Goal: Feedback & Contribution: Submit feedback/report problem

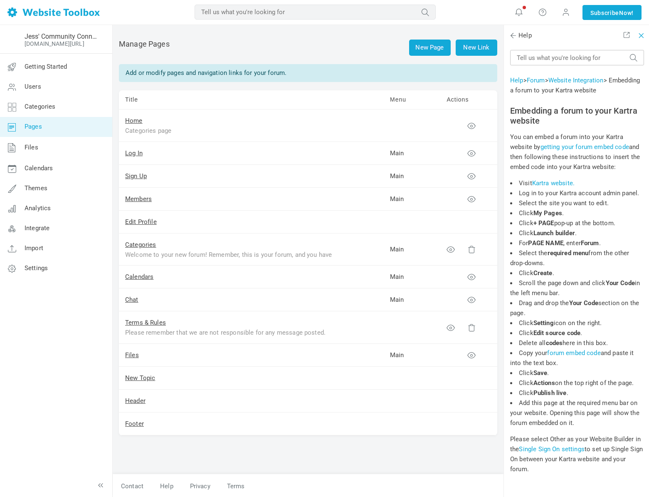
click at [639, 34] on span at bounding box center [640, 34] width 6 height 6
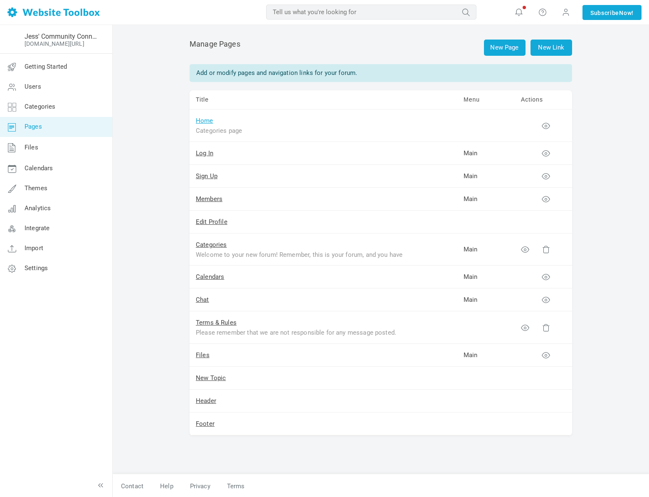
click at [203, 120] on link "Home" at bounding box center [204, 120] width 17 height 7
click at [207, 153] on link "Log In" at bounding box center [204, 152] width 17 height 7
click at [209, 174] on link "Sign Up" at bounding box center [207, 175] width 22 height 7
click at [207, 195] on link "Members" at bounding box center [209, 198] width 27 height 7
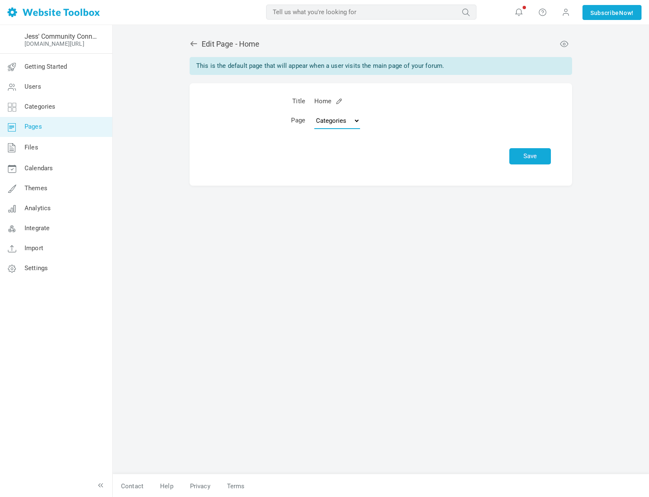
click at [328, 123] on select "Topics Categories Custom Page" at bounding box center [337, 120] width 46 height 17
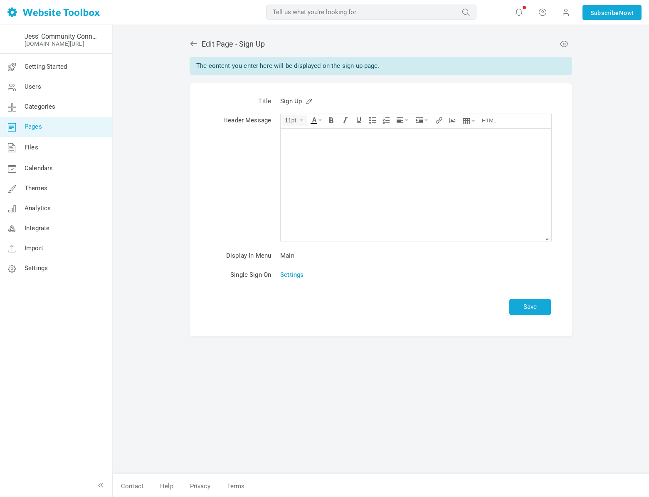
click at [284, 276] on link "Settings" at bounding box center [291, 274] width 23 height 7
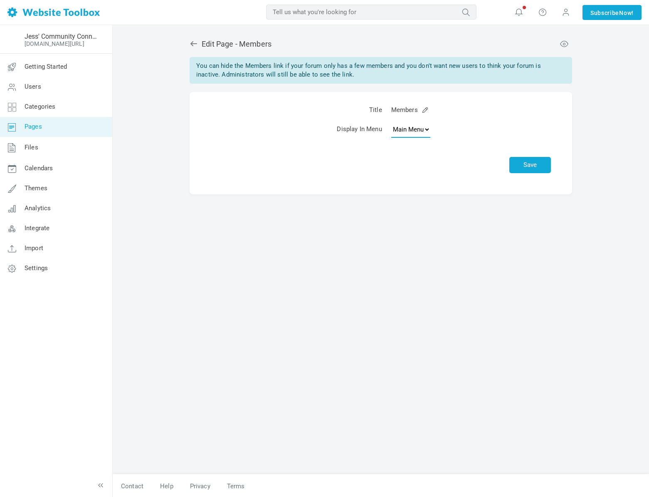
click at [419, 133] on select "None Main Menu" at bounding box center [410, 129] width 39 height 17
select select
click at [391, 121] on select "None Main Menu" at bounding box center [410, 129] width 39 height 17
click at [543, 168] on button "Save" at bounding box center [530, 165] width 42 height 16
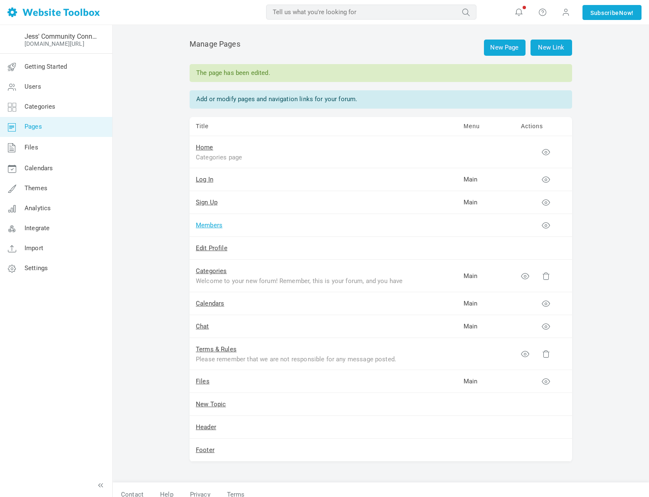
click at [202, 222] on link "Members" at bounding box center [209, 224] width 27 height 7
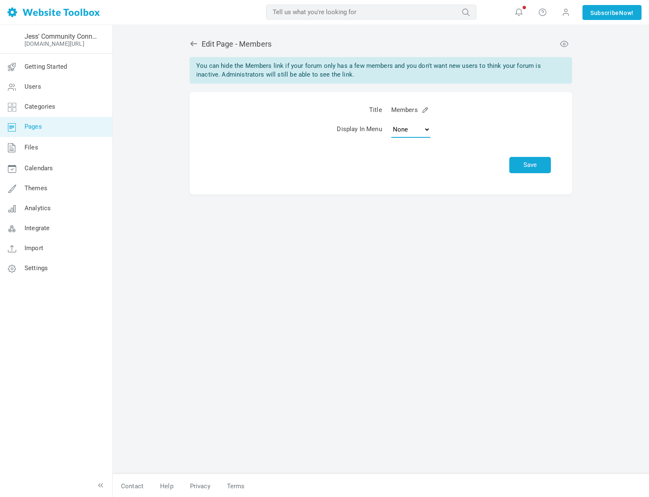
click at [415, 133] on select "None Main Menu" at bounding box center [410, 129] width 39 height 17
click at [391, 121] on select "None Main Menu" at bounding box center [410, 129] width 39 height 17
click at [534, 169] on button "Save" at bounding box center [530, 165] width 42 height 16
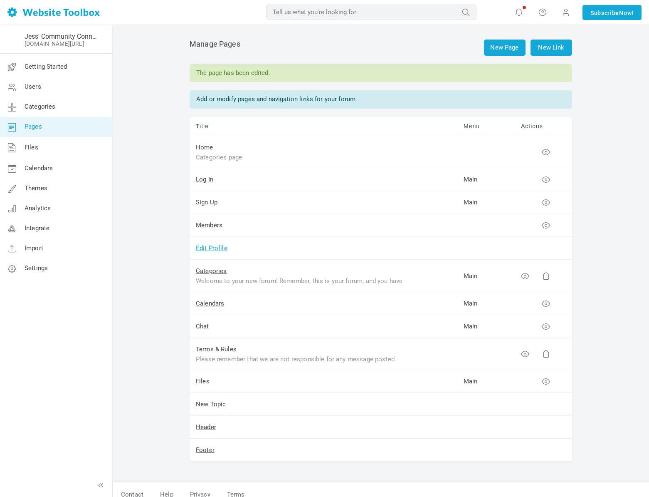
click at [225, 248] on link "Edit Profile" at bounding box center [212, 247] width 32 height 7
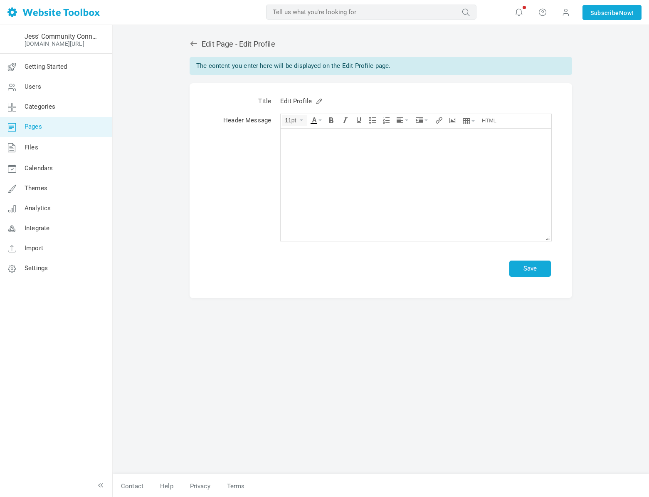
click at [198, 44] on link at bounding box center [196, 44] width 12 height 9
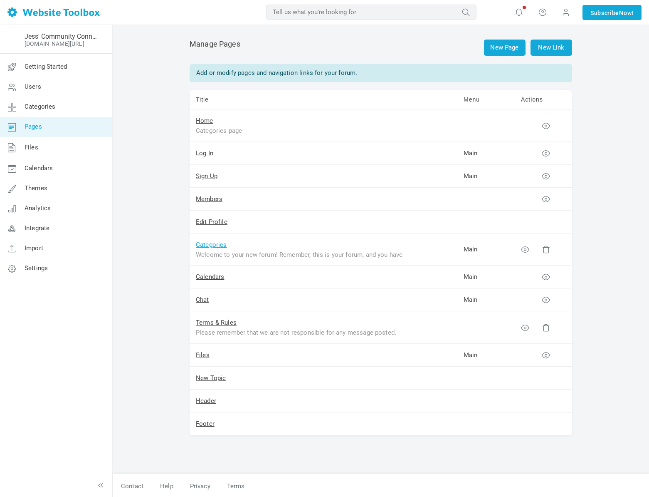
click at [201, 245] on link "Categories" at bounding box center [211, 244] width 31 height 7
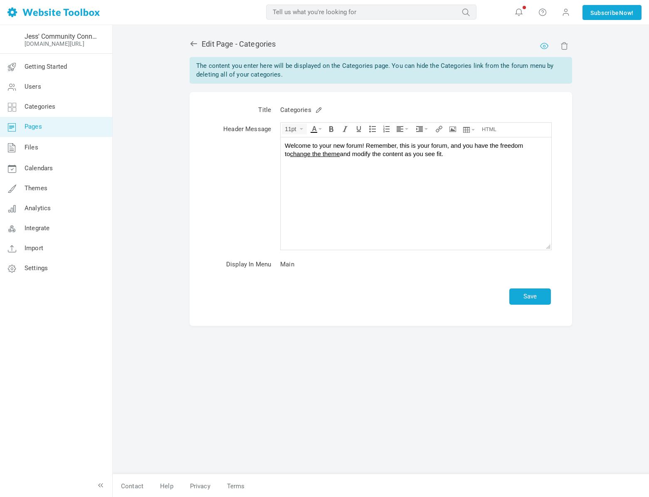
click at [546, 47] on link at bounding box center [543, 45] width 6 height 6
click at [193, 42] on icon at bounding box center [193, 43] width 7 height 5
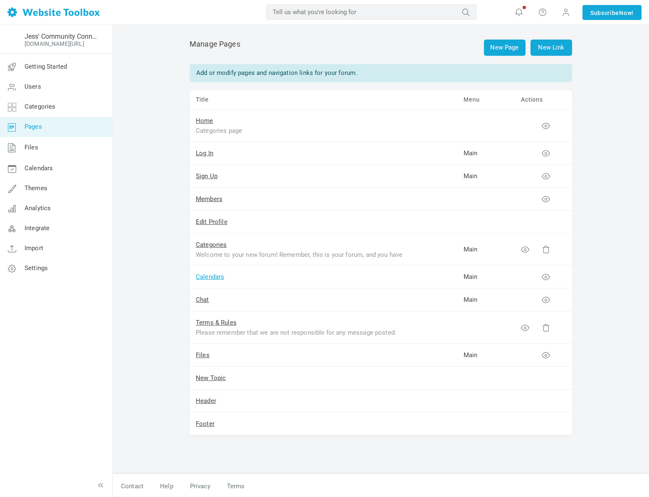
click at [215, 275] on link "Calendars" at bounding box center [210, 276] width 28 height 7
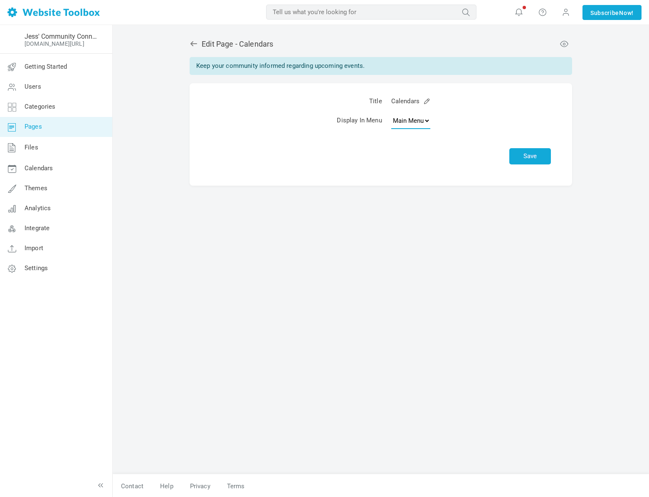
click at [415, 120] on select "None Main Menu" at bounding box center [410, 120] width 39 height 17
click at [195, 49] on div "Edit Page - Calendars Keep your community informed regarding upcoming events. T…" at bounding box center [381, 108] width 383 height 154
click at [195, 47] on icon at bounding box center [194, 44] width 8 height 8
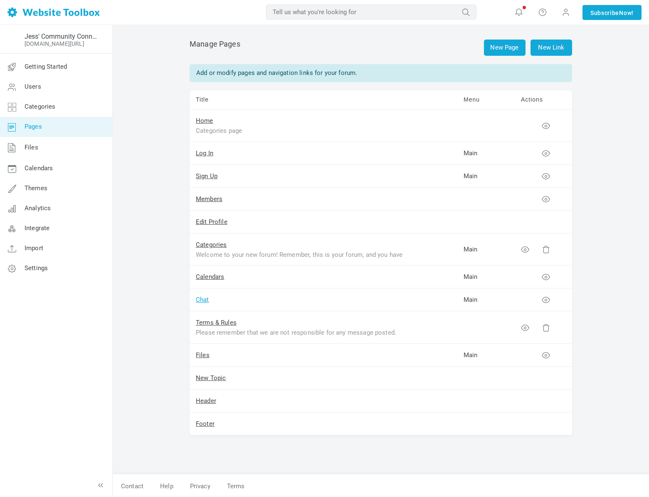
click at [208, 297] on link "Chat" at bounding box center [202, 299] width 13 height 7
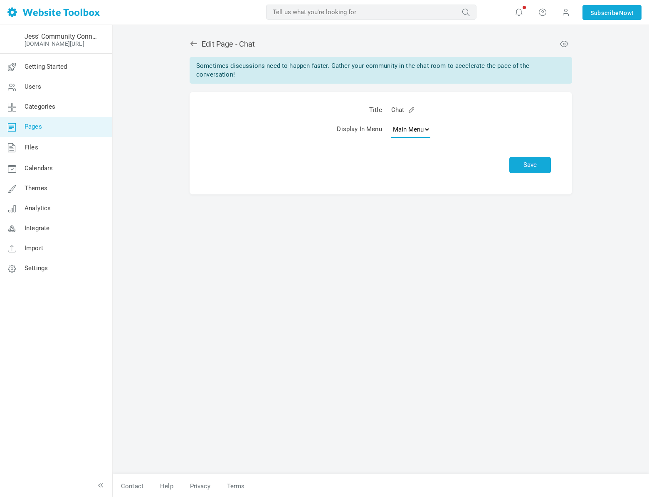
click at [398, 133] on select "None Main Menu" at bounding box center [410, 129] width 39 height 17
click at [193, 50] on div "Edit Page - Chat Sometimes discussions need to happen faster. Gather your commu…" at bounding box center [381, 112] width 383 height 163
click at [195, 47] on icon at bounding box center [194, 44] width 8 height 8
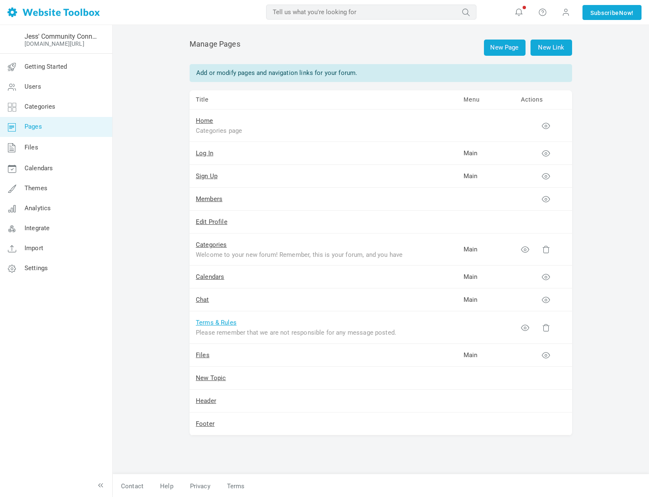
click at [214, 325] on link "Terms & Rules" at bounding box center [216, 322] width 41 height 7
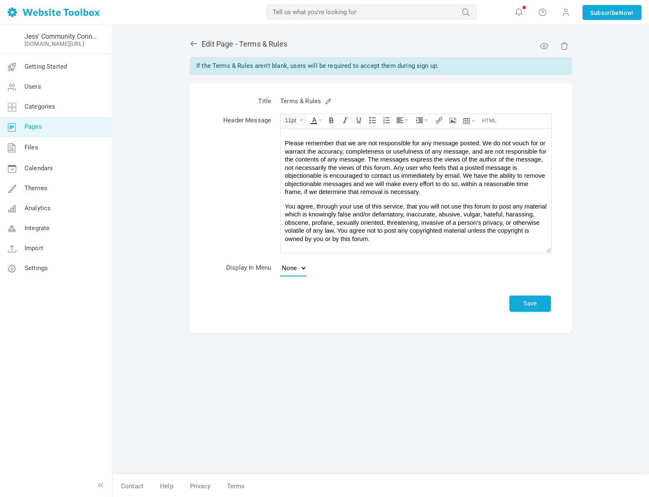
click at [287, 266] on select "None Footer" at bounding box center [293, 267] width 27 height 17
select select "footer"
click at [280, 259] on select "None Footer" at bounding box center [293, 267] width 27 height 17
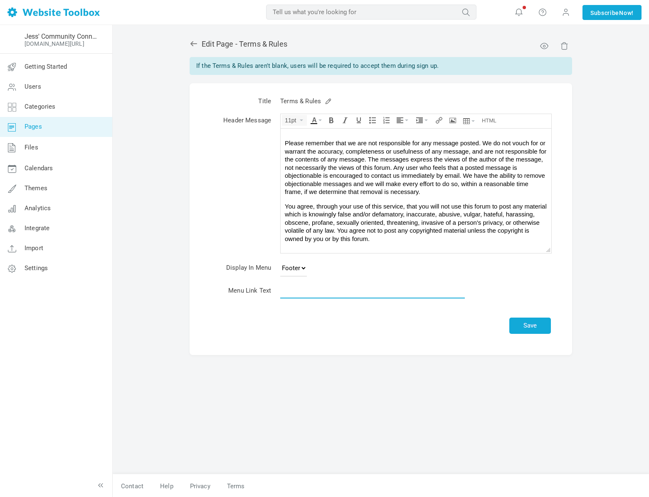
click at [311, 294] on input "text" at bounding box center [372, 290] width 185 height 16
click at [524, 330] on button "Save" at bounding box center [530, 325] width 42 height 16
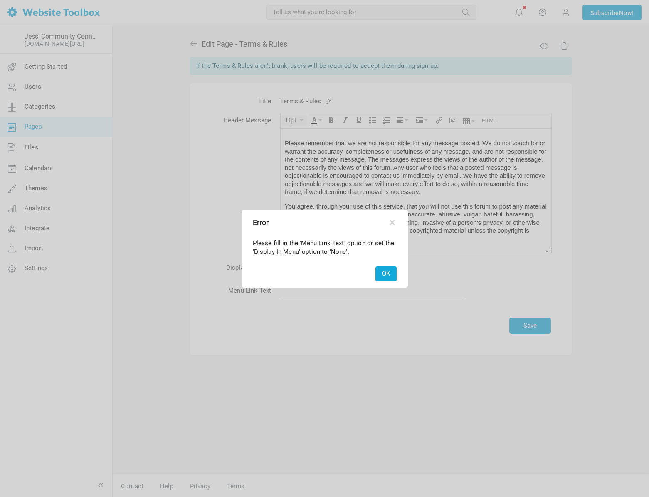
click at [376, 277] on button "OK" at bounding box center [386, 273] width 21 height 15
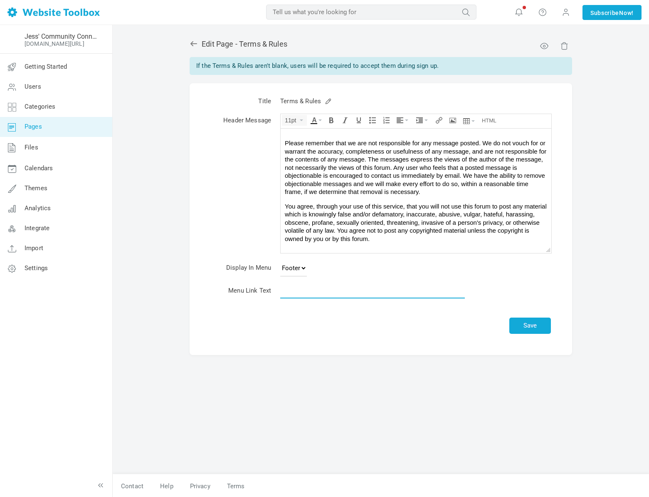
click at [319, 296] on input "text" at bounding box center [372, 290] width 185 height 16
click at [521, 325] on button "Save" at bounding box center [530, 325] width 42 height 16
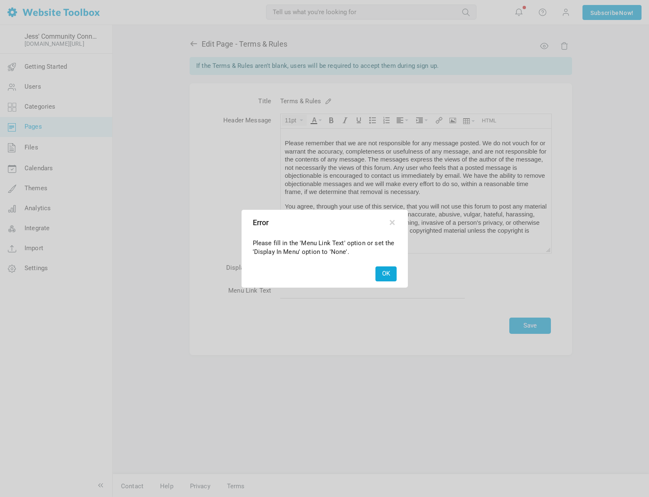
drag, startPoint x: 257, startPoint y: 247, endPoint x: 380, endPoint y: 253, distance: 123.3
click div "Please fill in the 'Menu Link Text' option or set the 'Display In Menu' option …"
click div
click button "OK"
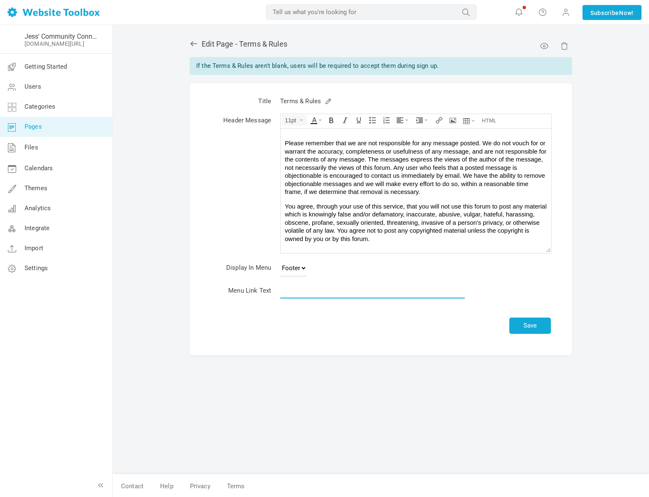
click input "text"
type input "Terms & Rules (7)"
click button "Save"
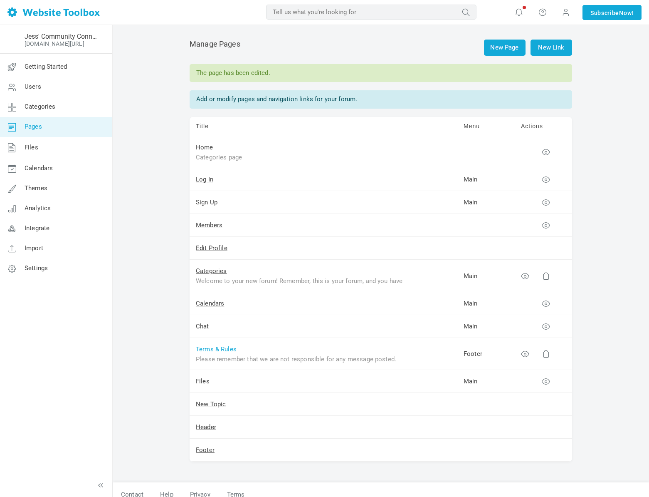
click at [230, 346] on link "Terms & Rules" at bounding box center [216, 348] width 41 height 7
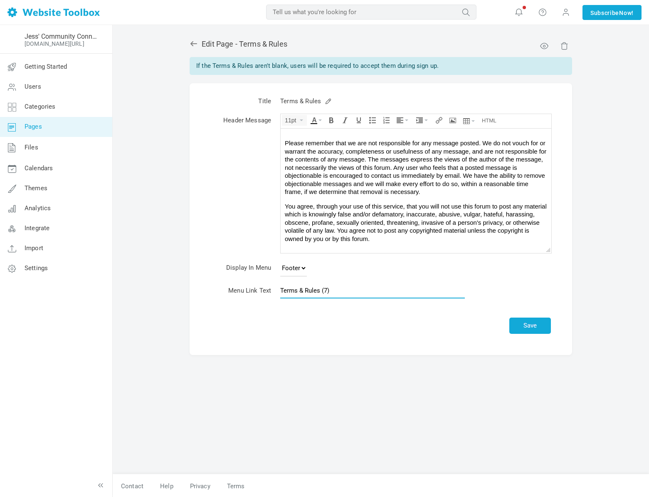
click at [337, 292] on input "Terms & Rules (7)" at bounding box center [372, 290] width 185 height 16
type input "Terms & Rules"
click at [294, 265] on select "None Footer" at bounding box center [293, 267] width 27 height 17
select select
click at [280, 259] on select "None Footer" at bounding box center [293, 267] width 27 height 17
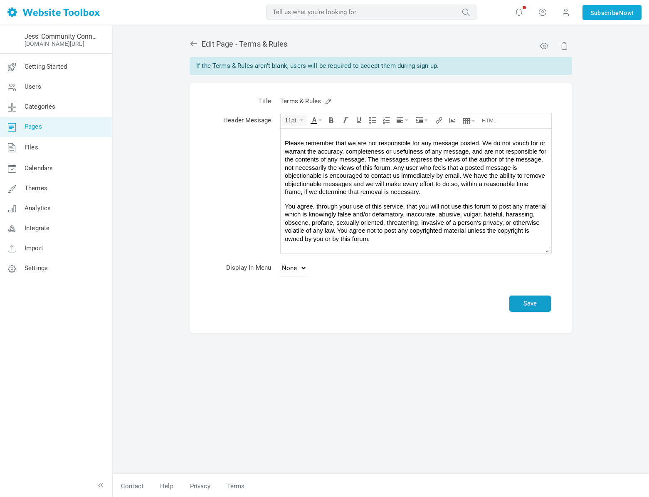
click at [526, 302] on button "Save" at bounding box center [530, 303] width 42 height 16
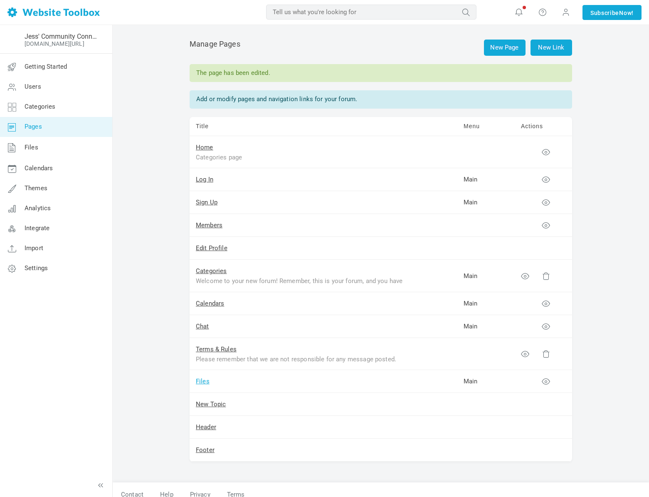
click at [202, 379] on link "Files" at bounding box center [203, 380] width 14 height 7
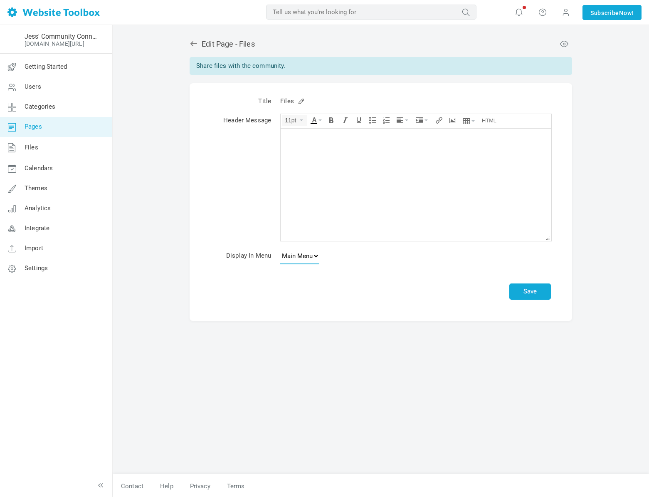
click at [302, 259] on select "None Main Menu" at bounding box center [299, 255] width 39 height 17
select select
click at [280, 247] on select "None Main Menu" at bounding box center [299, 255] width 39 height 17
click at [546, 294] on button "Save" at bounding box center [530, 291] width 42 height 16
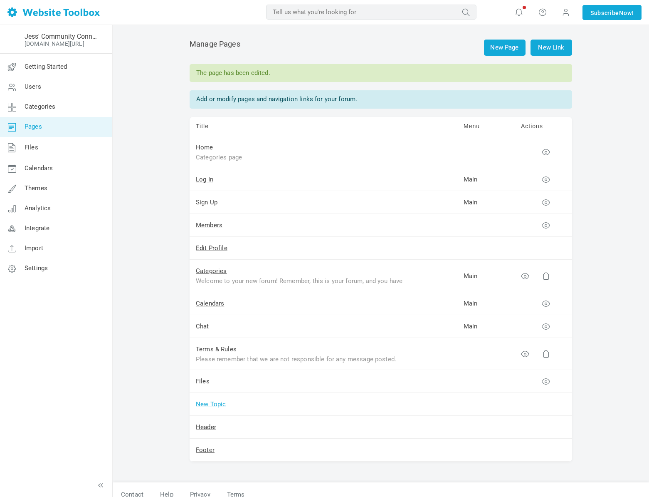
click at [209, 403] on link "New Topic" at bounding box center [211, 403] width 30 height 7
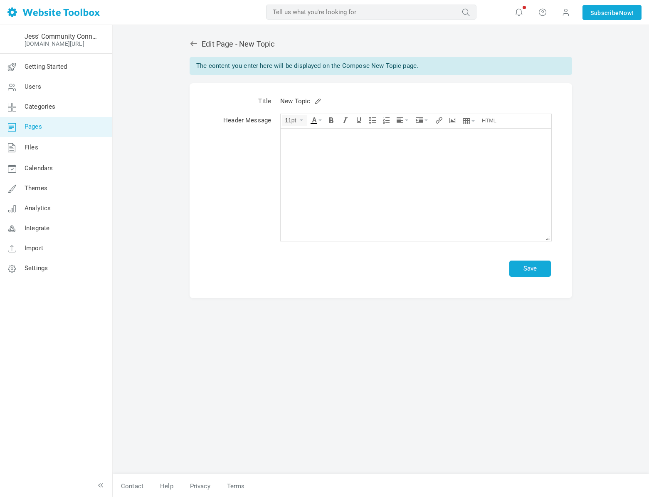
click at [192, 45] on icon at bounding box center [193, 43] width 7 height 5
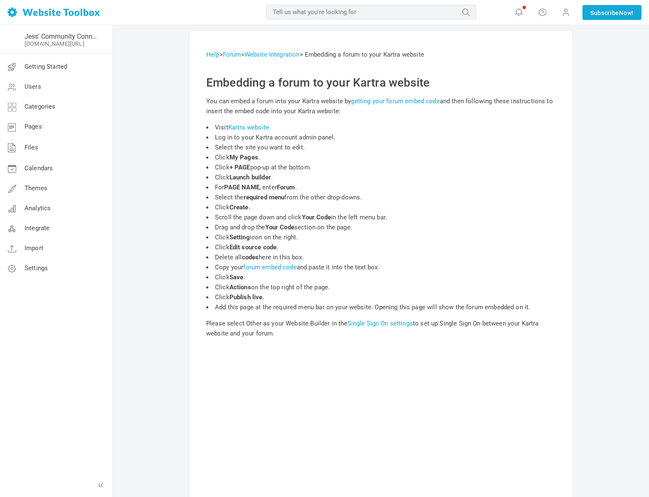
scroll to position [71, 0]
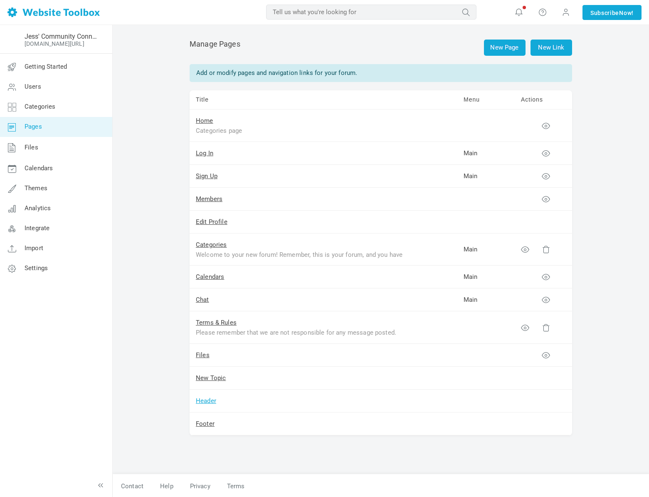
click at [204, 401] on link "Header" at bounding box center [206, 400] width 20 height 7
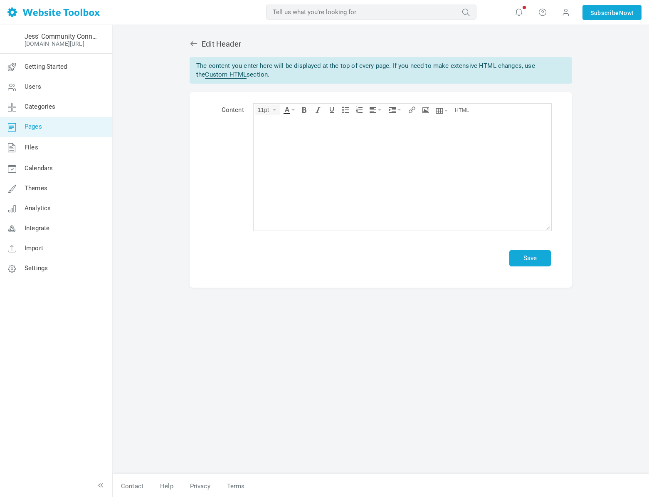
click at [195, 44] on icon at bounding box center [194, 44] width 8 height 8
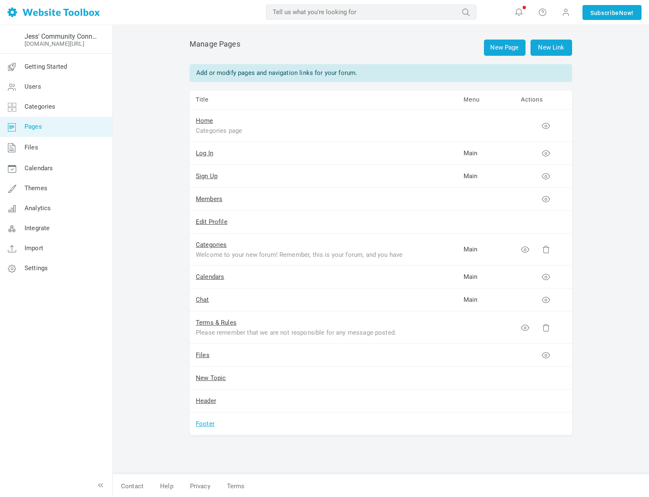
click at [202, 425] on link "Footer" at bounding box center [205, 423] width 19 height 7
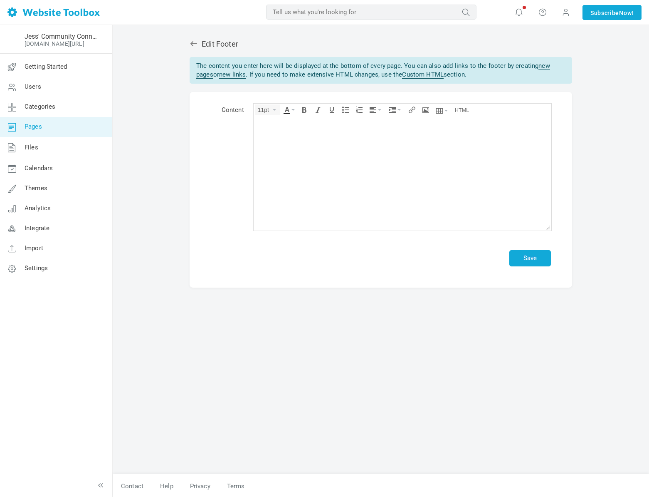
click at [197, 45] on icon at bounding box center [194, 44] width 8 height 8
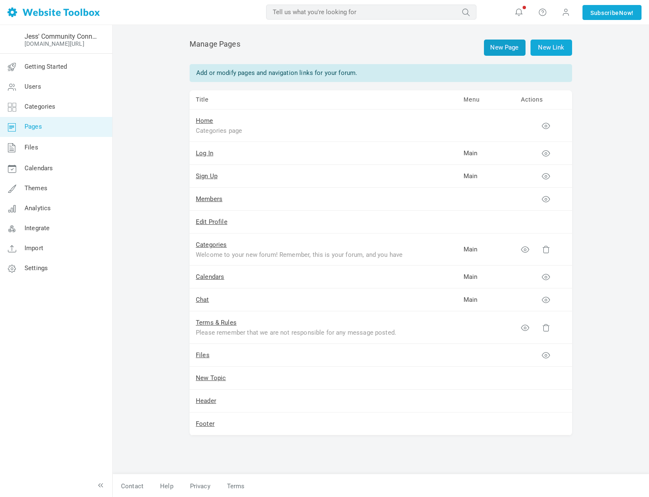
click at [494, 49] on link "New Page" at bounding box center [505, 48] width 42 height 16
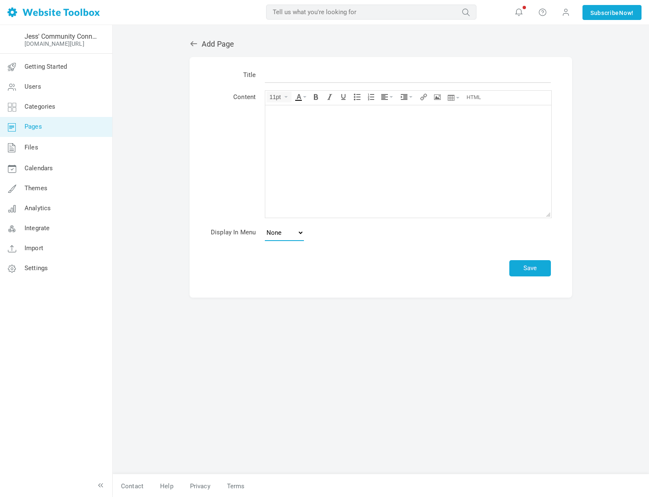
click at [285, 238] on select "None Main Menu Footer" at bounding box center [284, 232] width 39 height 17
click at [292, 70] on input "text" at bounding box center [408, 75] width 286 height 16
type input "this is a new page"
click at [276, 225] on select "None Main Menu Footer" at bounding box center [284, 232] width 39 height 17
select select "main"
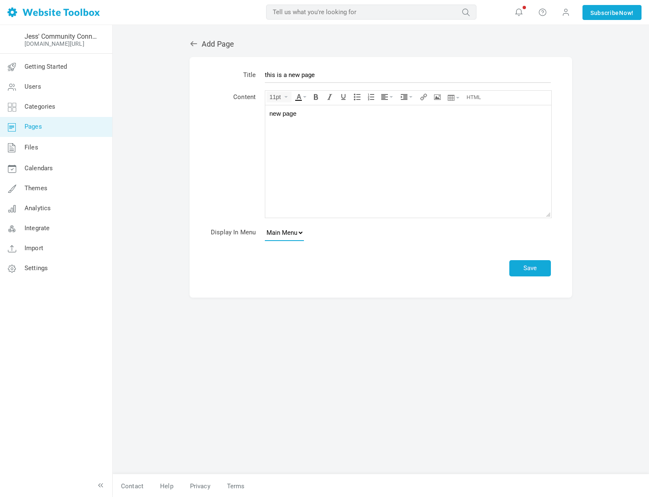
click at [265, 224] on select "None Main Menu Footer" at bounding box center [284, 232] width 39 height 17
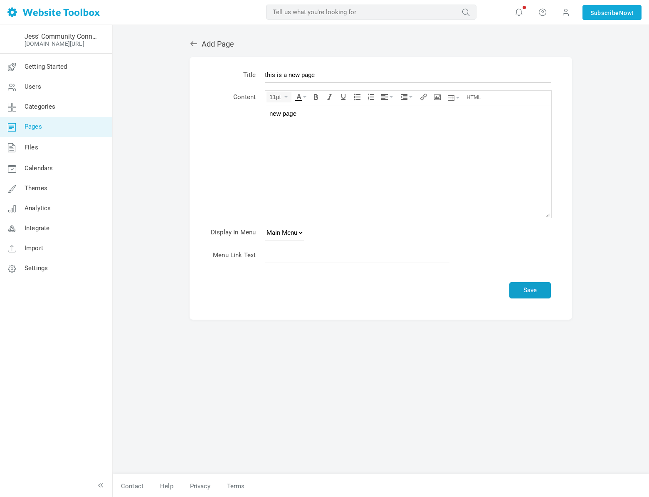
click at [536, 290] on button "Save" at bounding box center [530, 290] width 42 height 16
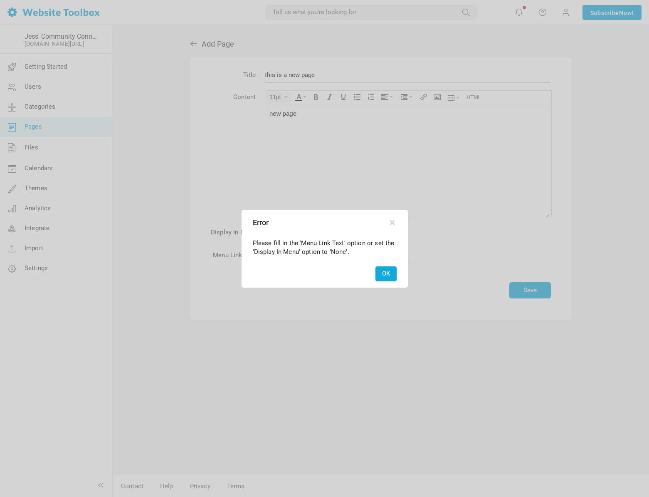
click at [385, 279] on button "OK" at bounding box center [386, 273] width 21 height 15
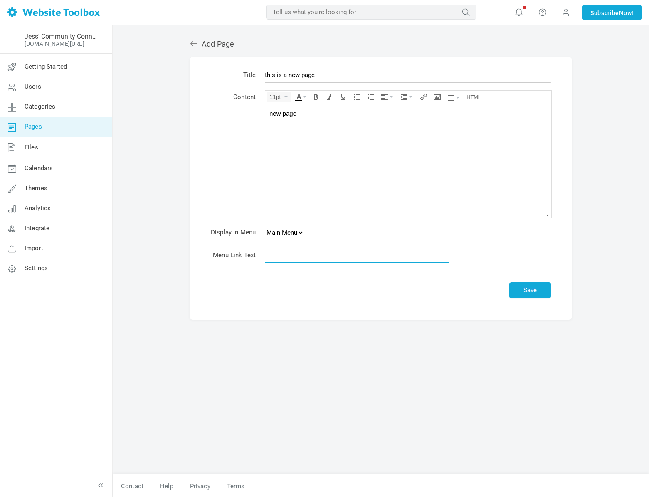
click at [310, 257] on input "text" at bounding box center [357, 255] width 185 height 16
type input "New Page"
click at [514, 292] on button "Save" at bounding box center [530, 290] width 42 height 16
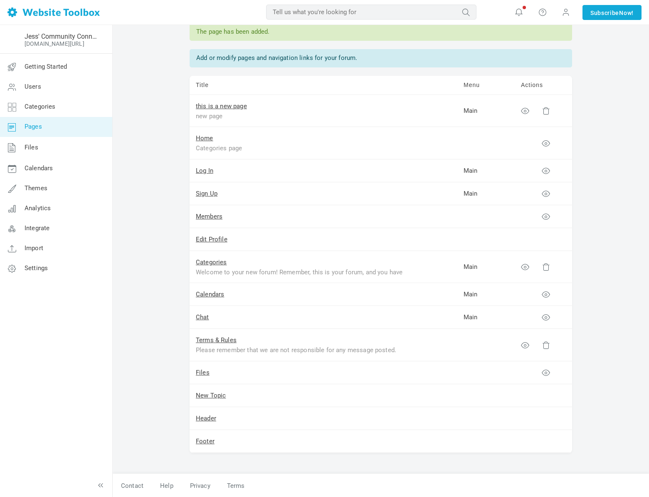
scroll to position [42, 0]
click at [206, 393] on link "New Topic" at bounding box center [211, 394] width 30 height 7
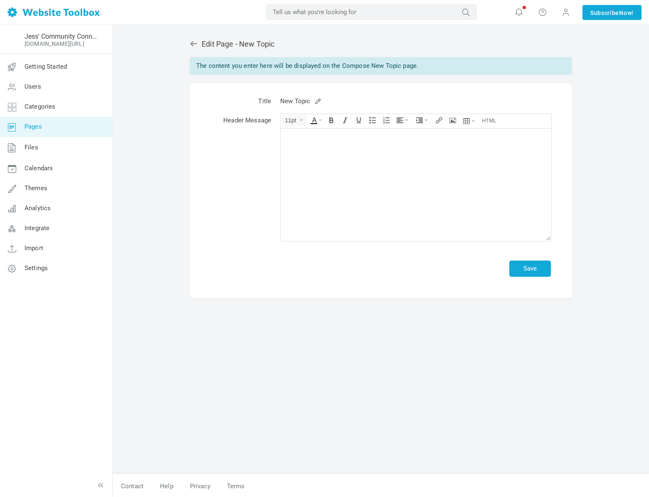
click at [193, 44] on icon at bounding box center [193, 43] width 7 height 5
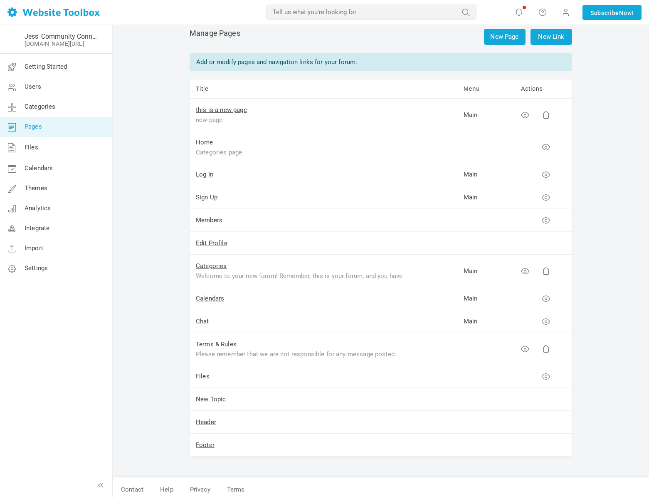
scroll to position [15, 0]
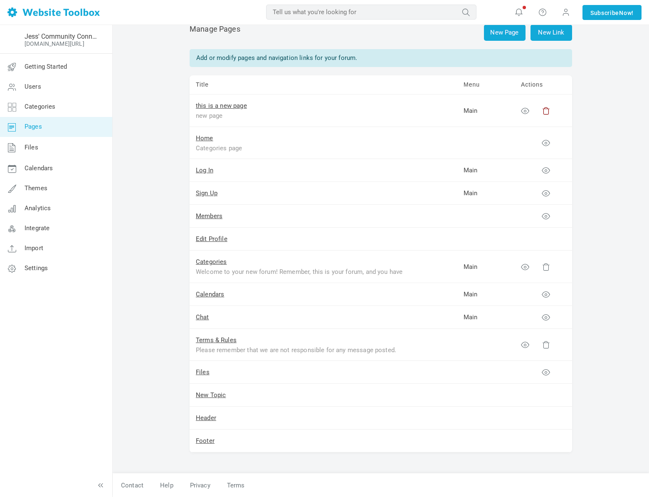
click at [546, 108] on icon at bounding box center [546, 110] width 8 height 8
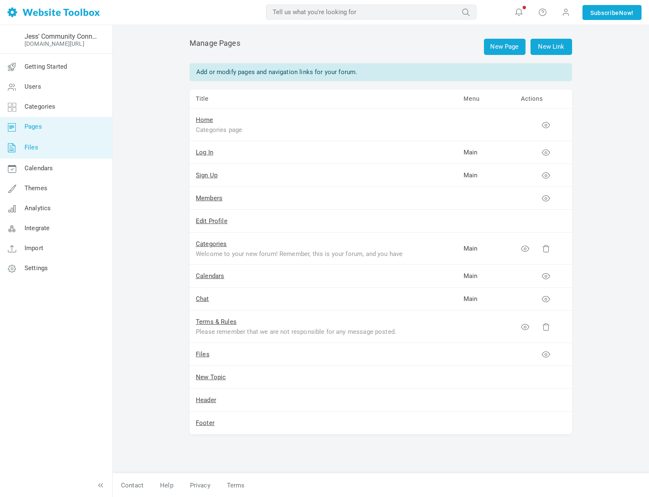
click at [32, 143] on span "Files" at bounding box center [32, 146] width 14 height 7
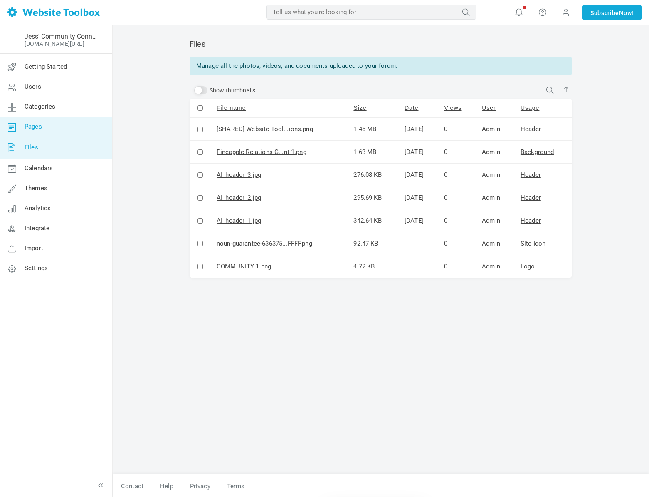
click at [40, 126] on span "Pages" at bounding box center [33, 126] width 17 height 7
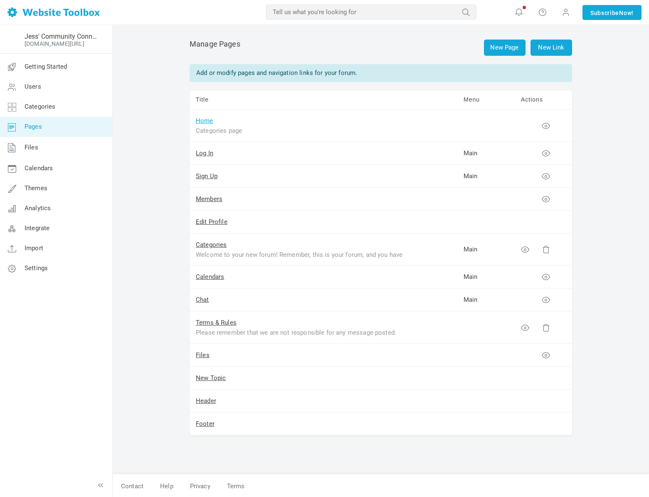
click at [200, 121] on link "Home" at bounding box center [204, 120] width 17 height 7
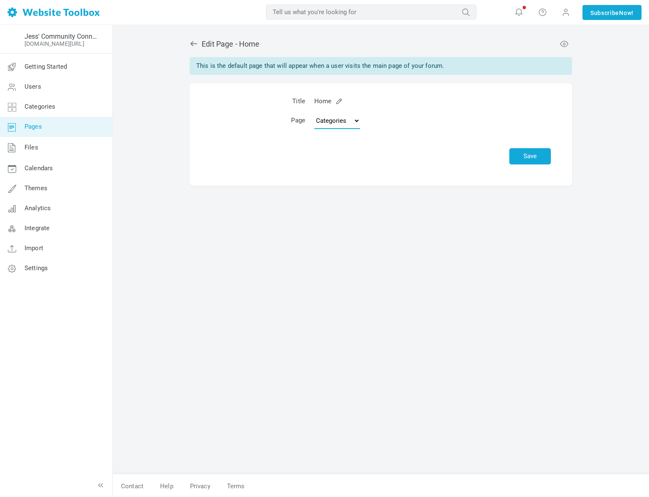
click at [334, 123] on select "Topics Categories Custom Page" at bounding box center [337, 120] width 46 height 17
click at [315, 112] on select "Topics Categories Custom Page" at bounding box center [337, 120] width 46 height 17
click at [340, 118] on select "Topics Categories Custom Page" at bounding box center [337, 120] width 46 height 17
select select "custom"
click at [314, 112] on select "Topics Categories Custom Page" at bounding box center [337, 120] width 46 height 17
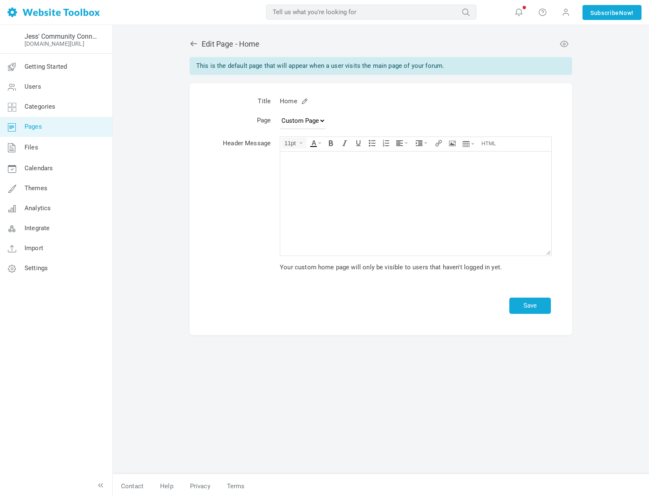
click at [309, 168] on body at bounding box center [415, 207] width 271 height 112
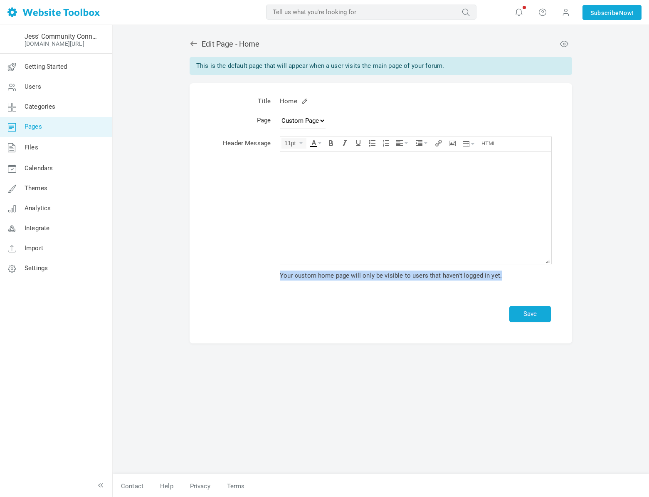
drag, startPoint x: 279, startPoint y: 277, endPoint x: 467, endPoint y: 282, distance: 188.0
click at [467, 282] on td "11pt div × Emoticons × Insert Video Enter your video clip URL below: http:// Ex…" at bounding box center [415, 212] width 280 height 158
click at [198, 48] on h2 "Edit Page - Home" at bounding box center [381, 44] width 383 height 9
click at [197, 46] on icon at bounding box center [194, 44] width 8 height 8
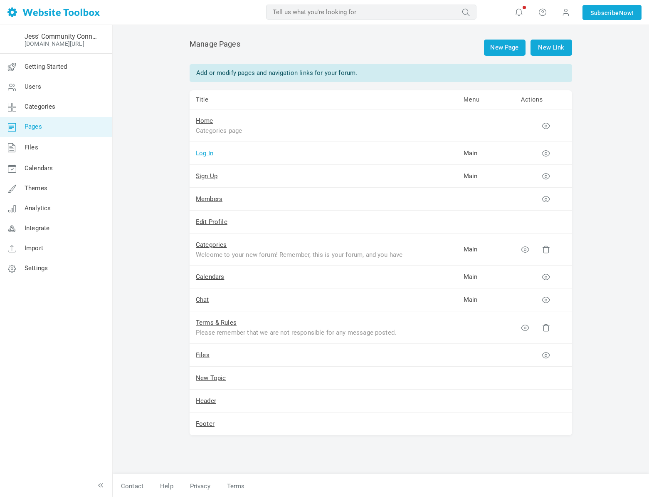
click at [209, 152] on link "Log In" at bounding box center [204, 152] width 17 height 7
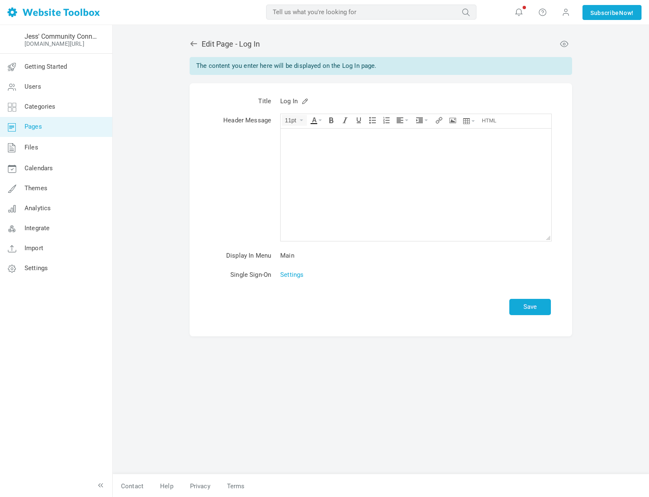
click at [192, 44] on icon at bounding box center [194, 44] width 8 height 8
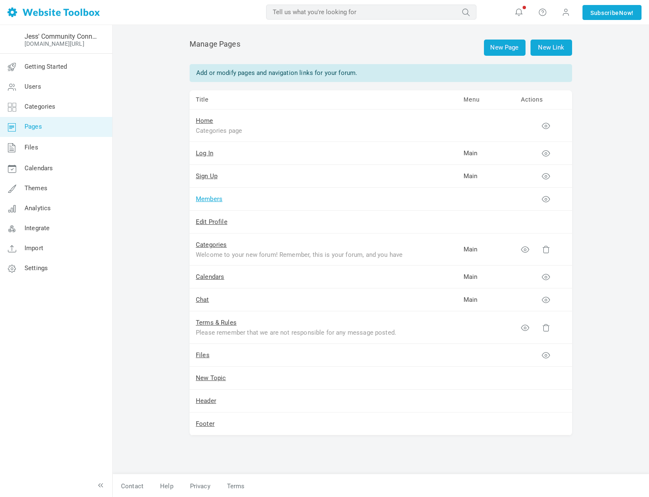
click at [211, 197] on link "Members" at bounding box center [209, 198] width 27 height 7
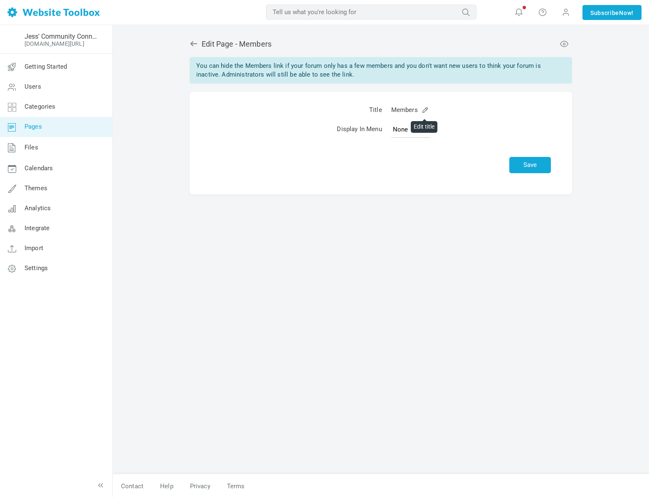
click at [425, 111] on link at bounding box center [425, 109] width 6 height 6
click at [403, 130] on select "None Main Menu" at bounding box center [410, 129] width 39 height 17
click at [391, 121] on select "None Main Menu" at bounding box center [410, 129] width 39 height 17
click at [397, 135] on select "None Main Menu" at bounding box center [410, 129] width 39 height 17
select select "main"
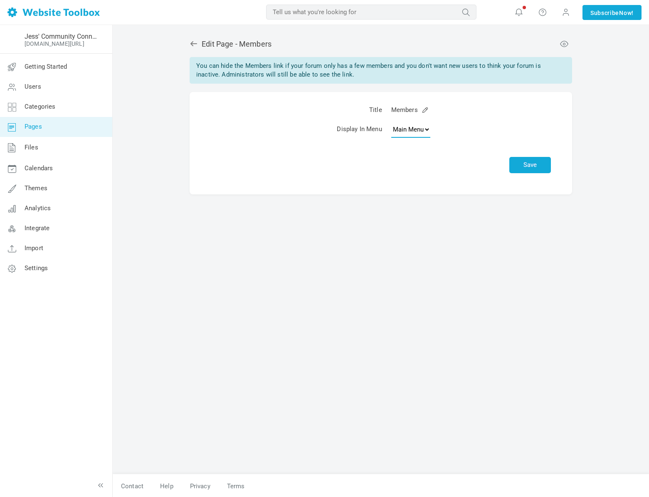
click at [391, 121] on select "None Main Menu" at bounding box center [410, 129] width 39 height 17
click at [538, 165] on button "Save" at bounding box center [530, 165] width 42 height 16
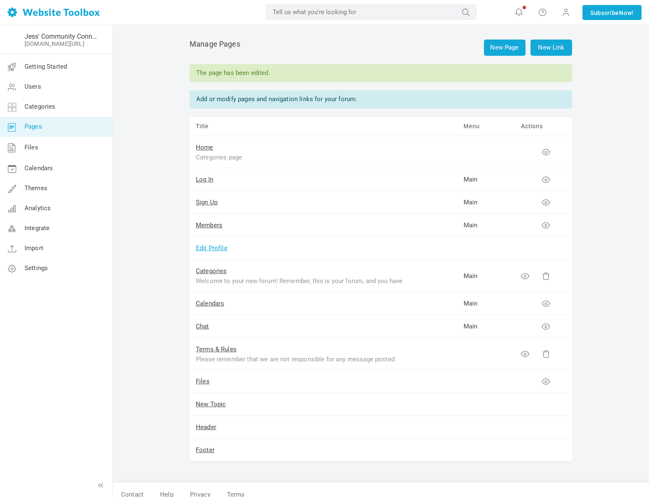
click at [209, 246] on link "Edit Profile" at bounding box center [212, 247] width 32 height 7
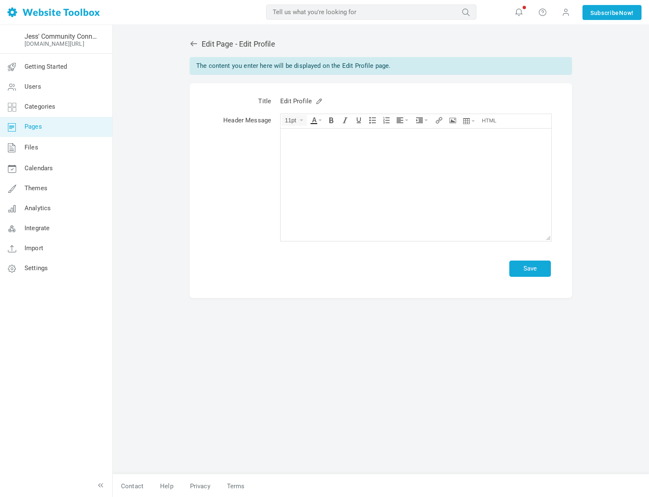
drag, startPoint x: 288, startPoint y: 140, endPoint x: 376, endPoint y: 235, distance: 129.5
click at [376, 235] on body at bounding box center [416, 184] width 271 height 112
click at [193, 42] on icon at bounding box center [194, 44] width 8 height 8
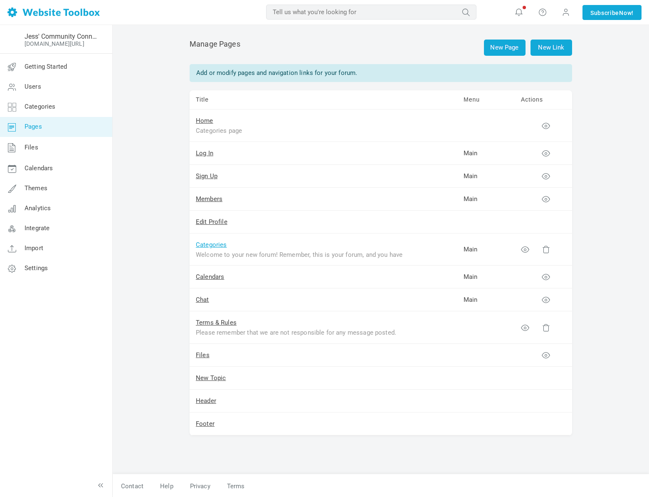
click at [206, 246] on link "Categories" at bounding box center [211, 244] width 31 height 7
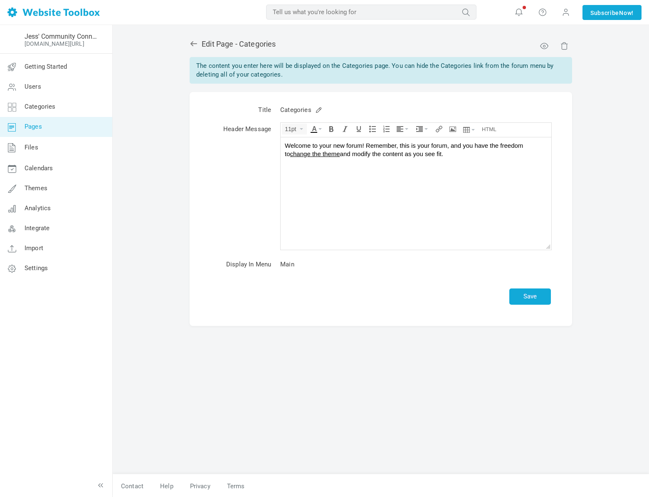
drag, startPoint x: 283, startPoint y: 146, endPoint x: 496, endPoint y: 155, distance: 213.1
click at [496, 155] on body "Welcome to your new forum! Remember, this is your forum, and you have the freed…" at bounding box center [416, 193] width 271 height 112
click at [531, 300] on button "Save" at bounding box center [530, 296] width 42 height 16
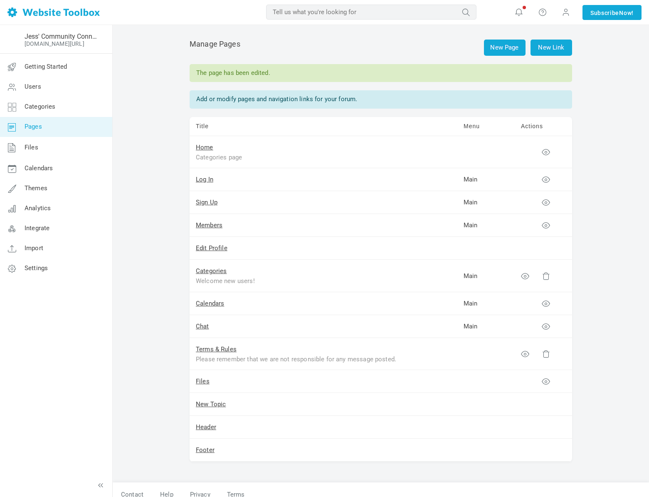
scroll to position [2, 0]
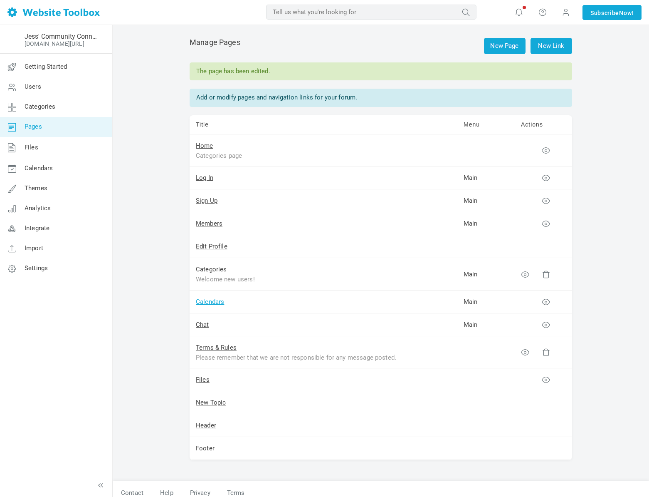
click at [210, 303] on link "Calendars" at bounding box center [210, 301] width 28 height 7
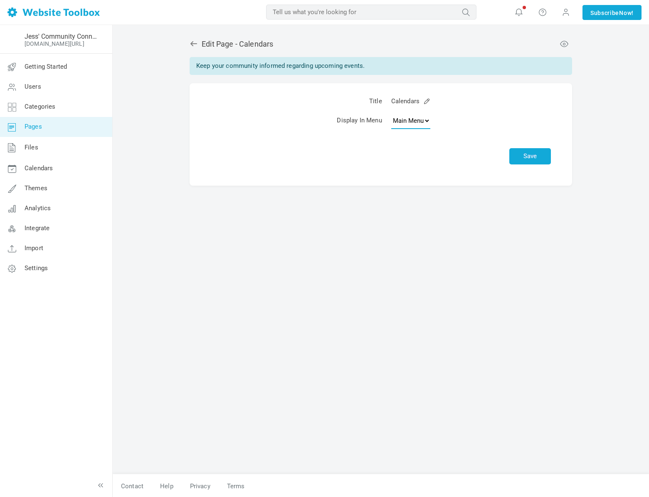
click at [408, 119] on select "None Main Menu" at bounding box center [410, 120] width 39 height 17
click at [191, 46] on icon at bounding box center [194, 44] width 8 height 8
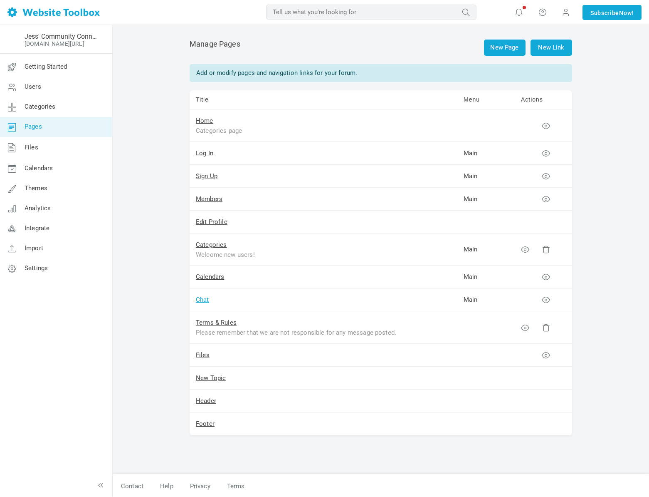
click at [205, 301] on link "Chat" at bounding box center [202, 299] width 13 height 7
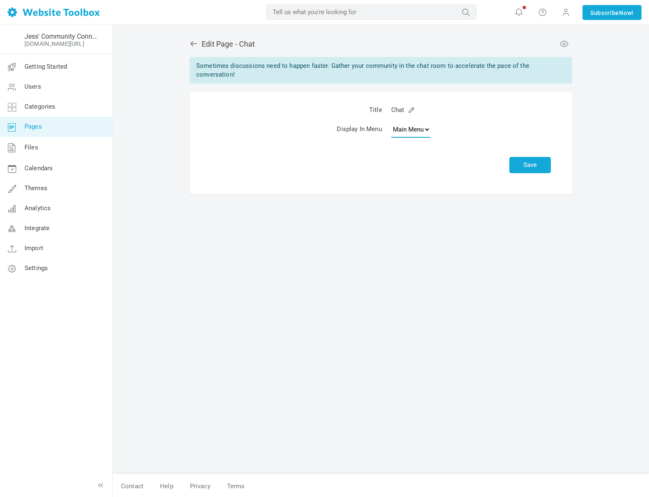
click at [420, 126] on select "None Main Menu" at bounding box center [410, 129] width 39 height 17
click at [195, 45] on icon at bounding box center [194, 44] width 8 height 8
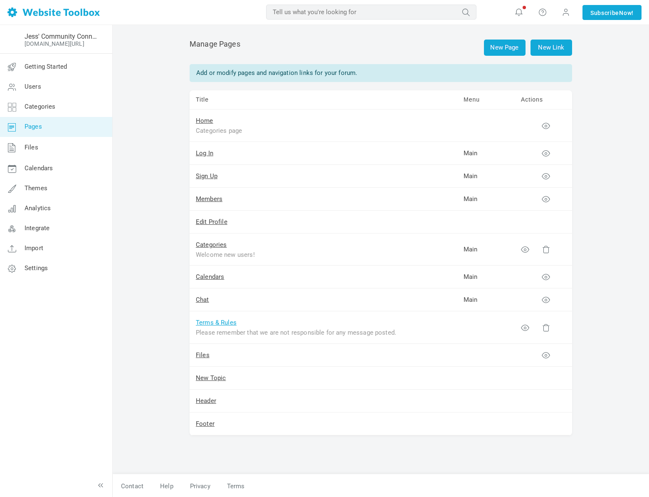
click at [216, 321] on link "Terms & Rules" at bounding box center [216, 322] width 41 height 7
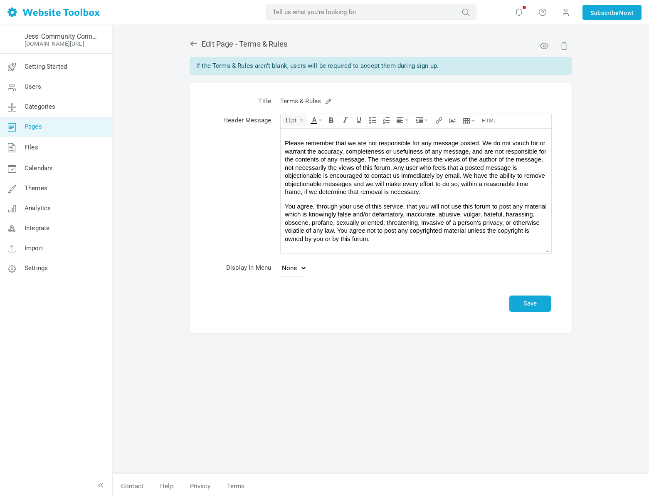
drag, startPoint x: 287, startPoint y: 142, endPoint x: 689, endPoint y: 384, distance: 469.1
click at [411, 253] on html "Please remember that we are not responsible for any message posted. We do not v…" at bounding box center [416, 190] width 271 height 124
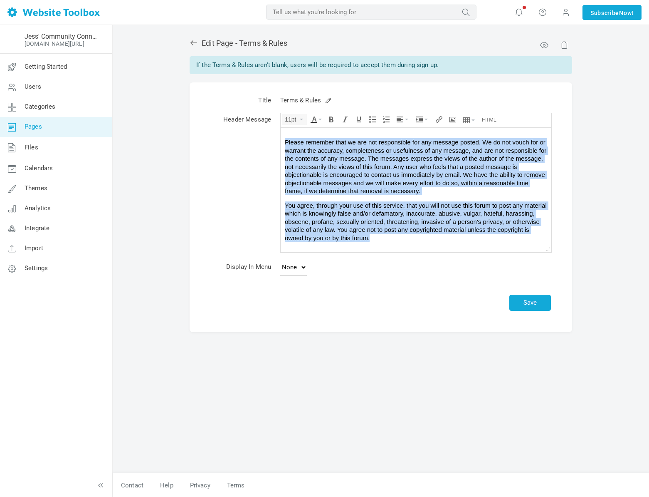
drag, startPoint x: 379, startPoint y: 242, endPoint x: 331, endPoint y: 138, distance: 114.8
click at [281, 141] on html "Please remember that we are not responsible for any message posted. We do not v…" at bounding box center [416, 190] width 271 height 124
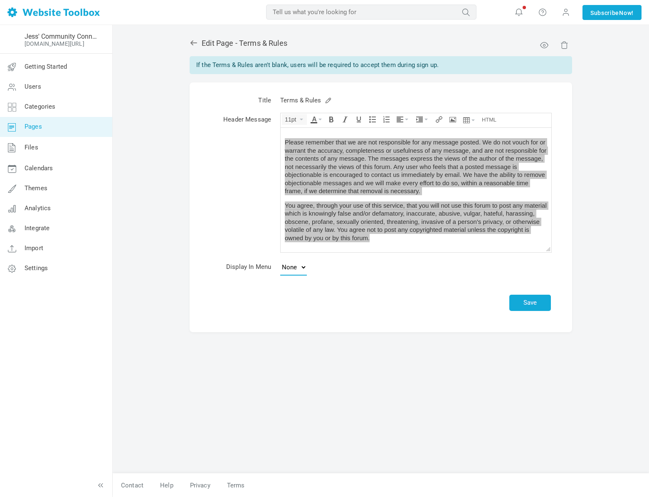
click at [294, 267] on select "None Footer" at bounding box center [293, 267] width 27 height 17
select select "footer"
click at [280, 259] on select "None Footer" at bounding box center [293, 267] width 27 height 17
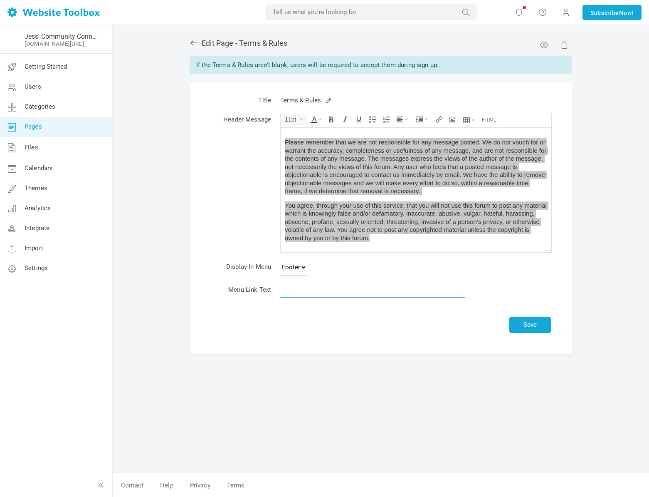
click at [281, 290] on input "text" at bounding box center [372, 290] width 185 height 16
drag, startPoint x: 231, startPoint y: 290, endPoint x: 278, endPoint y: 292, distance: 47.0
click at [278, 292] on tr "Menu Link Text" at bounding box center [380, 291] width 349 height 22
click at [292, 289] on input "text" at bounding box center [372, 290] width 185 height 16
type input "Terms!"
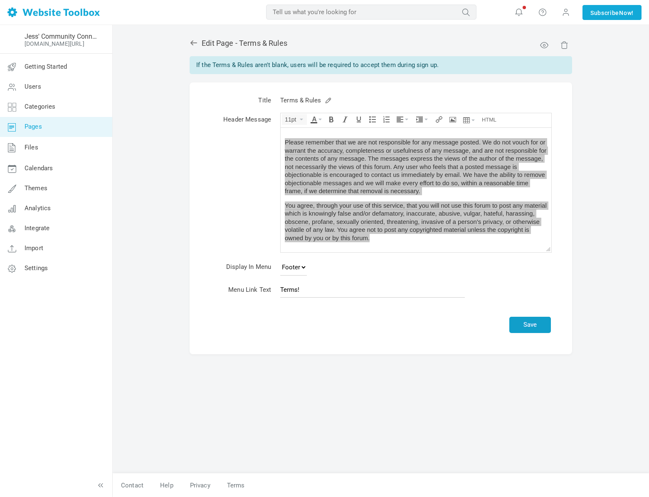
click at [523, 329] on button "Save" at bounding box center [530, 324] width 42 height 16
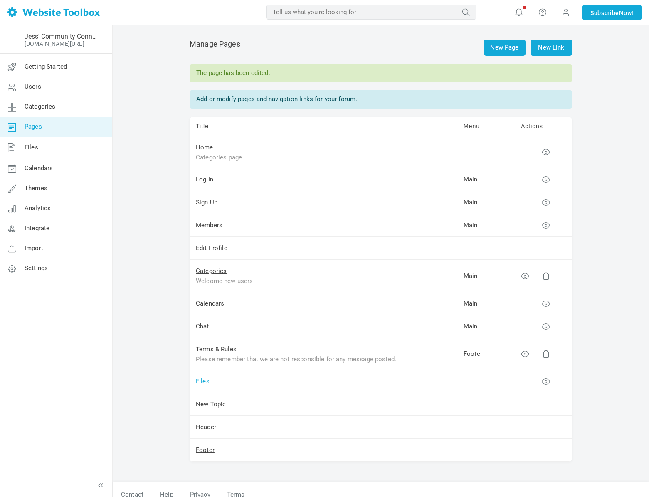
click at [203, 384] on link "Files" at bounding box center [203, 380] width 14 height 7
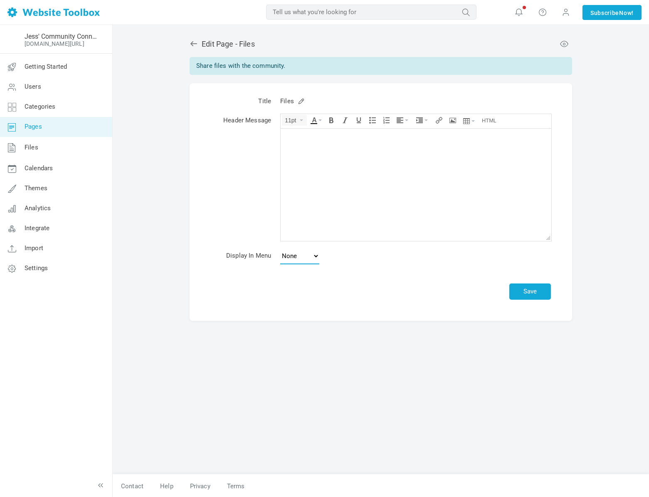
click at [291, 256] on select "None Main Menu" at bounding box center [299, 255] width 39 height 17
select select "main"
click at [280, 247] on select "None Main Menu" at bounding box center [299, 255] width 39 height 17
click at [316, 179] on body at bounding box center [416, 184] width 271 height 112
click at [526, 291] on button "Save" at bounding box center [530, 291] width 42 height 16
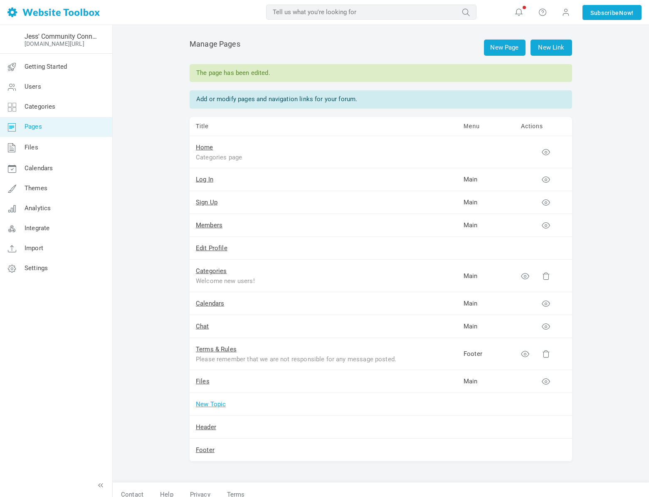
click at [203, 401] on link "New Topic" at bounding box center [211, 403] width 30 height 7
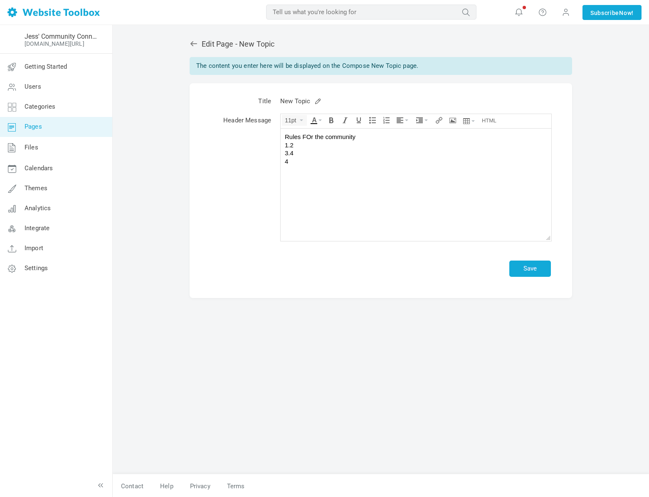
click at [315, 103] on link at bounding box center [318, 101] width 6 height 6
click at [316, 101] on link at bounding box center [318, 101] width 6 height 6
click at [192, 42] on icon at bounding box center [193, 43] width 7 height 5
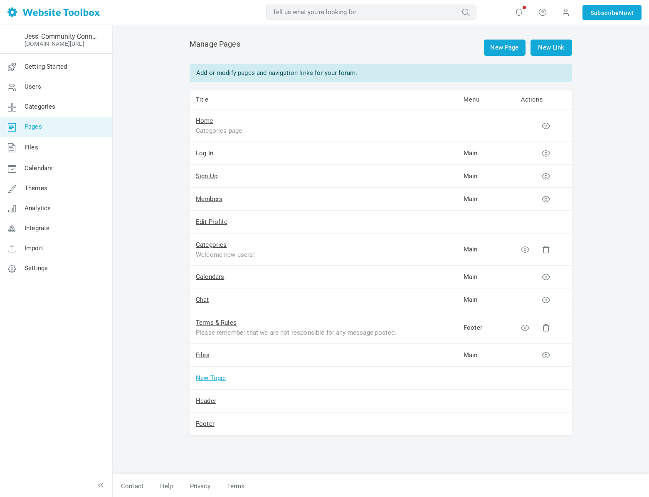
click at [207, 380] on link "New Topic" at bounding box center [211, 377] width 30 height 7
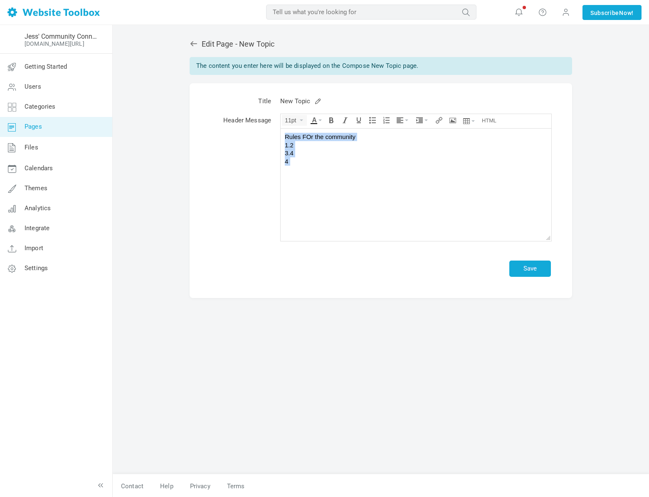
drag, startPoint x: 294, startPoint y: 183, endPoint x: 260, endPoint y: 111, distance: 78.7
click at [281, 128] on html "Rules FOr the community 1.2 3.4 4" at bounding box center [416, 184] width 271 height 112
click at [334, 176] on body at bounding box center [416, 184] width 271 height 112
click at [519, 264] on button "Save" at bounding box center [530, 268] width 42 height 16
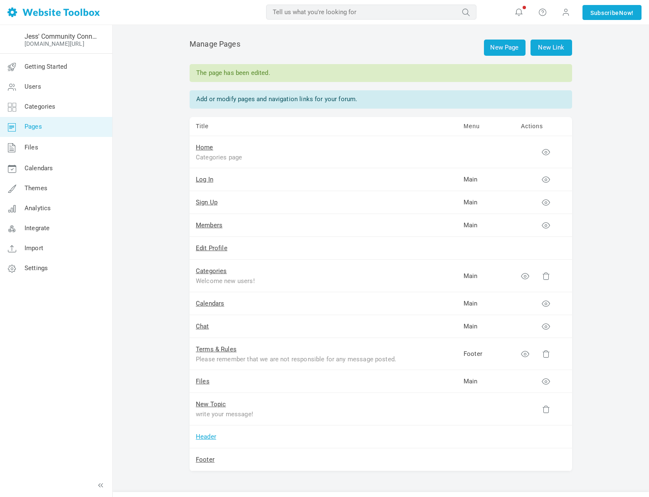
click at [209, 437] on link "Header" at bounding box center [206, 435] width 20 height 7
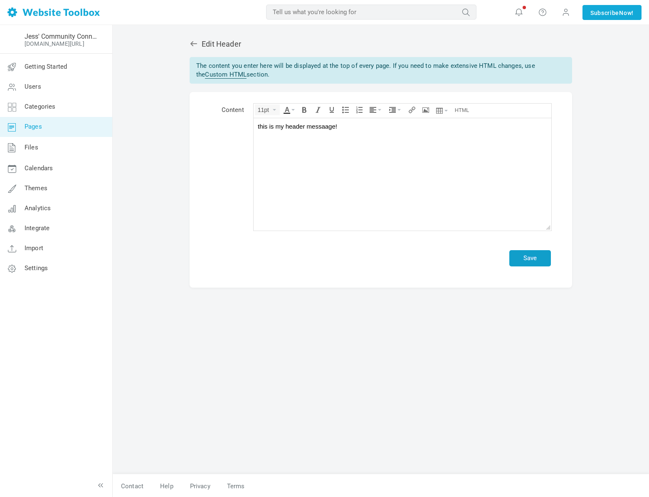
click at [539, 262] on button "Save" at bounding box center [530, 258] width 42 height 16
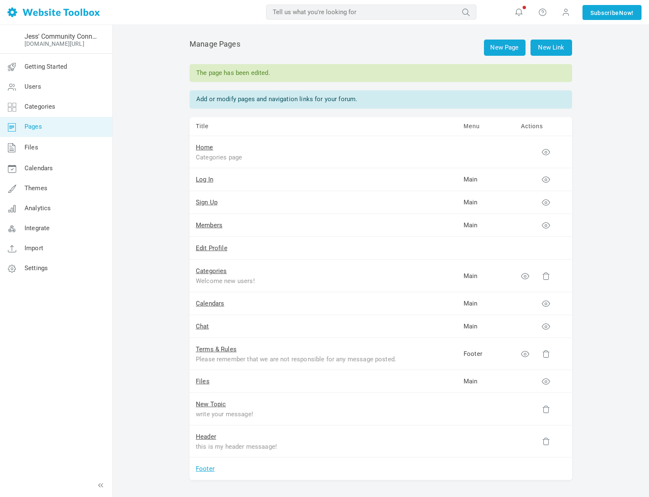
click at [206, 471] on link "Footer" at bounding box center [205, 467] width 19 height 7
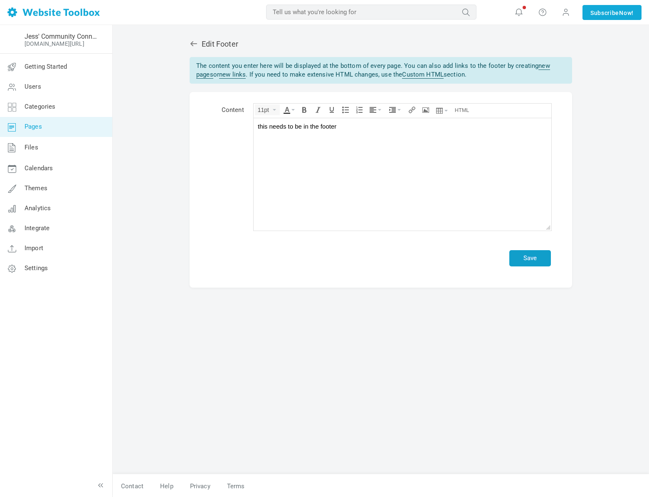
click at [516, 258] on button "Save" at bounding box center [530, 258] width 42 height 16
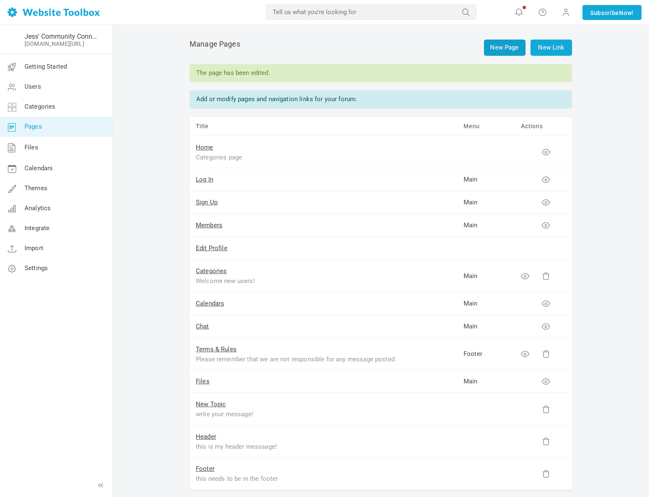
click at [509, 48] on link "New Page" at bounding box center [505, 48] width 42 height 16
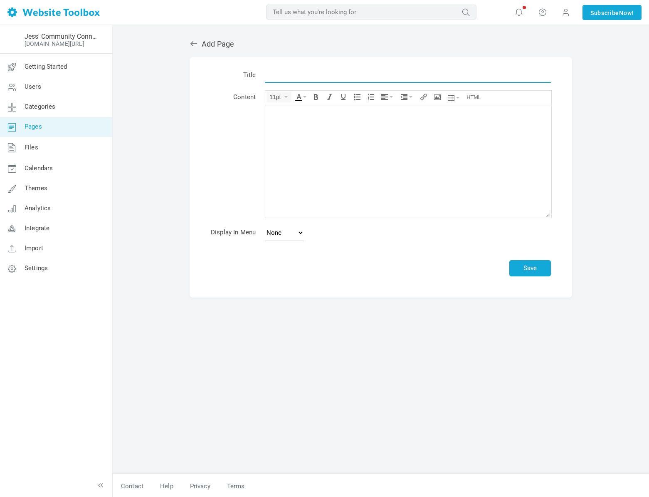
click at [299, 73] on input "text" at bounding box center [408, 75] width 286 height 16
type input "Rules!"
click at [334, 140] on body "We have to have rules" at bounding box center [408, 161] width 286 height 112
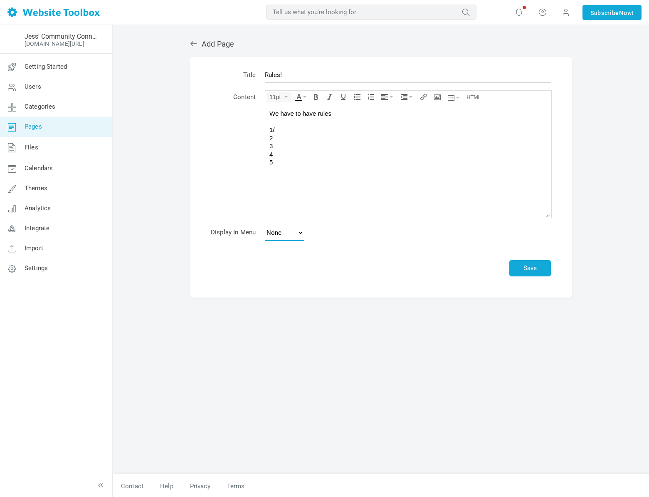
click at [269, 227] on select "None Main Menu Footer" at bounding box center [284, 232] width 39 height 17
select select "main"
click at [265, 224] on select "None Main Menu Footer" at bounding box center [284, 232] width 39 height 17
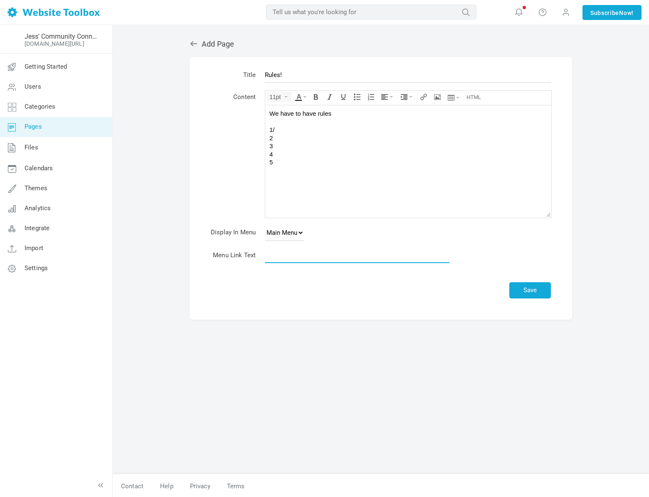
click at [324, 258] on input "text" at bounding box center [357, 255] width 185 height 16
type input "Rules"
click at [546, 296] on button "Save" at bounding box center [530, 290] width 42 height 16
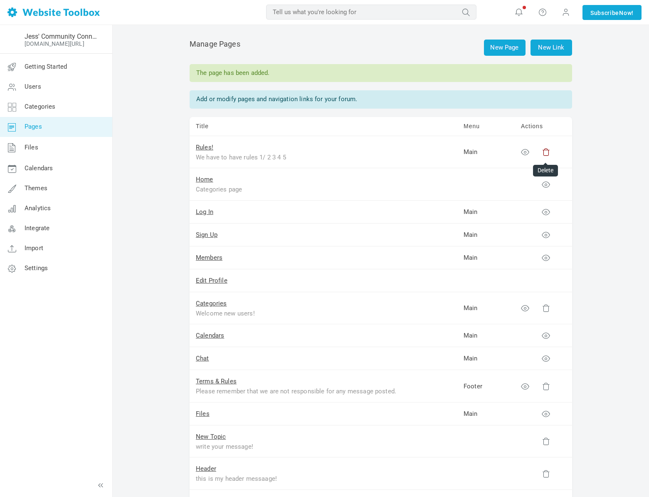
click at [542, 153] on icon at bounding box center [546, 152] width 8 height 8
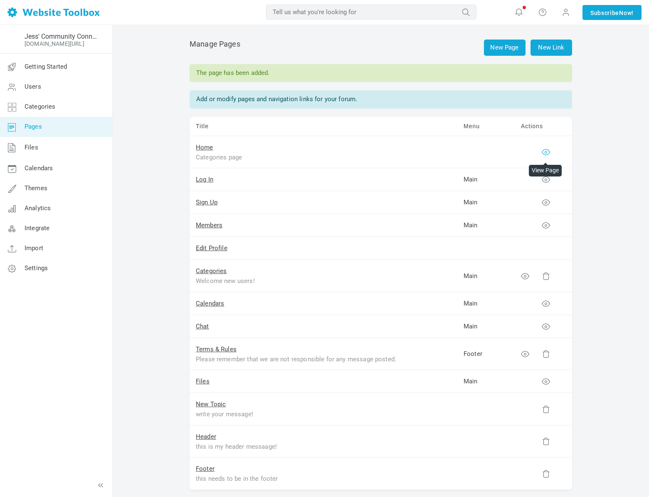
click at [548, 153] on icon at bounding box center [546, 152] width 8 height 8
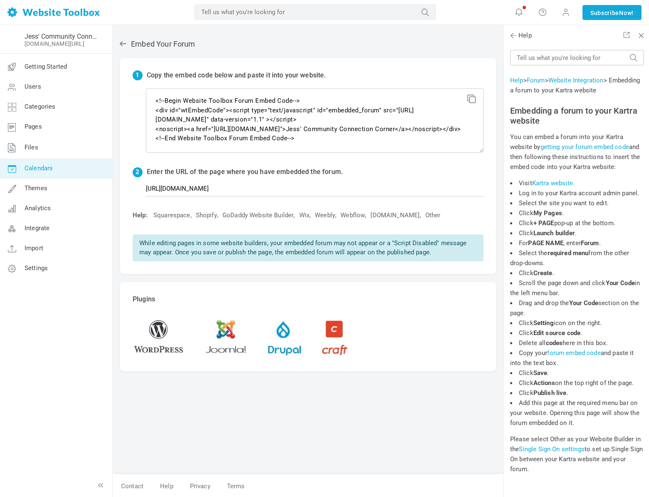
click at [37, 166] on span "Calendars" at bounding box center [39, 167] width 28 height 7
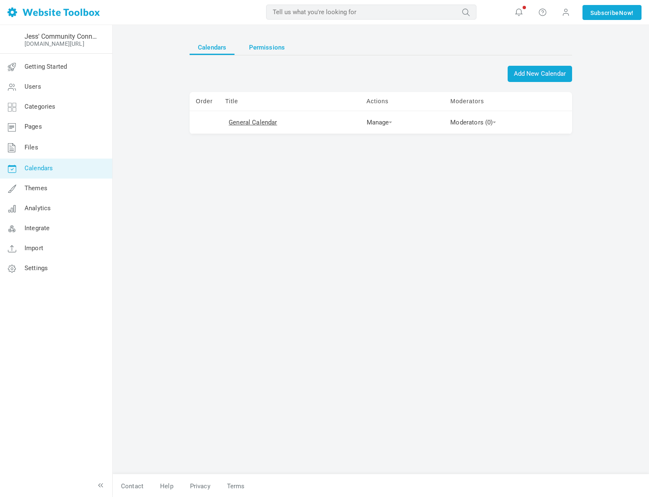
click at [263, 47] on span "Permissions" at bounding box center [267, 47] width 36 height 15
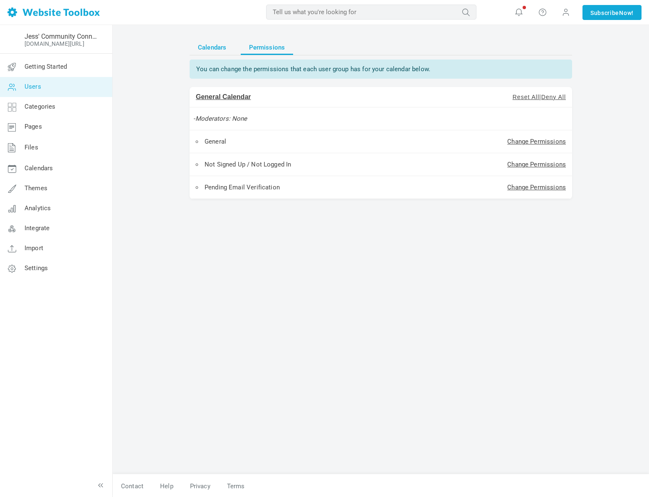
click at [208, 52] on span "Calendars" at bounding box center [212, 47] width 28 height 15
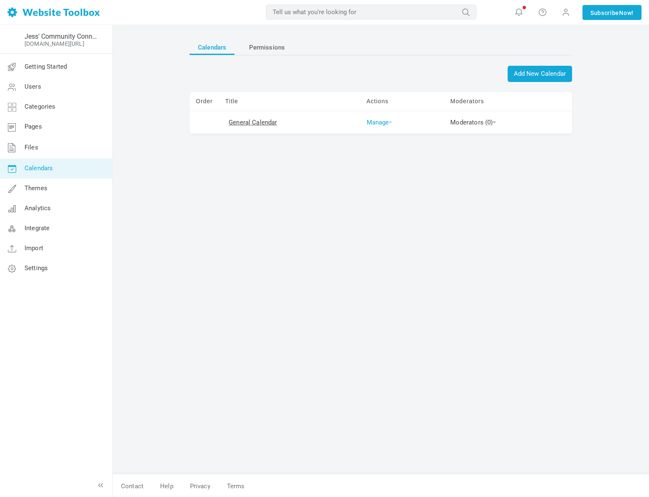
click at [375, 124] on link "Manage" at bounding box center [380, 122] width 26 height 7
click at [376, 138] on link "Edit" at bounding box center [394, 135] width 62 height 17
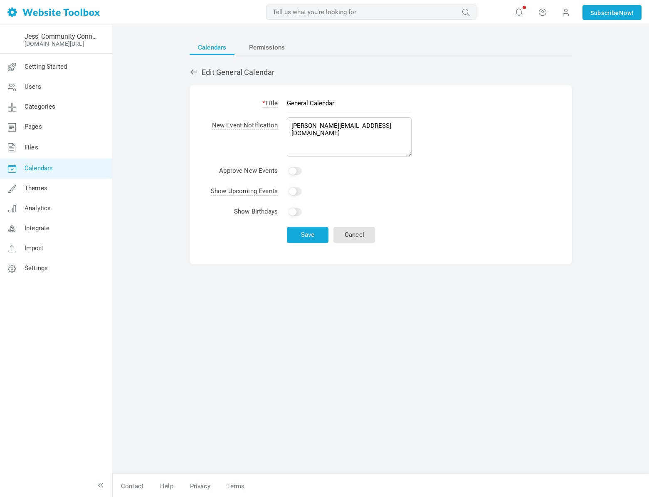
drag, startPoint x: 288, startPoint y: 103, endPoint x: 352, endPoint y: 107, distance: 63.8
click at [352, 107] on input "General Calendar" at bounding box center [349, 103] width 125 height 16
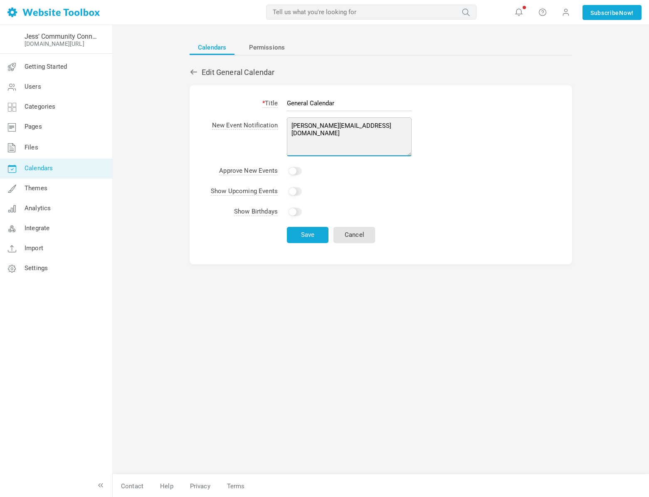
drag, startPoint x: 302, startPoint y: 133, endPoint x: 289, endPoint y: 125, distance: 15.9
click at [289, 125] on textarea "jessica+WTBDEMO@pineapplerelations.com" at bounding box center [349, 136] width 125 height 39
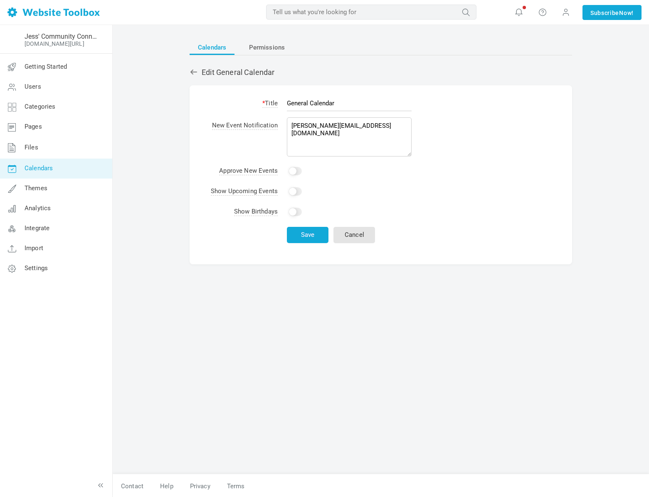
click at [194, 74] on icon at bounding box center [194, 72] width 8 height 8
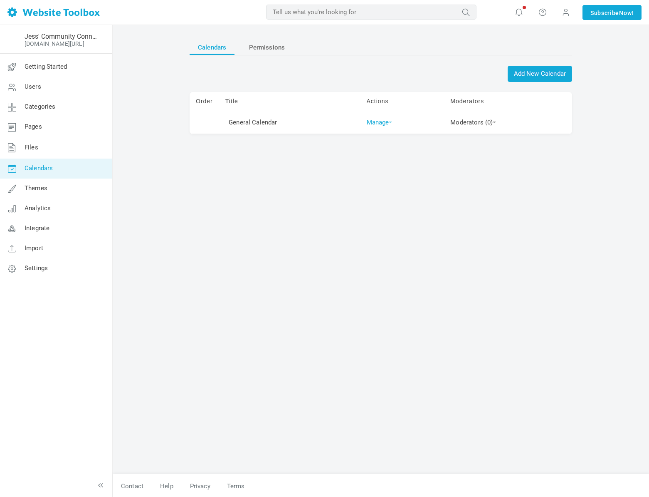
click at [389, 122] on td "Manage Edit Delete Permissions View Calendar" at bounding box center [403, 122] width 84 height 23
click at [380, 124] on link "Manage" at bounding box center [380, 122] width 26 height 7
click at [382, 169] on link "Permissions" at bounding box center [394, 170] width 62 height 17
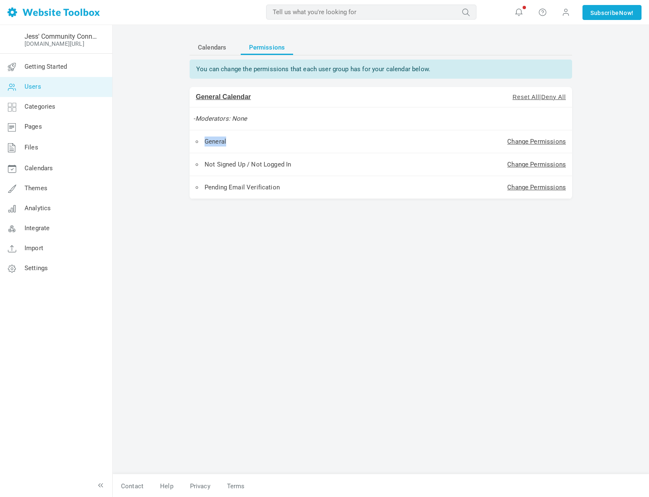
drag, startPoint x: 205, startPoint y: 141, endPoint x: 279, endPoint y: 145, distance: 73.7
click at [279, 145] on li "General" at bounding box center [305, 141] width 218 height 10
click at [518, 142] on link "Change Permissions" at bounding box center [536, 141] width 59 height 7
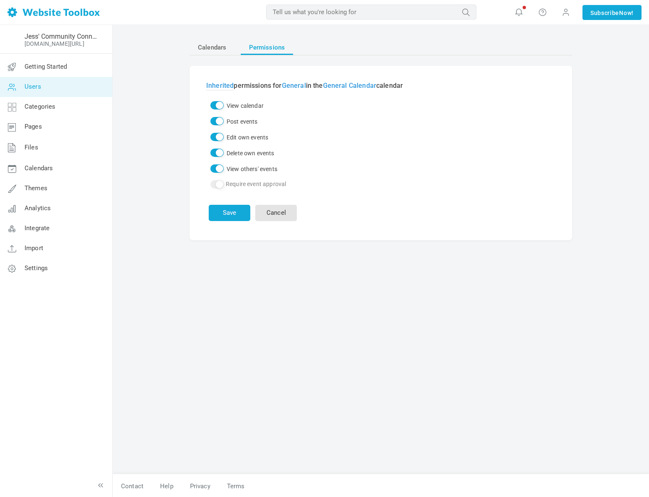
click at [210, 180] on div at bounding box center [217, 184] width 17 height 11
click at [212, 183] on div at bounding box center [217, 184] width 17 height 11
click at [233, 217] on button "Save" at bounding box center [230, 213] width 42 height 16
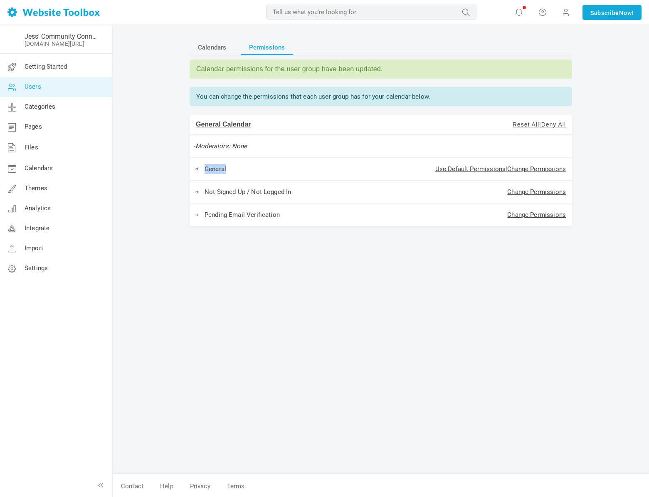
drag, startPoint x: 205, startPoint y: 169, endPoint x: 240, endPoint y: 173, distance: 34.3
click at [240, 173] on li "General" at bounding box center [272, 169] width 152 height 10
drag, startPoint x: 205, startPoint y: 191, endPoint x: 293, endPoint y: 193, distance: 88.6
click at [293, 193] on li "Not Signed Up / Not Logged In" at bounding box center [272, 192] width 152 height 10
click at [517, 195] on link "Change Permissions" at bounding box center [536, 191] width 59 height 7
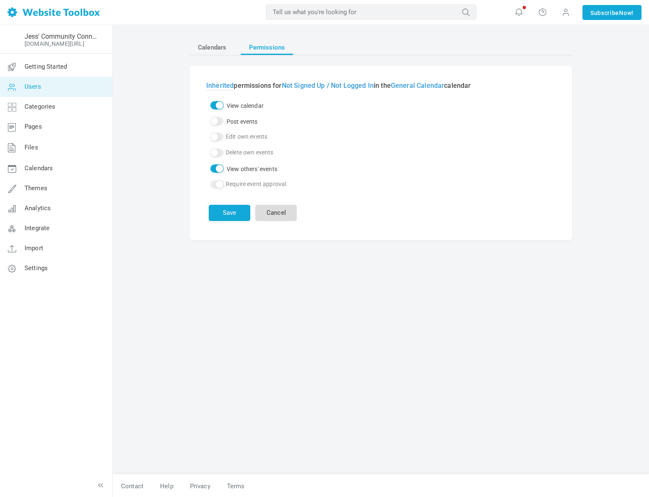
click at [292, 212] on link "Cancel" at bounding box center [276, 213] width 42 height 16
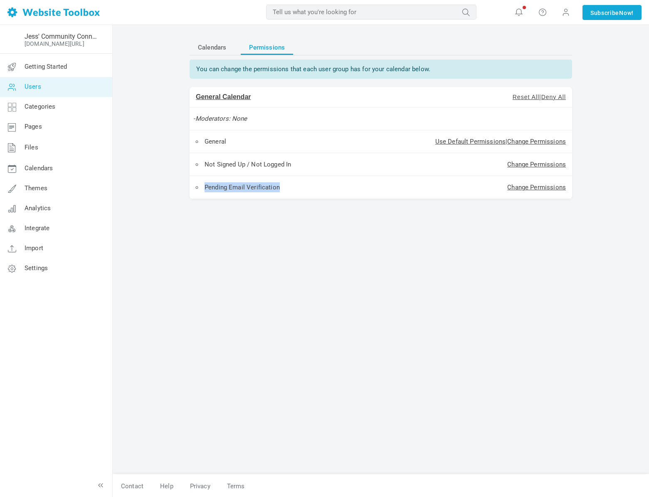
drag, startPoint x: 203, startPoint y: 187, endPoint x: 284, endPoint y: 191, distance: 80.4
click at [284, 191] on li "Pending Email Verification" at bounding box center [272, 187] width 152 height 10
click at [528, 187] on link "Change Permissions" at bounding box center [536, 186] width 59 height 7
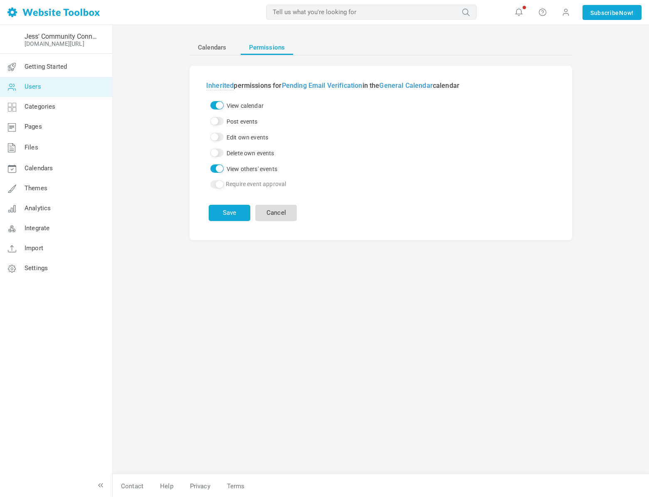
click at [278, 216] on link "Cancel" at bounding box center [276, 213] width 42 height 16
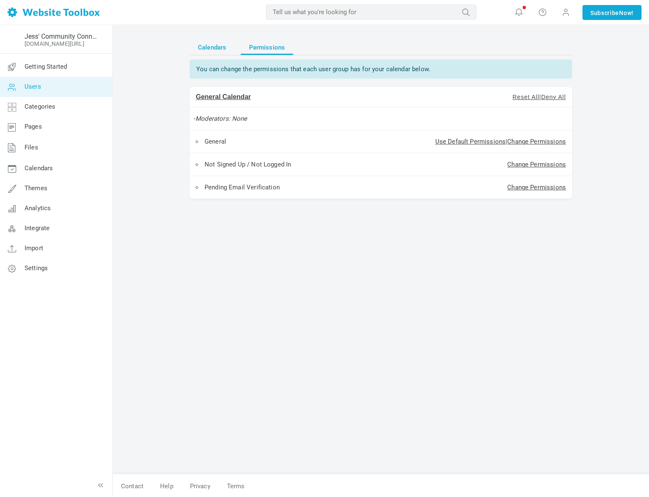
click at [215, 50] on span "Calendars" at bounding box center [212, 47] width 28 height 15
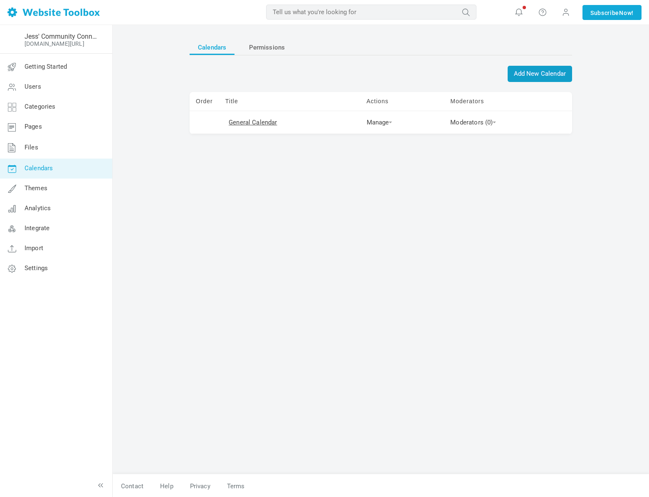
click at [518, 77] on span "Add New Calendar" at bounding box center [540, 74] width 64 height 16
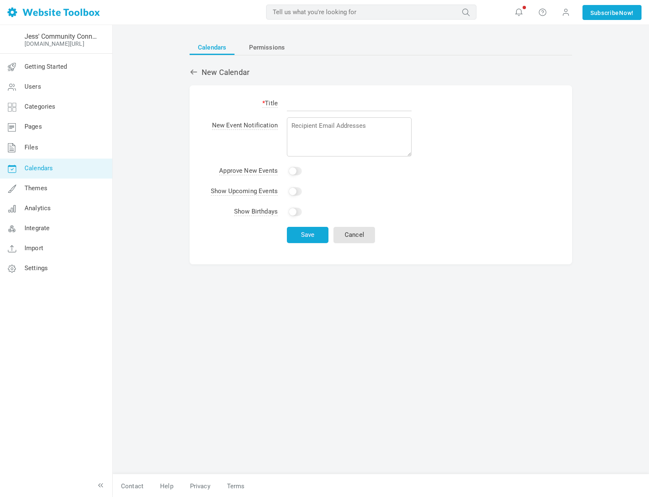
click at [306, 105] on input "text" at bounding box center [349, 103] width 125 height 16
type input "Bithdays"
click at [292, 213] on input "Yes" at bounding box center [295, 212] width 13 height 8
checkbox input "true"
click at [304, 238] on button "Save" at bounding box center [308, 235] width 42 height 16
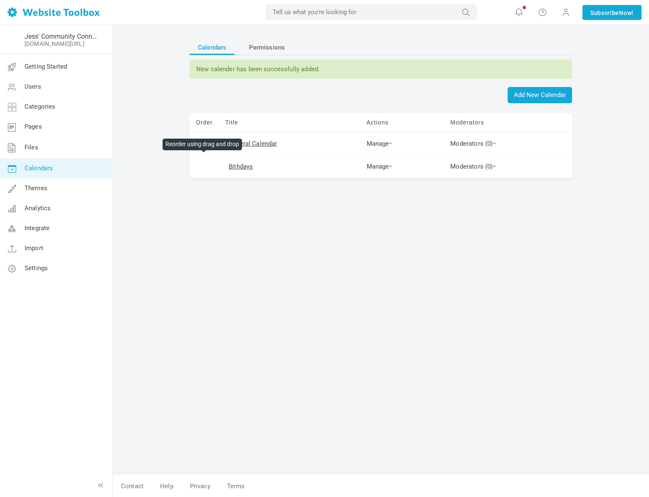
click at [206, 167] on td at bounding box center [205, 166] width 30 height 23
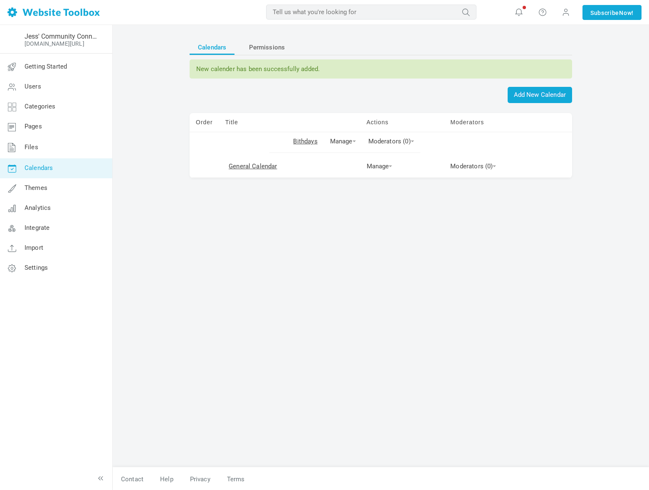
drag, startPoint x: 206, startPoint y: 167, endPoint x: 203, endPoint y: 142, distance: 25.2
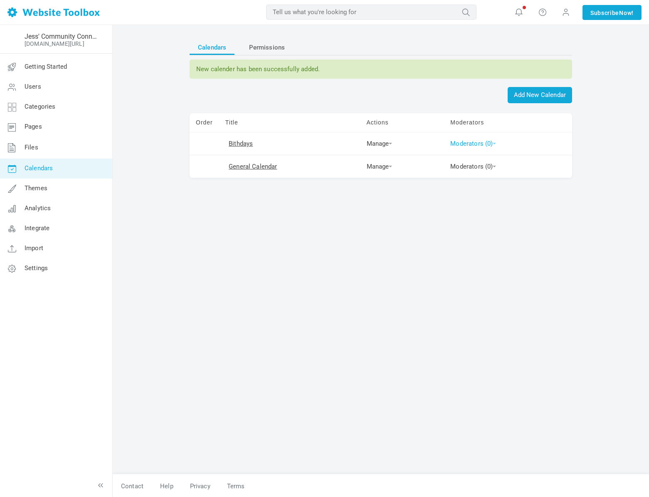
click at [466, 143] on link "Moderators (0)" at bounding box center [473, 143] width 46 height 7
click at [374, 137] on td "Manage Edit Delete Permissions View Calendar" at bounding box center [403, 143] width 84 height 23
click at [374, 142] on link "Manage" at bounding box center [380, 143] width 26 height 7
click at [376, 158] on link "Edit" at bounding box center [394, 156] width 62 height 17
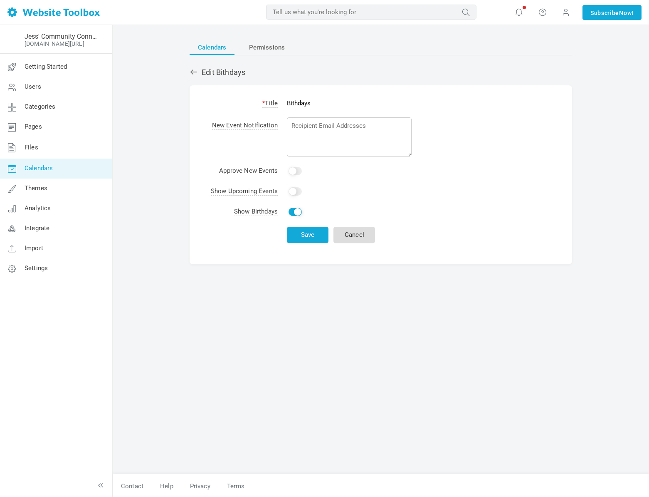
click at [350, 236] on link "Cancel" at bounding box center [355, 235] width 42 height 16
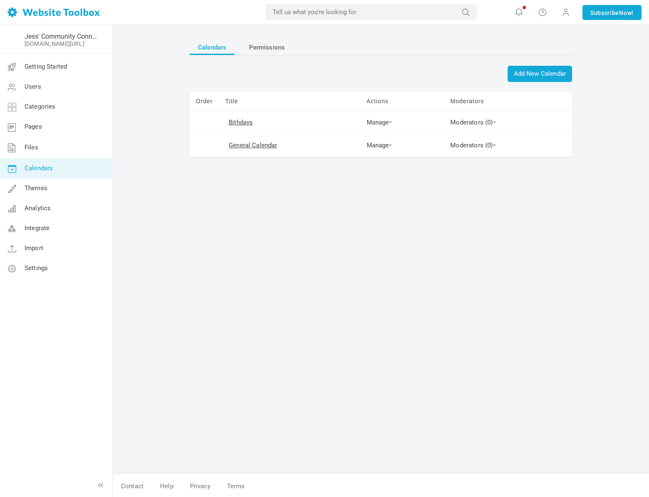
click at [380, 127] on td "Manage Edit Delete Permissions View Calendar" at bounding box center [403, 122] width 84 height 23
click at [368, 125] on link "Manage" at bounding box center [380, 122] width 26 height 7
click at [372, 173] on link "Permissions" at bounding box center [394, 170] width 62 height 17
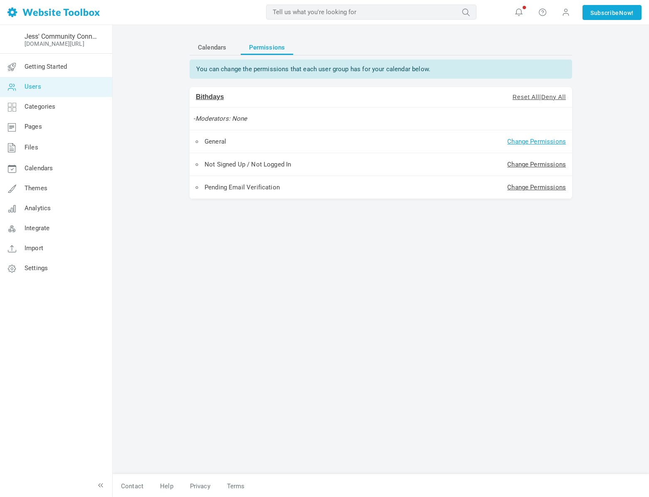
click at [526, 143] on link "Change Permissions" at bounding box center [536, 141] width 59 height 7
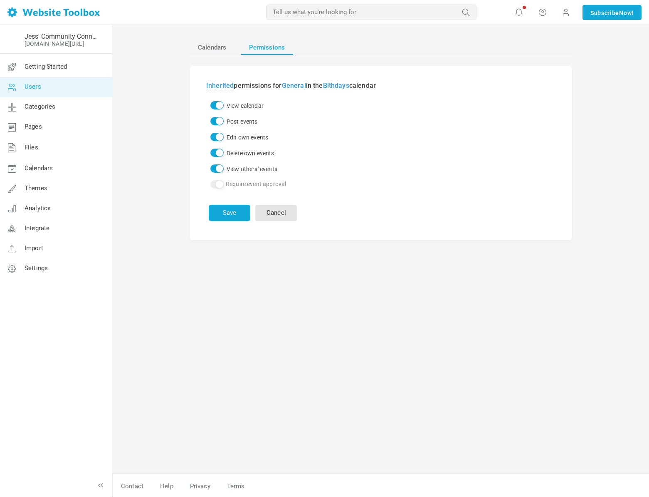
click at [216, 120] on input "Post events" at bounding box center [216, 121] width 13 height 8
checkbox input "false"
click at [217, 136] on input "Edit own events" at bounding box center [216, 137] width 13 height 8
checkbox input "false"
click at [218, 153] on input "Delete own events" at bounding box center [216, 152] width 13 height 8
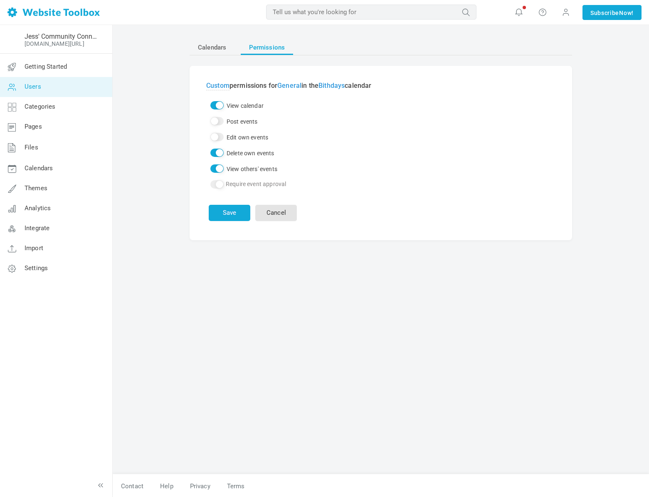
checkbox input "false"
click at [223, 211] on button "Save" at bounding box center [230, 213] width 42 height 16
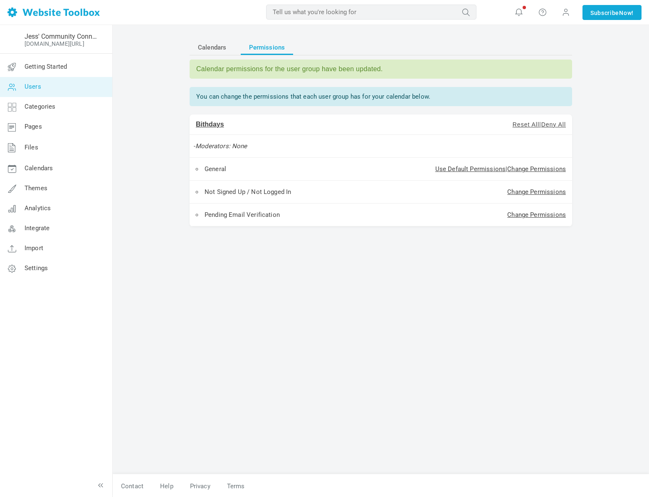
click at [529, 187] on td "Change Permissions" at bounding box center [463, 191] width 218 height 23
click at [523, 195] on link "Change Permissions" at bounding box center [536, 191] width 59 height 7
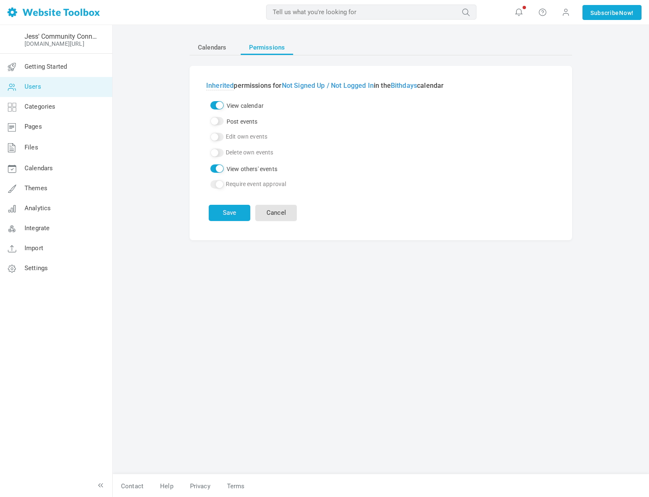
click at [220, 106] on input "View calendar" at bounding box center [216, 105] width 13 height 8
checkbox input "false"
click at [238, 210] on button "Save" at bounding box center [230, 213] width 42 height 16
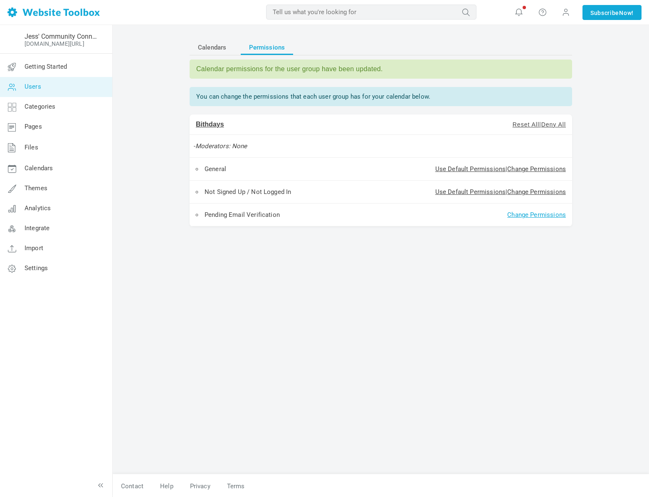
click at [535, 214] on link "Change Permissions" at bounding box center [536, 214] width 59 height 7
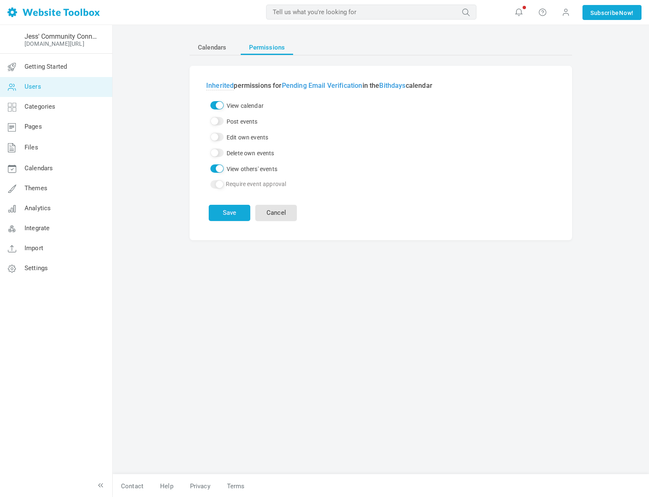
click at [214, 108] on input "View calendar" at bounding box center [216, 105] width 13 height 8
checkbox input "false"
click at [231, 214] on button "Save" at bounding box center [230, 213] width 42 height 16
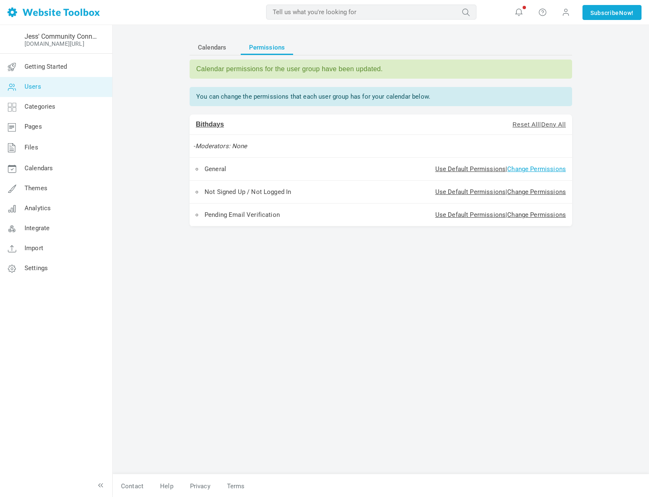
click at [528, 168] on link "Change Permissions" at bounding box center [536, 168] width 59 height 7
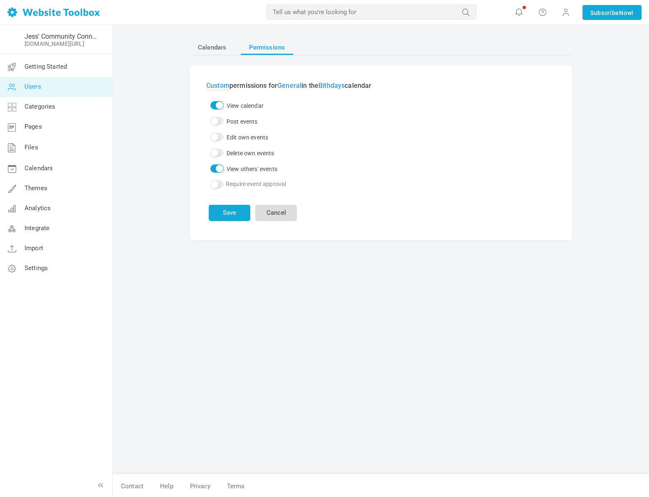
click at [277, 212] on link "Cancel" at bounding box center [276, 213] width 42 height 16
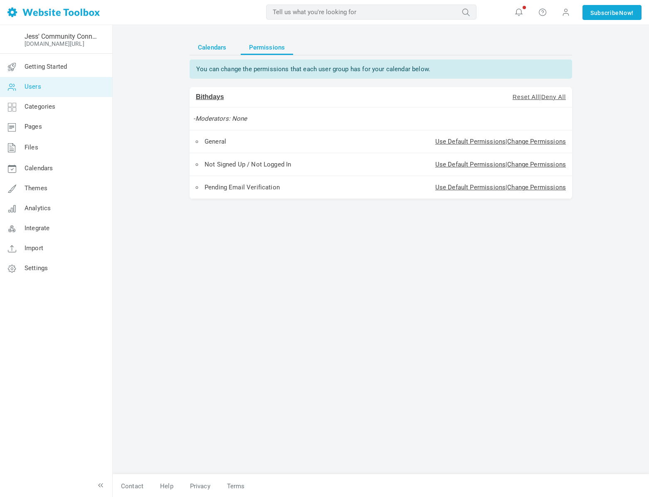
click at [210, 49] on span "Calendars" at bounding box center [212, 47] width 28 height 15
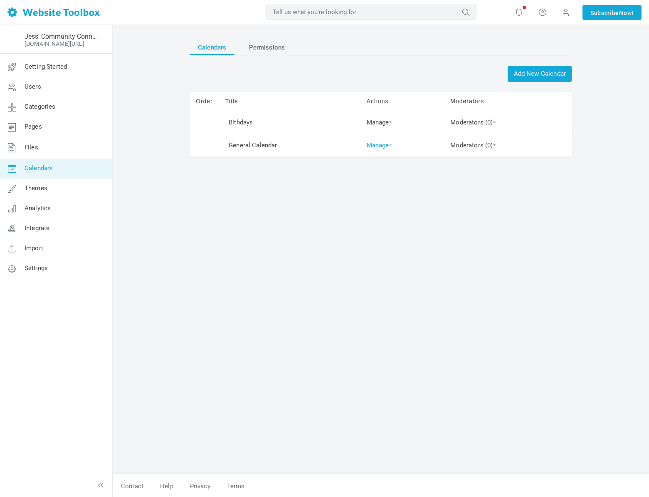
click at [383, 147] on link "Manage" at bounding box center [380, 144] width 26 height 7
click at [386, 217] on link "View Calendar" at bounding box center [394, 211] width 62 height 17
click at [392, 194] on link "Permissions" at bounding box center [394, 193] width 62 height 17
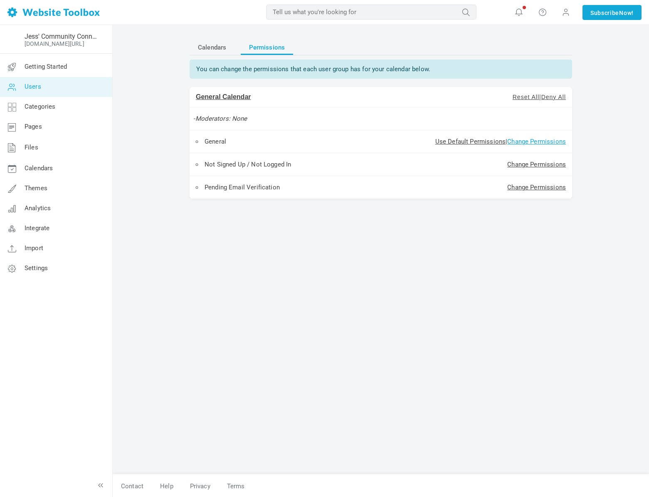
click at [525, 139] on link "Change Permissions" at bounding box center [536, 141] width 59 height 7
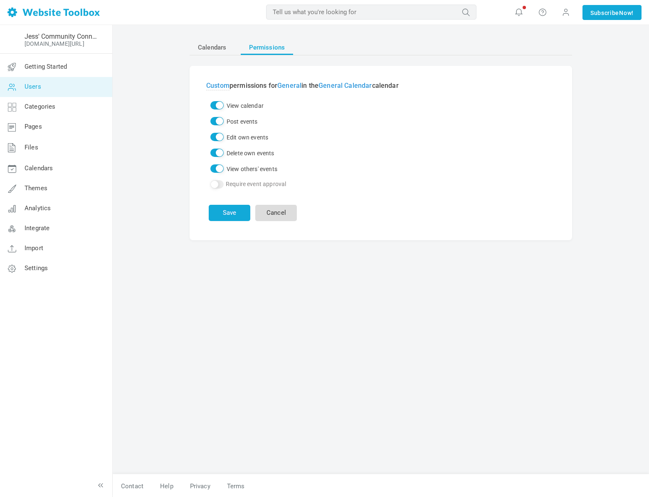
click at [283, 209] on link "Cancel" at bounding box center [276, 213] width 42 height 16
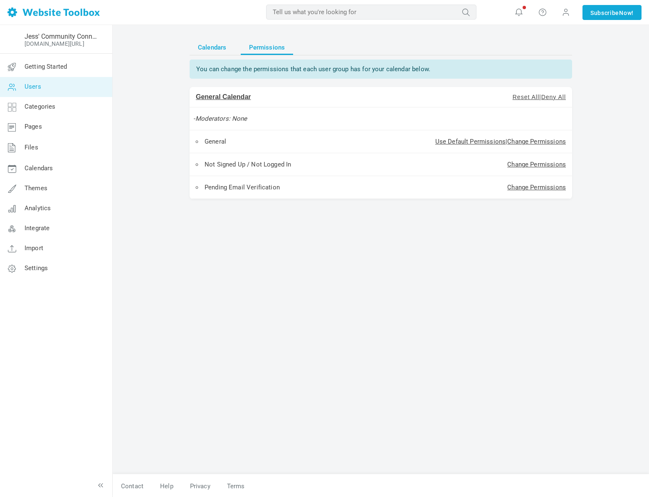
click at [208, 52] on span "Calendars" at bounding box center [212, 47] width 28 height 15
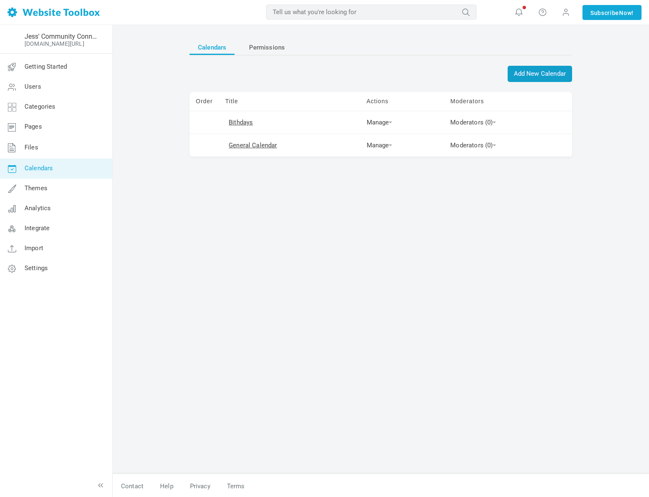
click at [513, 79] on span "Add New Calendar" at bounding box center [540, 74] width 64 height 16
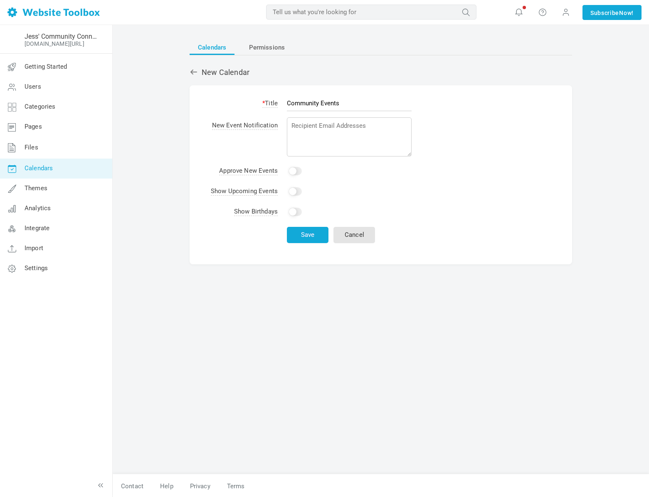
type input "Community Events"
click at [303, 237] on button "Save" at bounding box center [308, 235] width 42 height 16
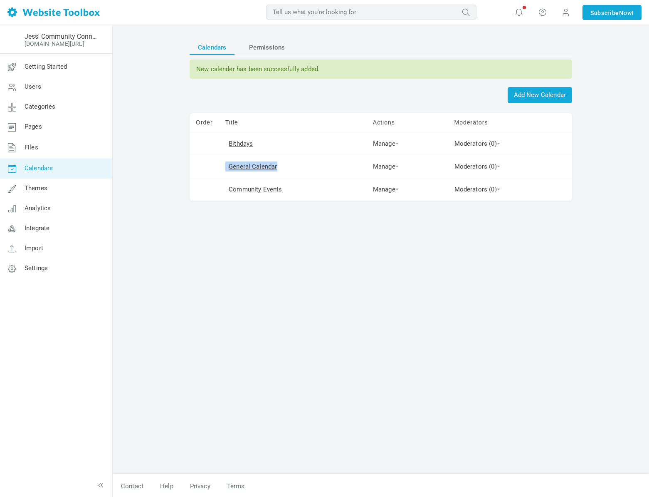
drag, startPoint x: 226, startPoint y: 163, endPoint x: 292, endPoint y: 167, distance: 65.8
click at [292, 167] on td "General Calendar" at bounding box center [293, 166] width 148 height 23
click at [537, 99] on span "Add New Calendar" at bounding box center [540, 95] width 64 height 16
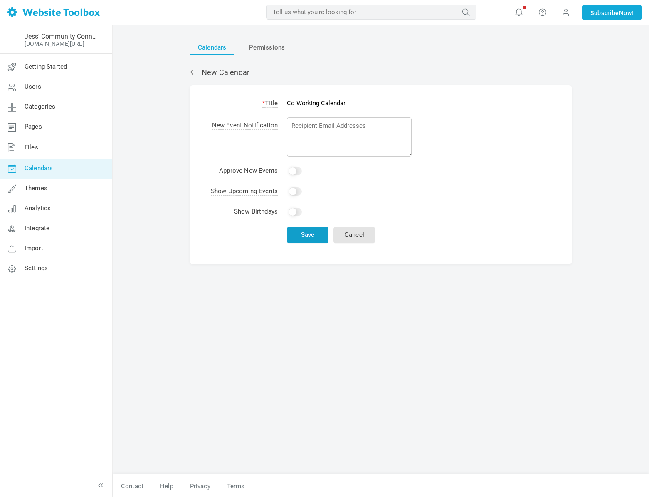
type input "Co Working Calendar"
click at [302, 241] on button "Save" at bounding box center [308, 235] width 42 height 16
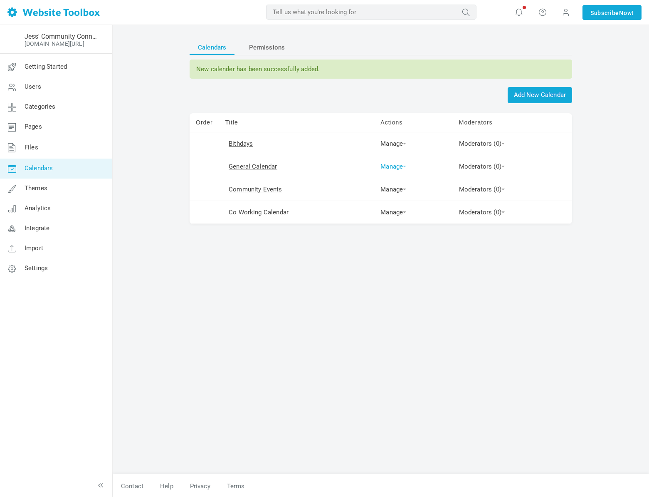
click at [389, 165] on link "Manage" at bounding box center [393, 166] width 26 height 7
click at [394, 214] on link "Permissions" at bounding box center [408, 214] width 62 height 17
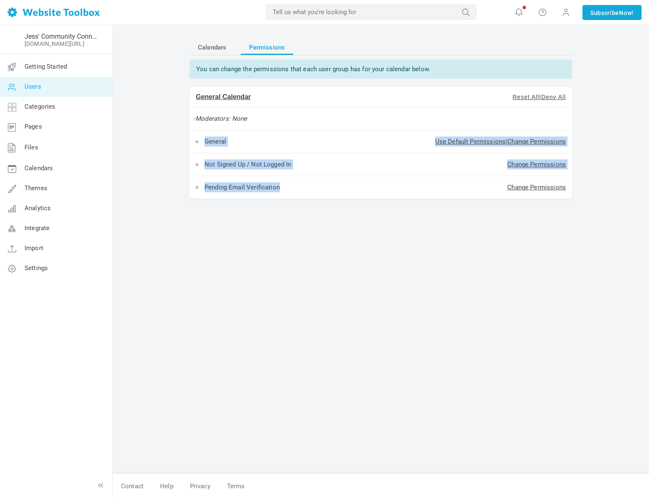
drag, startPoint x: 205, startPoint y: 143, endPoint x: 308, endPoint y: 189, distance: 113.2
click at [308, 189] on tbody "General Calendar Reset All | Deny All - Moderators: None General Use Default Pe…" at bounding box center [381, 143] width 383 height 112
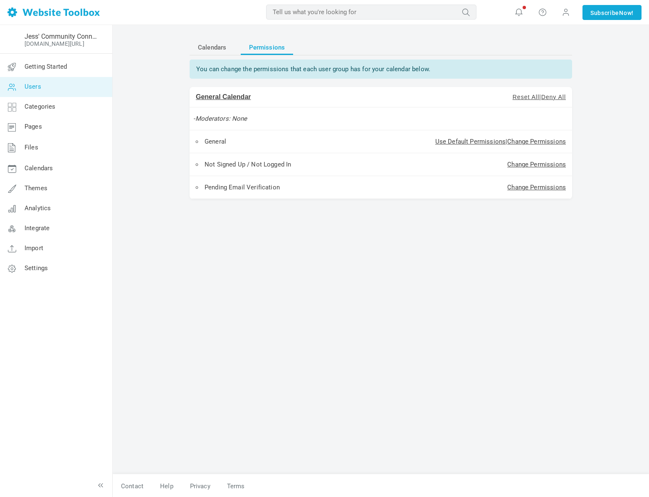
click at [413, 197] on td "Change Permissions" at bounding box center [463, 187] width 218 height 23
click at [518, 141] on link "Change Permissions" at bounding box center [536, 141] width 59 height 7
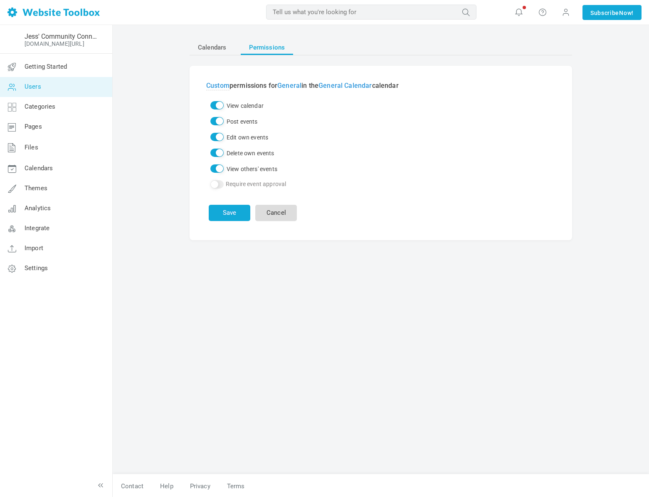
click at [282, 220] on link "Cancel" at bounding box center [276, 213] width 42 height 16
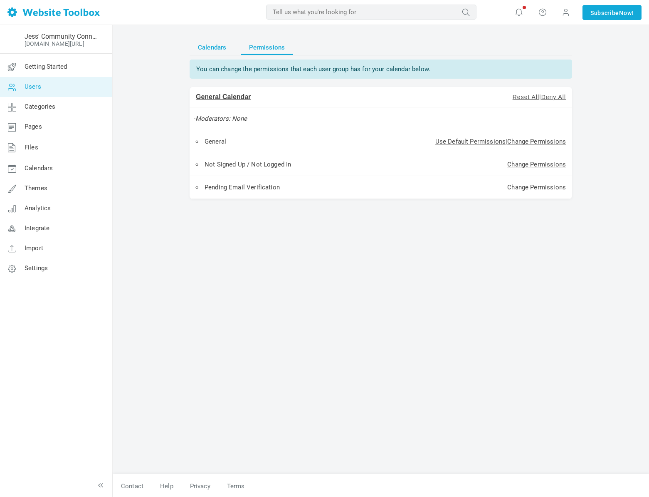
click at [220, 52] on span "Calendars" at bounding box center [212, 47] width 28 height 15
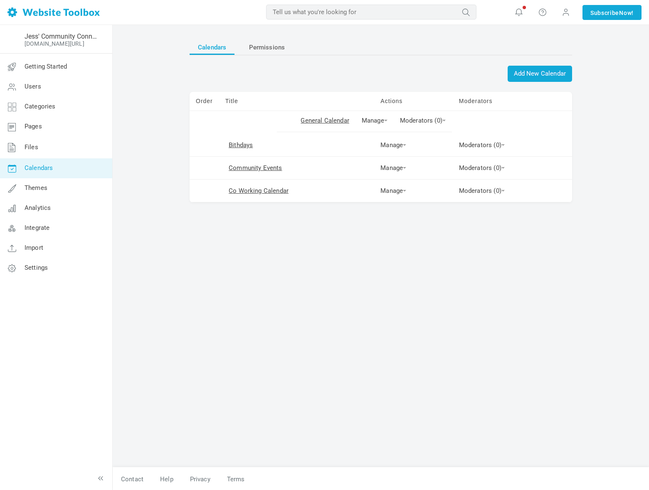
drag, startPoint x: 203, startPoint y: 144, endPoint x: 207, endPoint y: 119, distance: 24.9
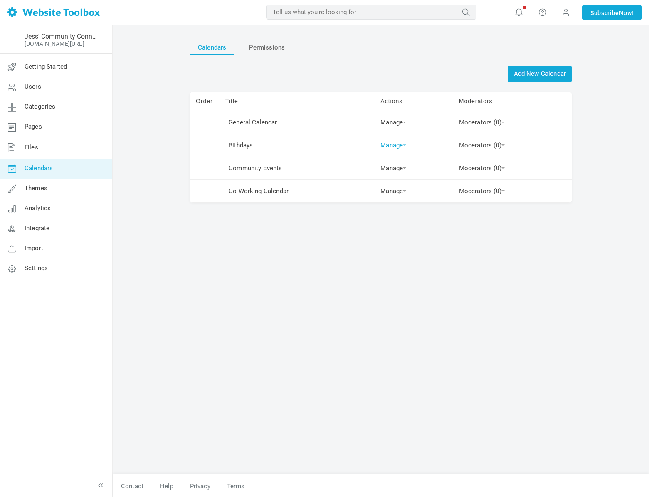
click at [384, 145] on link "Manage" at bounding box center [393, 144] width 26 height 7
click at [388, 157] on link "Edit" at bounding box center [408, 158] width 62 height 17
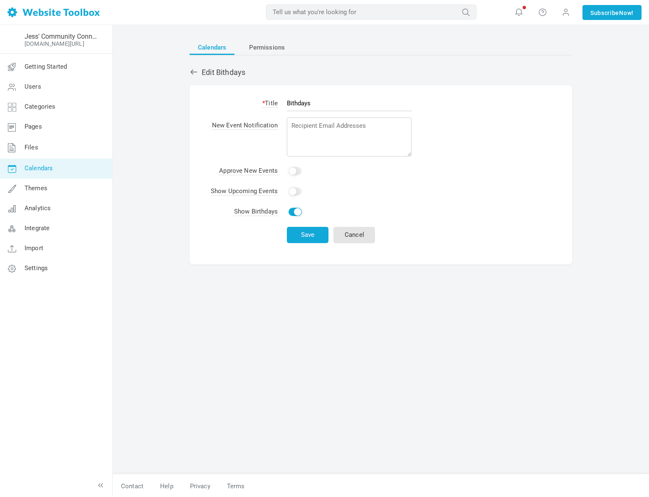
drag, startPoint x: 222, startPoint y: 213, endPoint x: 319, endPoint y: 212, distance: 96.9
click at [319, 212] on tr "Show Birthdays Yes" at bounding box center [311, 212] width 210 height 20
click at [295, 109] on input "Bithdays" at bounding box center [349, 103] width 125 height 16
click at [297, 104] on input "Bithdays" at bounding box center [349, 103] width 125 height 16
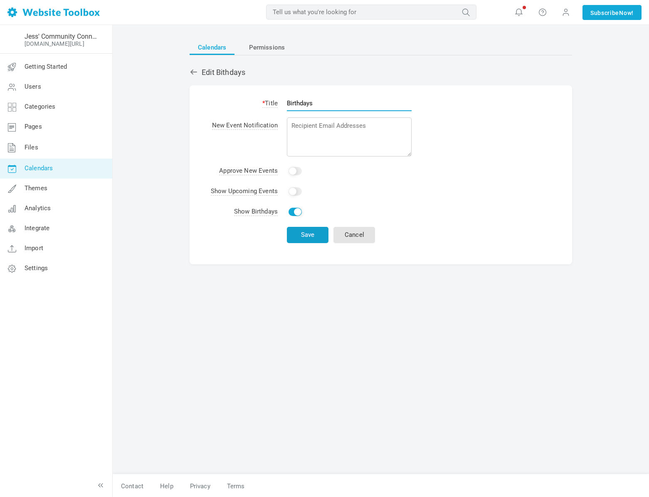
type input "Birthdays"
click at [311, 239] on button "Save" at bounding box center [308, 235] width 42 height 16
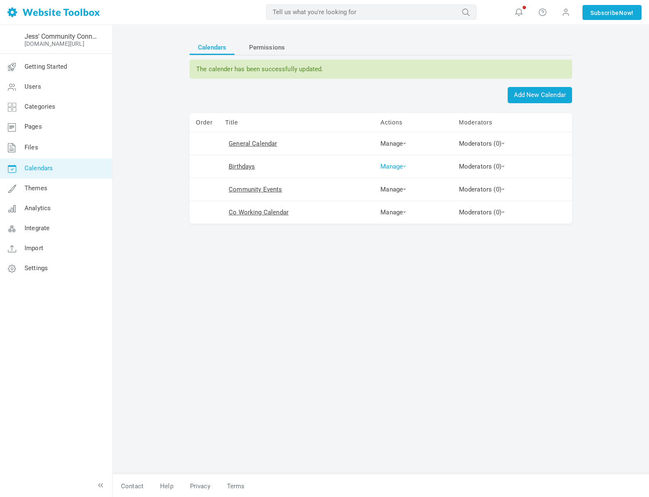
click at [398, 163] on link "Manage" at bounding box center [393, 166] width 26 height 7
click at [401, 212] on link "Permissions" at bounding box center [408, 214] width 62 height 17
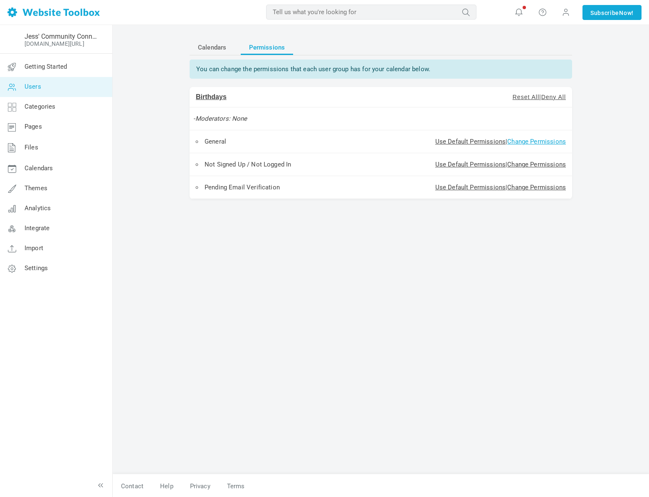
click at [517, 139] on link "Change Permissions" at bounding box center [536, 141] width 59 height 7
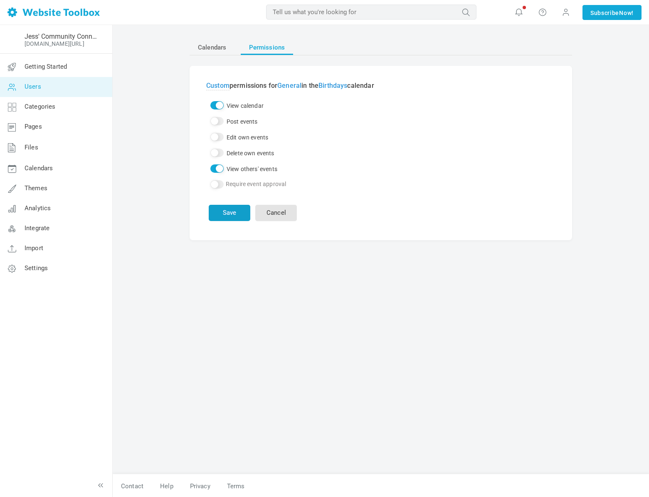
click at [242, 215] on button "Save" at bounding box center [230, 213] width 42 height 16
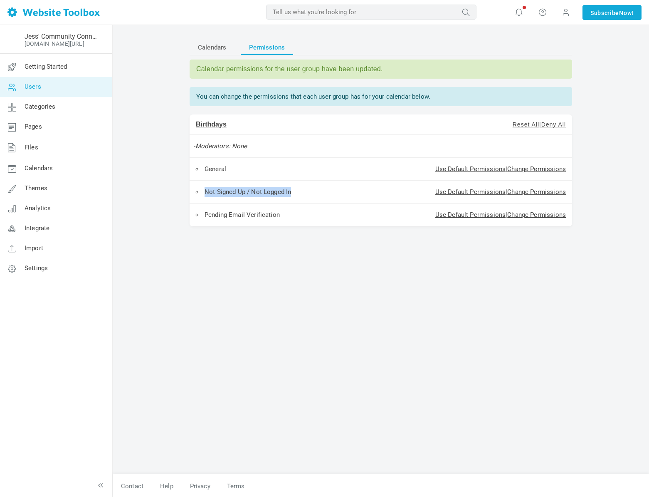
drag, startPoint x: 211, startPoint y: 194, endPoint x: 318, endPoint y: 194, distance: 106.9
click at [318, 194] on li "Not Signed Up / Not Logged In" at bounding box center [272, 192] width 152 height 10
click at [544, 190] on link "Change Permissions" at bounding box center [536, 191] width 59 height 7
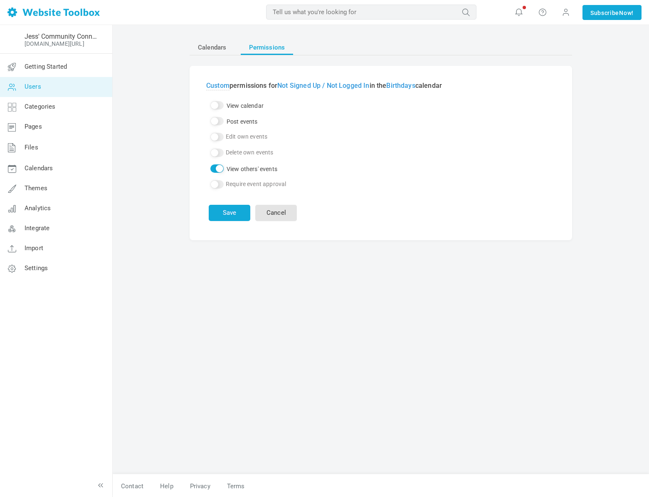
click at [219, 168] on input "View others' events" at bounding box center [216, 168] width 13 height 8
checkbox input "false"
click at [239, 210] on button "Save" at bounding box center [230, 213] width 42 height 16
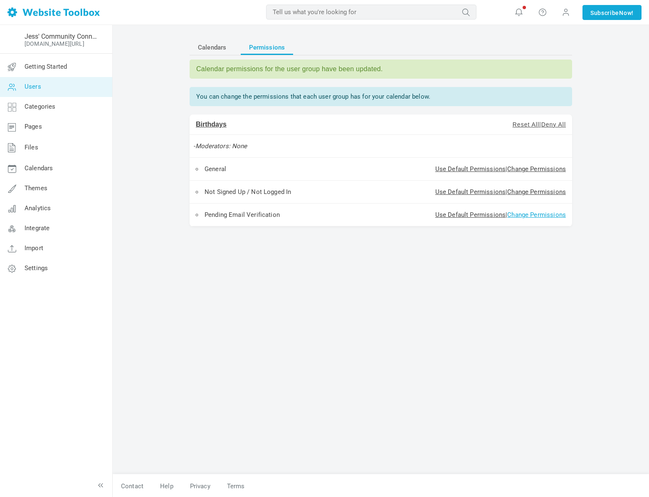
click at [542, 215] on link "Change Permissions" at bounding box center [536, 214] width 59 height 7
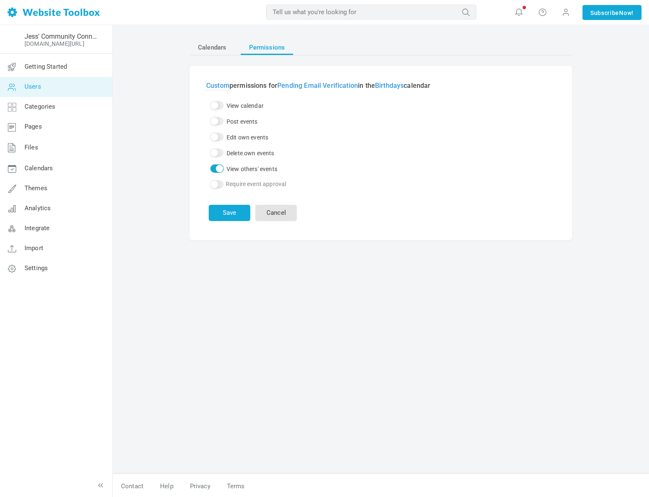
click at [216, 170] on input "View others' events" at bounding box center [216, 168] width 13 height 8
checkbox input "false"
click at [232, 201] on div "Save Cancel" at bounding box center [253, 208] width 88 height 26
click at [235, 209] on button "Save" at bounding box center [230, 213] width 42 height 16
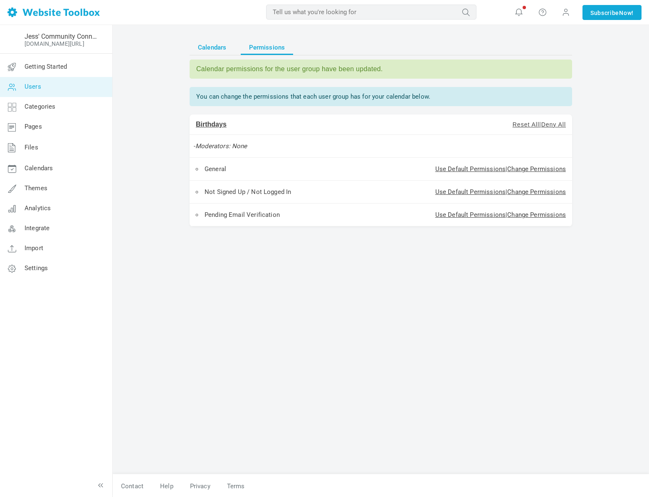
click at [221, 49] on span "Calendars" at bounding box center [212, 47] width 28 height 15
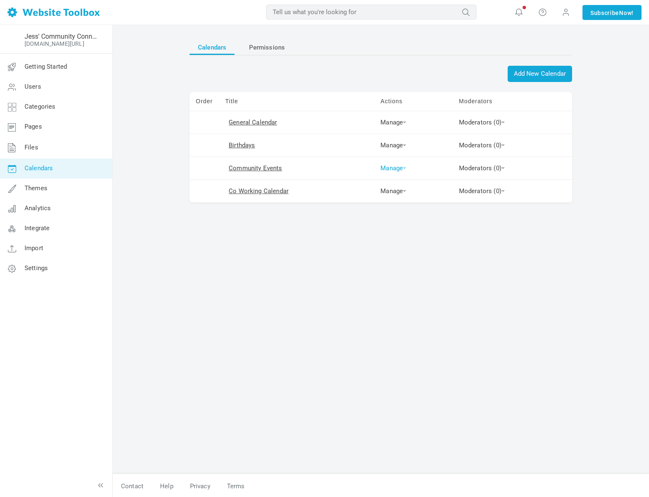
click at [385, 168] on link "Manage" at bounding box center [393, 167] width 26 height 7
click at [395, 213] on link "Permissions" at bounding box center [408, 216] width 62 height 17
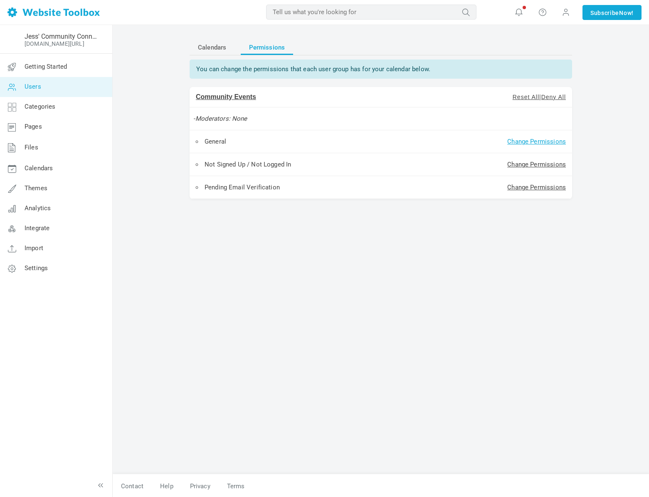
click at [535, 141] on link "Change Permissions" at bounding box center [536, 141] width 59 height 7
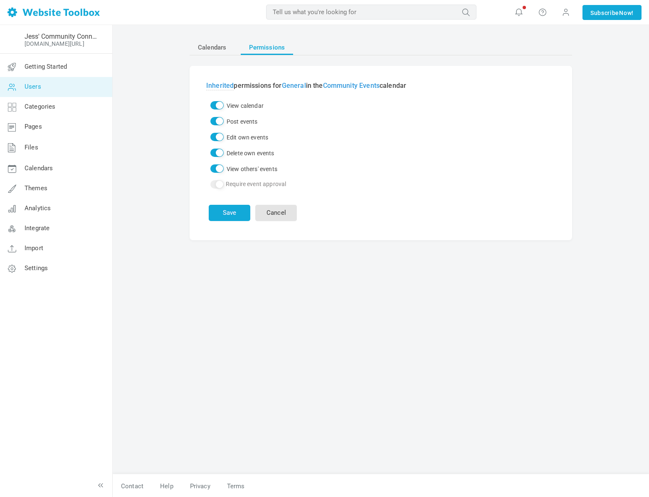
click at [217, 123] on input "Post events" at bounding box center [216, 121] width 13 height 8
checkbox input "false"
click at [220, 135] on input "Edit own events" at bounding box center [216, 137] width 13 height 8
checkbox input "false"
click at [220, 151] on input "Delete own events" at bounding box center [216, 152] width 13 height 8
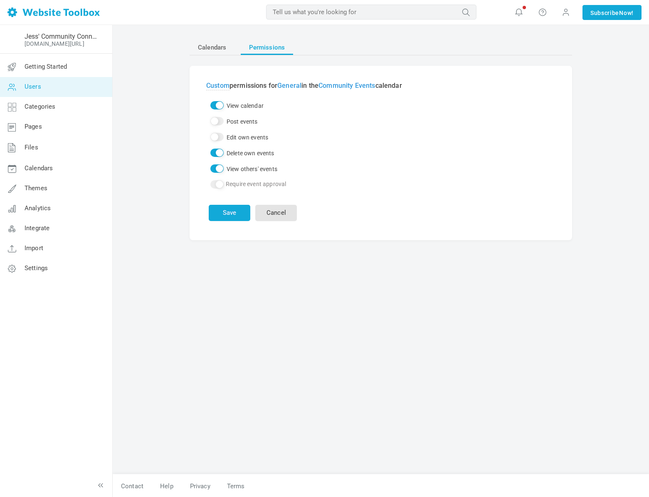
checkbox input "false"
click at [229, 212] on button "Save" at bounding box center [230, 213] width 42 height 16
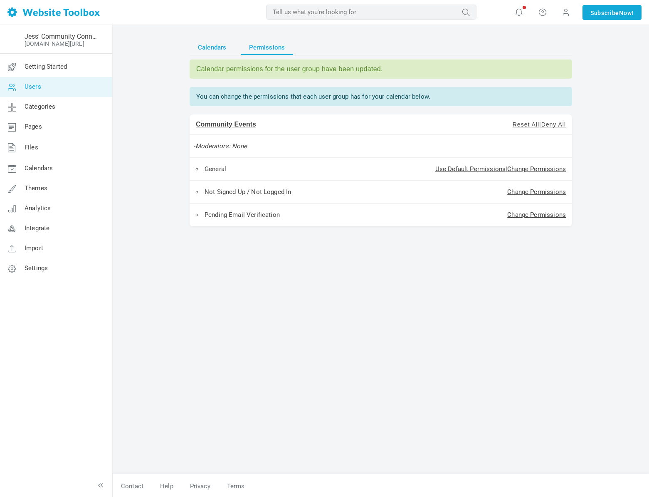
click at [211, 51] on span "Calendars" at bounding box center [212, 47] width 28 height 15
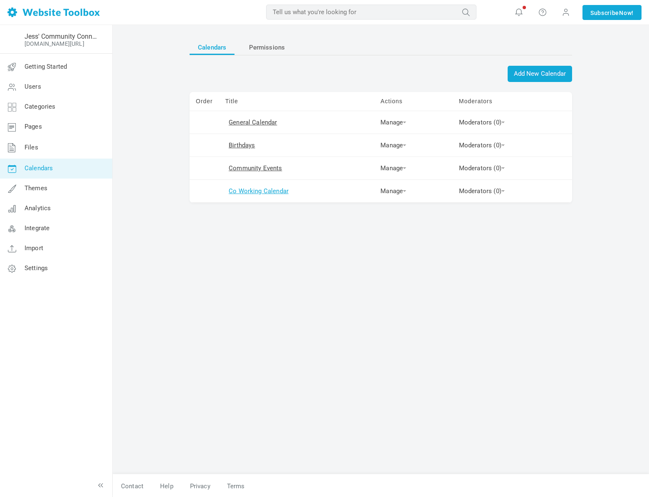
click at [250, 192] on link "Co Working Calendar" at bounding box center [259, 190] width 60 height 7
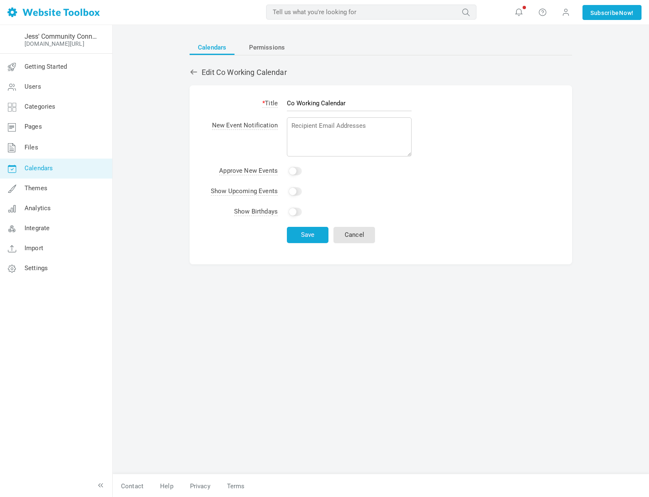
click at [198, 70] on icon at bounding box center [194, 72] width 8 height 8
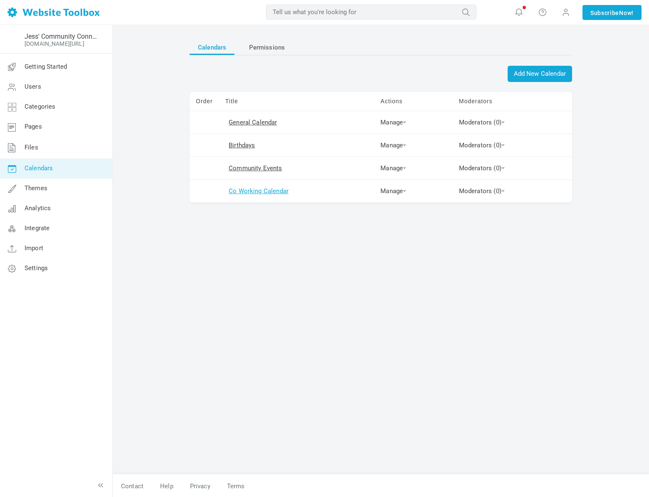
click at [259, 193] on link "Co Working Calendar" at bounding box center [259, 190] width 60 height 7
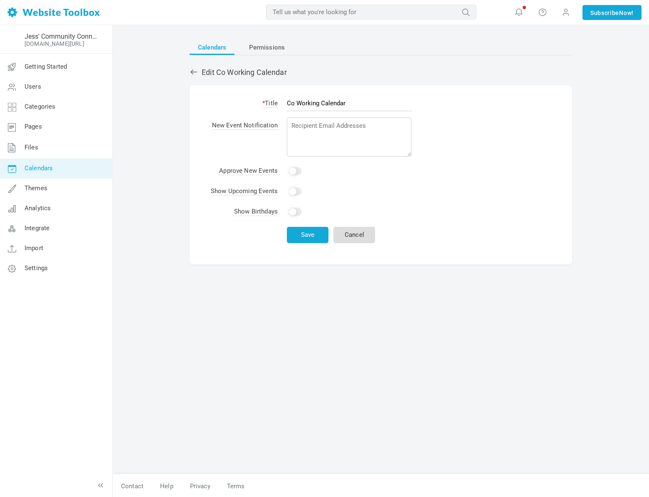
click at [351, 235] on link "Cancel" at bounding box center [355, 235] width 42 height 16
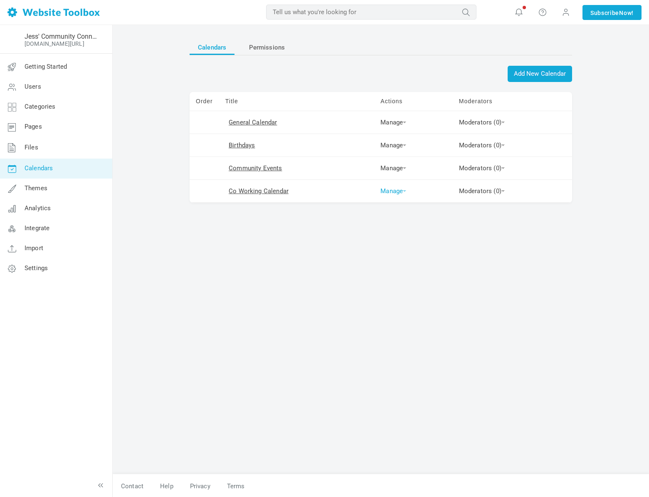
click at [380, 190] on link "Manage" at bounding box center [393, 190] width 26 height 7
click at [400, 237] on link "Permissions" at bounding box center [408, 239] width 62 height 17
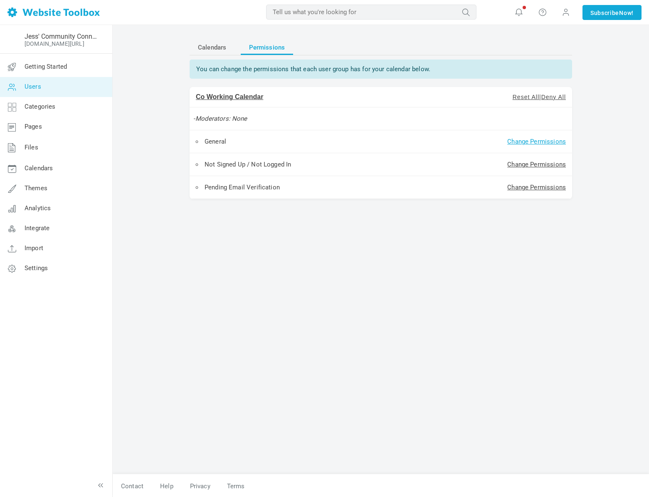
click at [514, 142] on link "Change Permissions" at bounding box center [536, 141] width 59 height 7
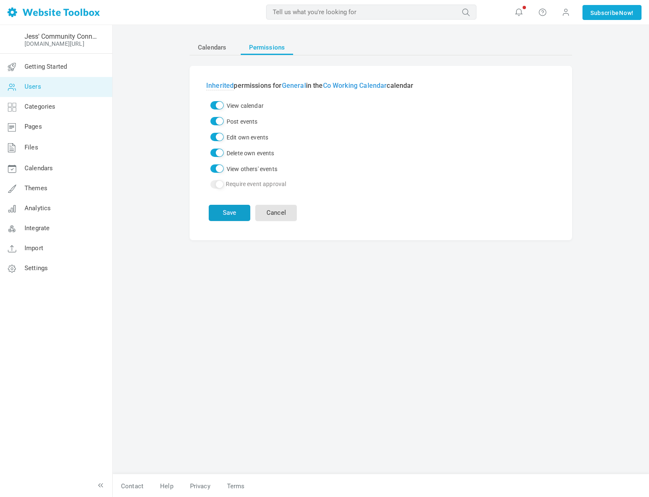
click at [240, 216] on button "Save" at bounding box center [230, 213] width 42 height 16
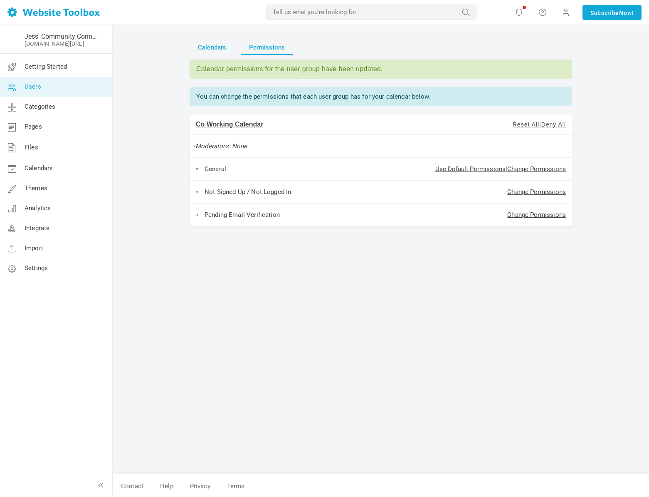
click at [211, 47] on span "Calendars" at bounding box center [212, 47] width 28 height 15
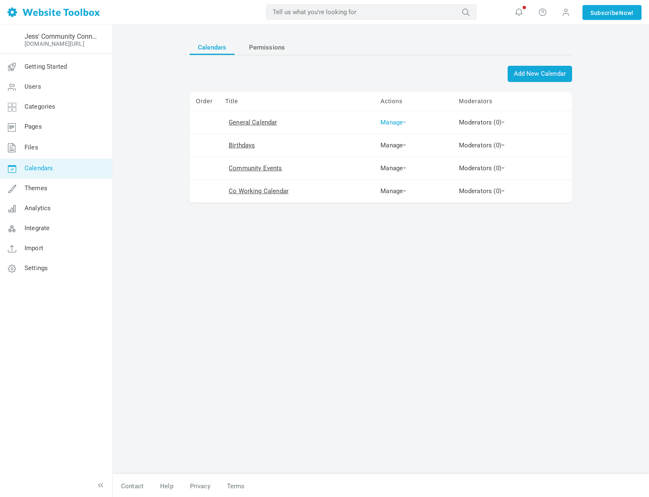
click at [393, 119] on link "Manage" at bounding box center [393, 122] width 26 height 7
click at [398, 154] on link "Delete" at bounding box center [408, 153] width 62 height 17
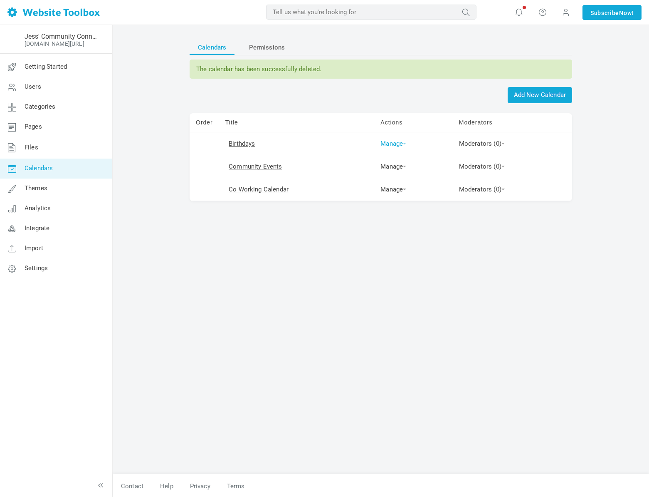
click at [382, 144] on link "Manage" at bounding box center [393, 143] width 26 height 7
click at [393, 188] on link "Permissions" at bounding box center [408, 191] width 62 height 17
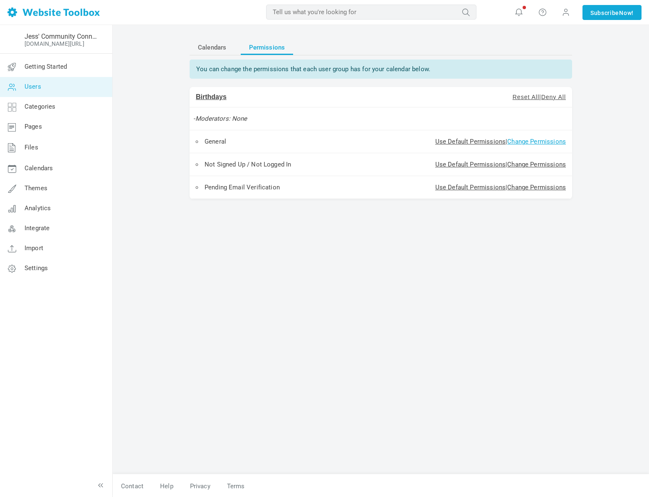
click at [534, 140] on link "Change Permissions" at bounding box center [536, 141] width 59 height 7
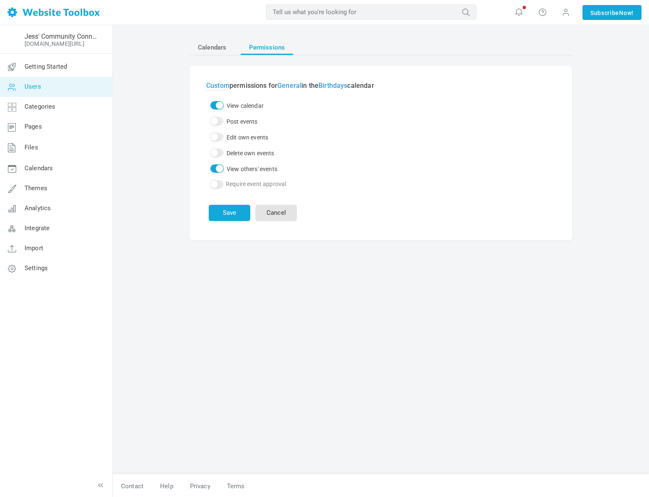
click at [217, 170] on input "View others' events" at bounding box center [216, 168] width 13 height 8
checkbox input "false"
click at [229, 202] on div "Save Cancel" at bounding box center [253, 208] width 88 height 26
click at [233, 206] on button "Save" at bounding box center [230, 213] width 42 height 16
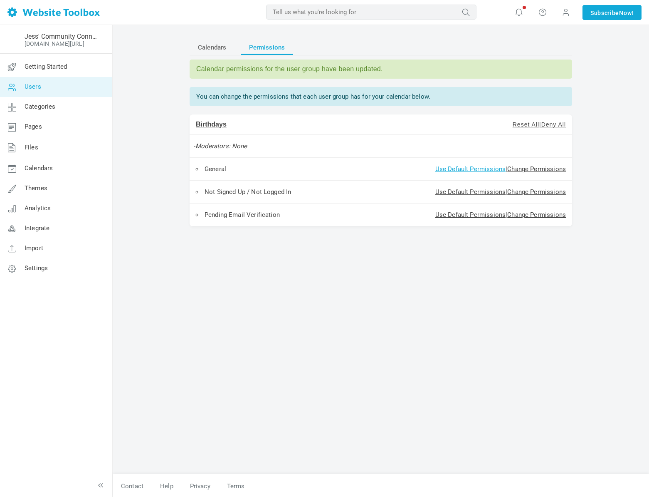
click at [472, 171] on link "Use Default Permissions" at bounding box center [470, 168] width 70 height 7
click at [514, 168] on link "Change Permissions" at bounding box center [536, 168] width 59 height 7
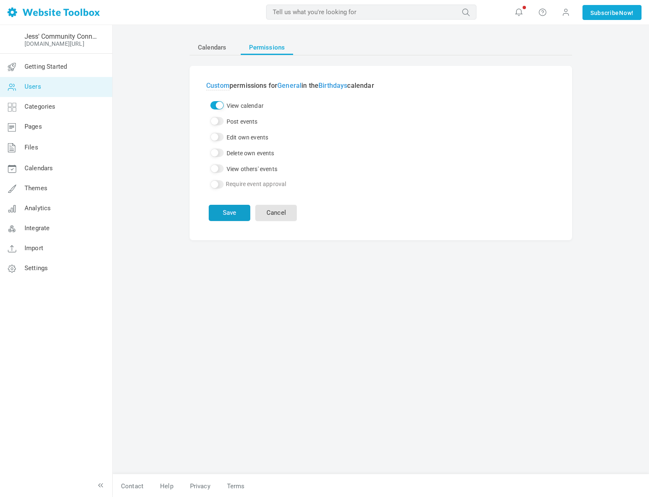
click at [230, 213] on button "Save" at bounding box center [230, 213] width 42 height 16
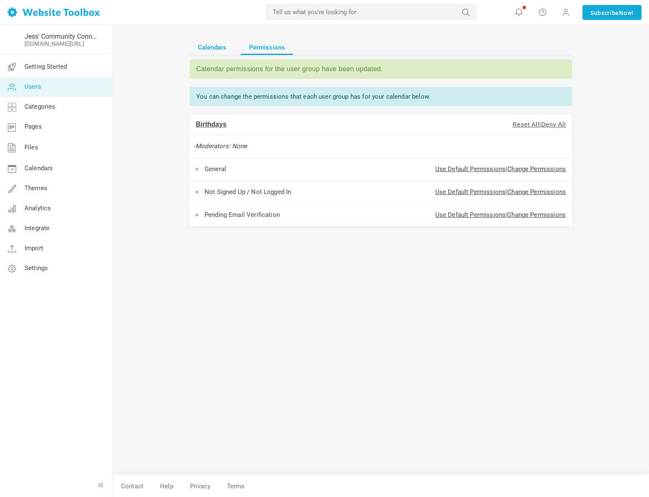
click at [217, 44] on span "Calendars" at bounding box center [212, 47] width 28 height 15
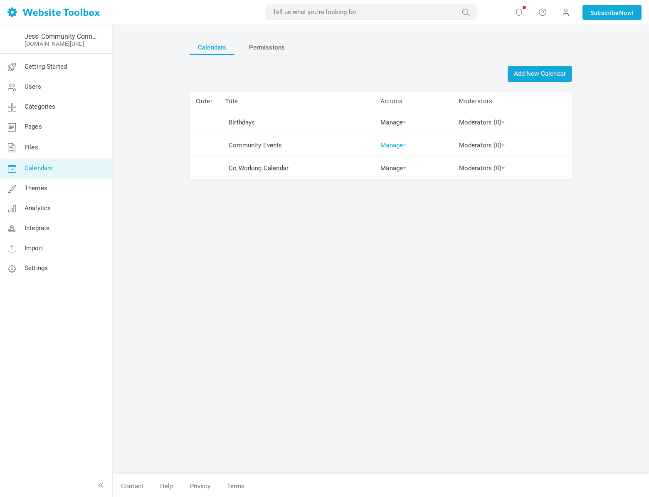
click at [387, 148] on link "Manage" at bounding box center [393, 144] width 26 height 7
click at [390, 157] on link "Edit" at bounding box center [408, 158] width 62 height 17
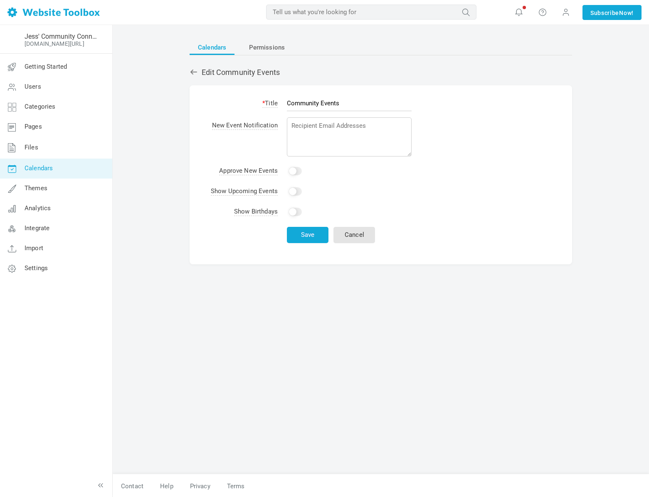
click at [194, 71] on icon at bounding box center [194, 72] width 8 height 8
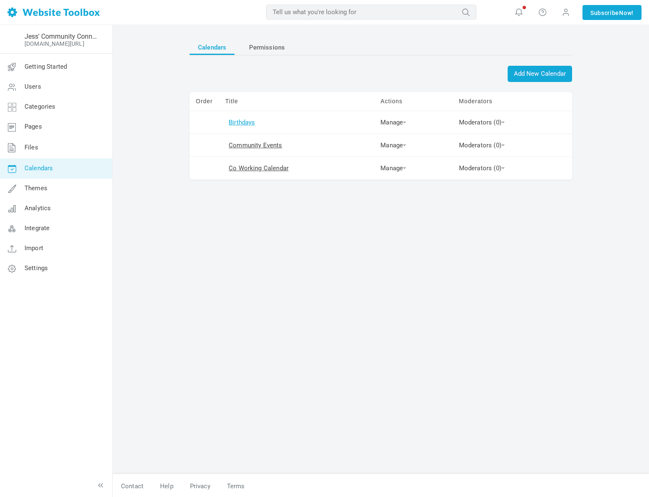
click at [247, 125] on link "Birthdays" at bounding box center [242, 122] width 26 height 7
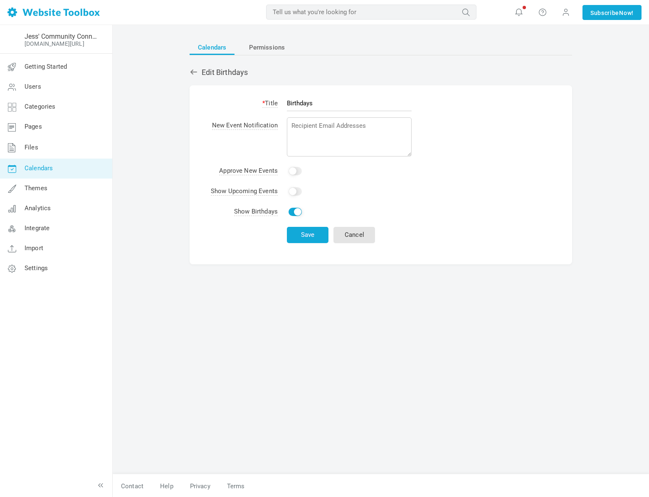
click at [294, 193] on input "Yes" at bounding box center [295, 191] width 13 height 8
checkbox input "true"
click at [300, 235] on button "Save" at bounding box center [308, 235] width 42 height 16
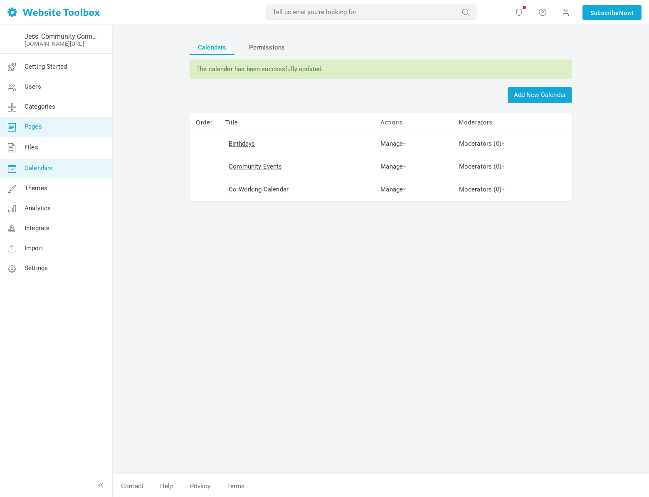
click at [32, 118] on link "Pages" at bounding box center [56, 127] width 113 height 20
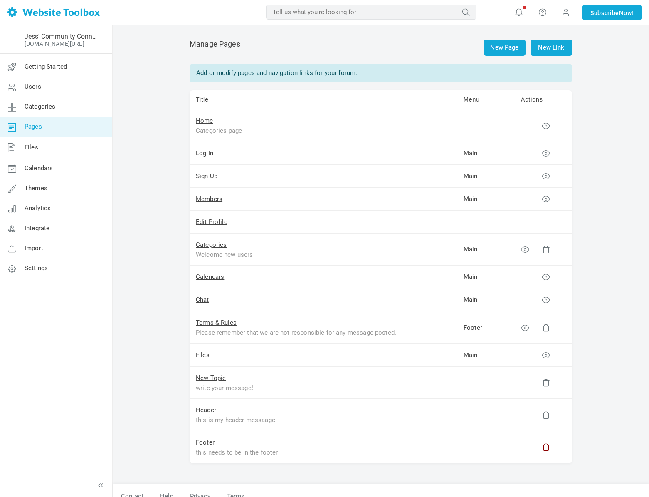
click at [544, 447] on icon at bounding box center [546, 446] width 8 height 8
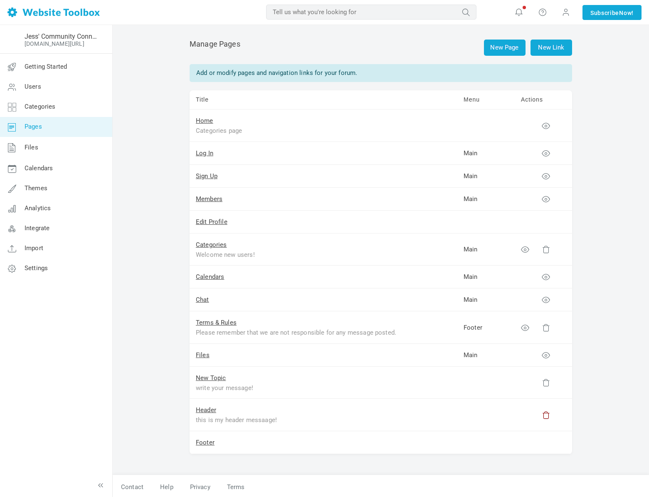
click at [544, 412] on icon at bounding box center [546, 414] width 8 height 8
click at [545, 386] on icon at bounding box center [546, 382] width 8 height 8
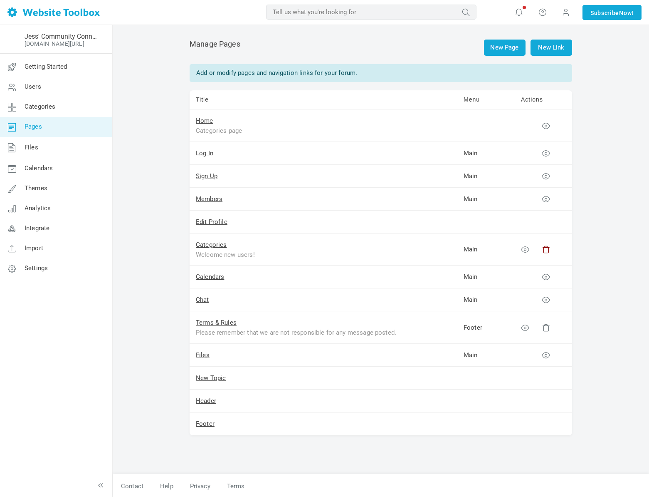
click at [547, 251] on icon at bounding box center [546, 249] width 8 height 8
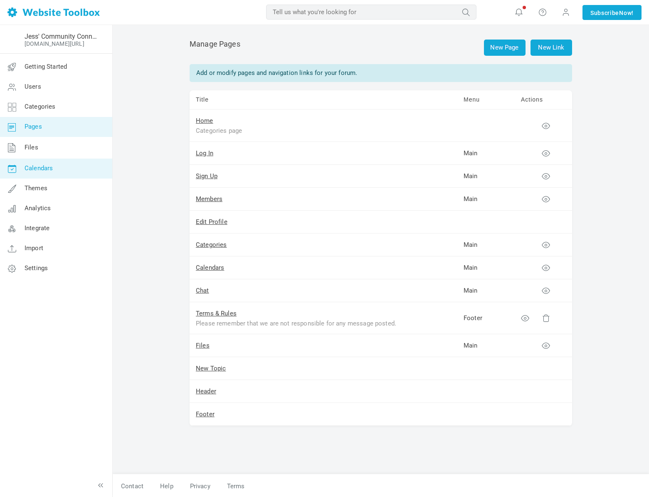
click at [37, 165] on span "Calendars" at bounding box center [39, 167] width 28 height 7
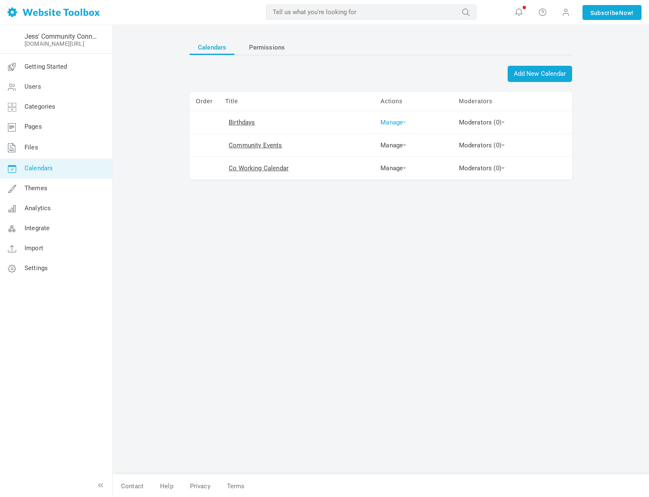
click at [397, 119] on link "Manage" at bounding box center [393, 122] width 26 height 7
click at [396, 192] on link "View Calendar" at bounding box center [408, 188] width 62 height 17
click at [390, 153] on link "Delete" at bounding box center [408, 153] width 62 height 17
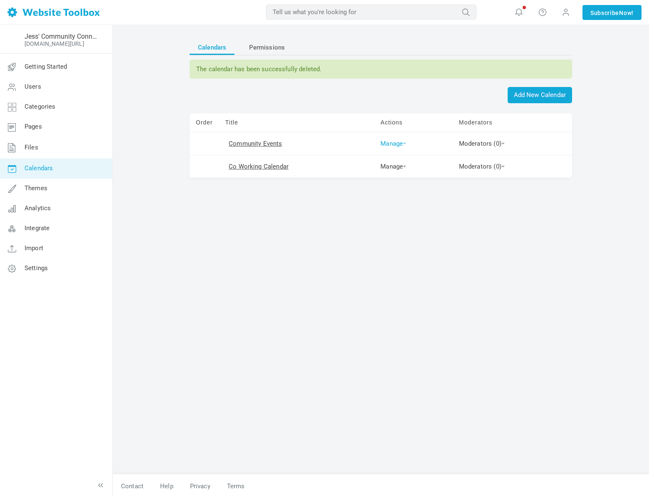
click at [386, 142] on link "Manage" at bounding box center [393, 143] width 26 height 7
click at [391, 157] on link "Edit" at bounding box center [408, 156] width 62 height 17
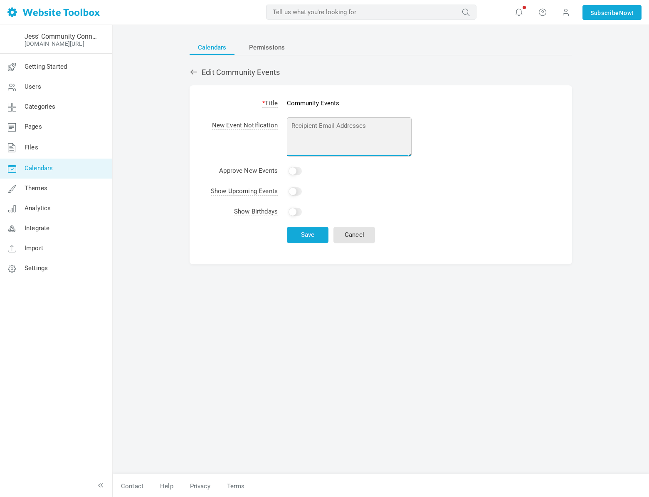
click at [304, 126] on textarea at bounding box center [349, 136] width 125 height 39
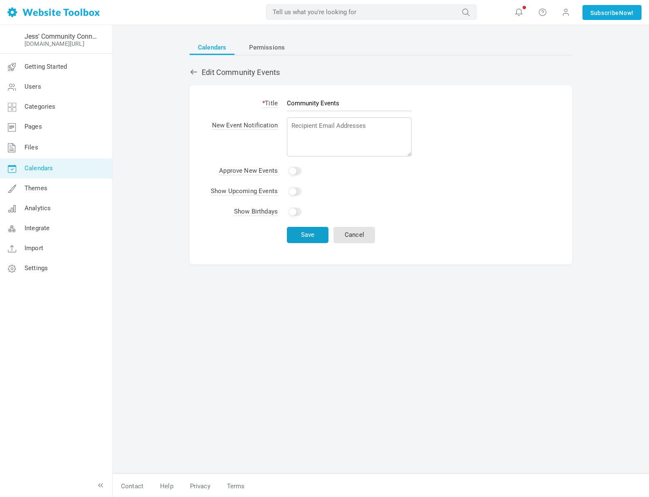
click at [296, 236] on button "Save" at bounding box center [308, 235] width 42 height 16
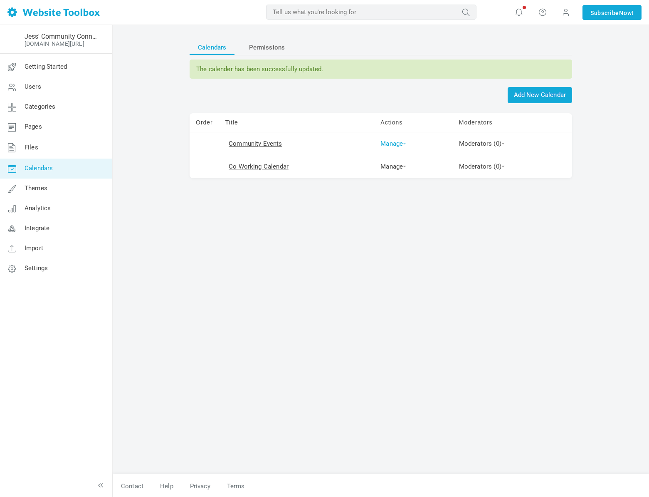
click at [390, 144] on link "Manage" at bounding box center [393, 143] width 26 height 7
click at [394, 192] on link "Permissions" at bounding box center [408, 191] width 62 height 17
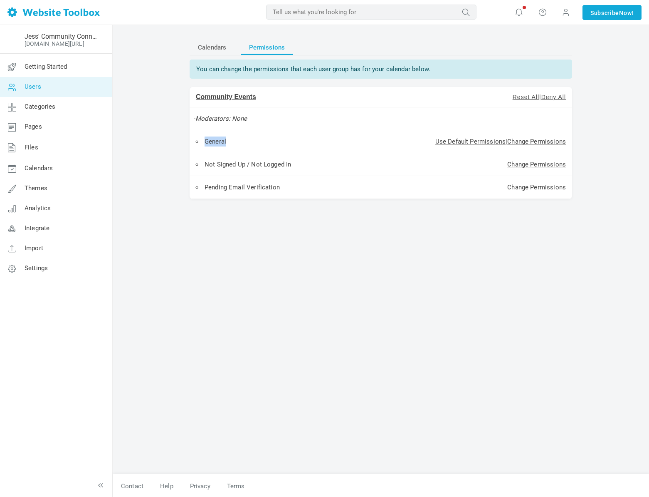
drag, startPoint x: 205, startPoint y: 141, endPoint x: 235, endPoint y: 148, distance: 30.6
click at [239, 143] on li "General" at bounding box center [272, 141] width 152 height 10
drag, startPoint x: 205, startPoint y: 165, endPoint x: 292, endPoint y: 162, distance: 86.9
click at [292, 162] on li "Not Signed Up / Not Logged In" at bounding box center [272, 164] width 152 height 10
drag, startPoint x: 206, startPoint y: 188, endPoint x: 282, endPoint y: 186, distance: 75.7
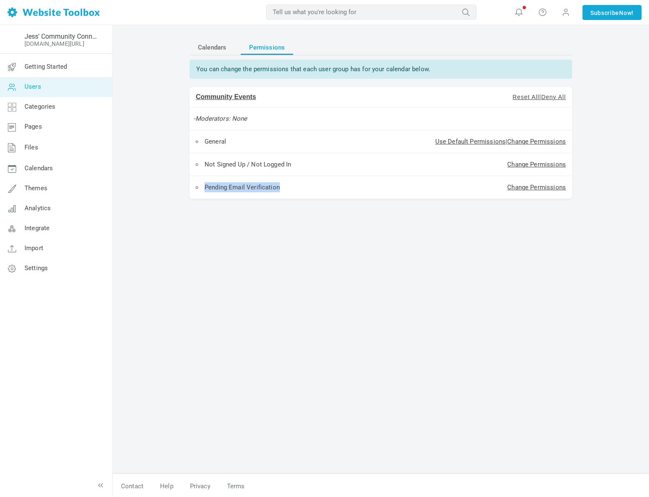
click at [282, 186] on li "Pending Email Verification" at bounding box center [272, 187] width 152 height 10
click at [531, 143] on link "Change Permissions" at bounding box center [536, 141] width 59 height 7
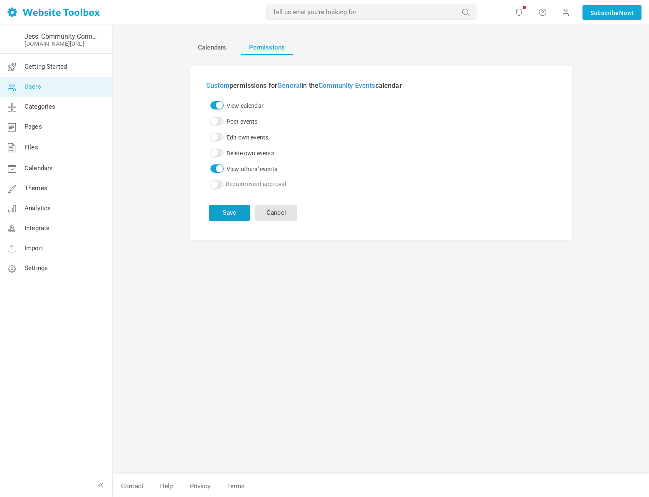
click at [235, 213] on button "Save" at bounding box center [230, 213] width 42 height 16
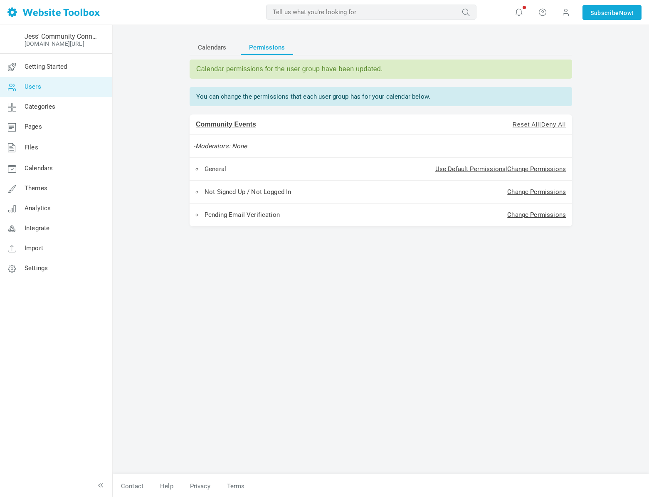
click at [261, 45] on span "Permissions" at bounding box center [267, 47] width 36 height 15
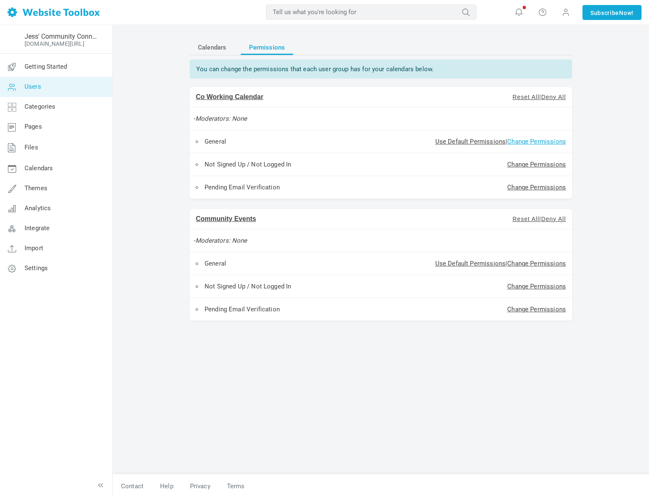
click at [524, 142] on link "Change Permissions" at bounding box center [536, 141] width 59 height 7
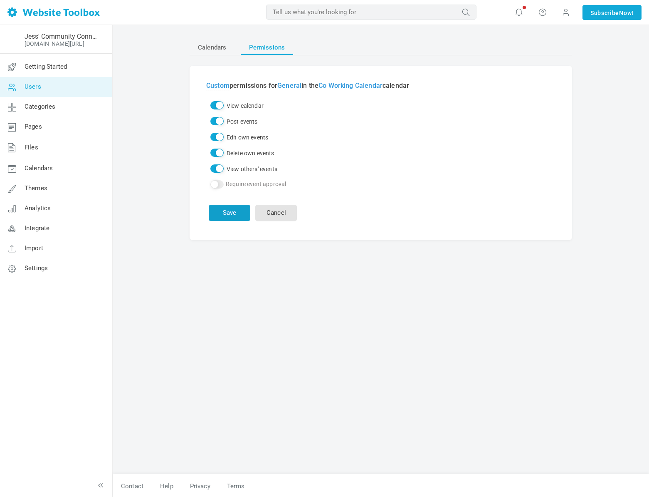
click at [226, 214] on button "Save" at bounding box center [230, 213] width 42 height 16
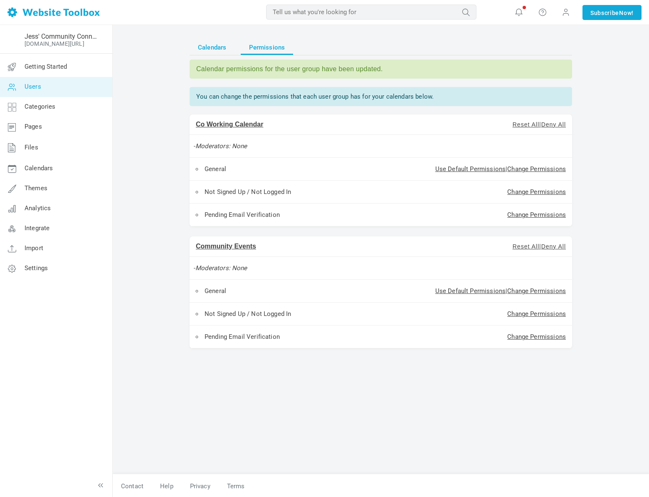
click at [204, 45] on span "Calendars" at bounding box center [212, 47] width 28 height 15
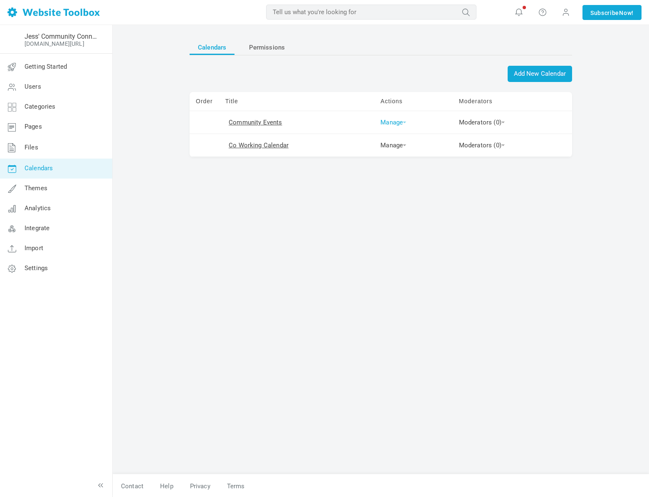
click at [395, 119] on link "Manage" at bounding box center [393, 122] width 26 height 7
click at [391, 132] on link "Edit" at bounding box center [408, 135] width 62 height 17
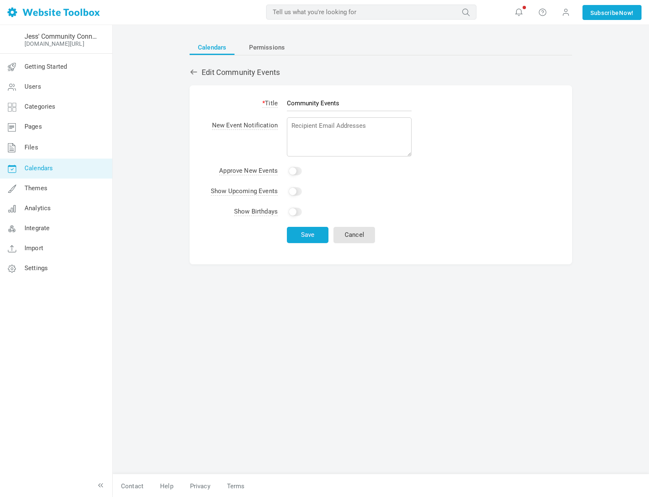
click at [292, 176] on td "Yes" at bounding box center [349, 171] width 134 height 20
click at [294, 173] on input "Yes" at bounding box center [295, 171] width 13 height 8
checkbox input "true"
click at [300, 235] on button "Save" at bounding box center [308, 235] width 42 height 16
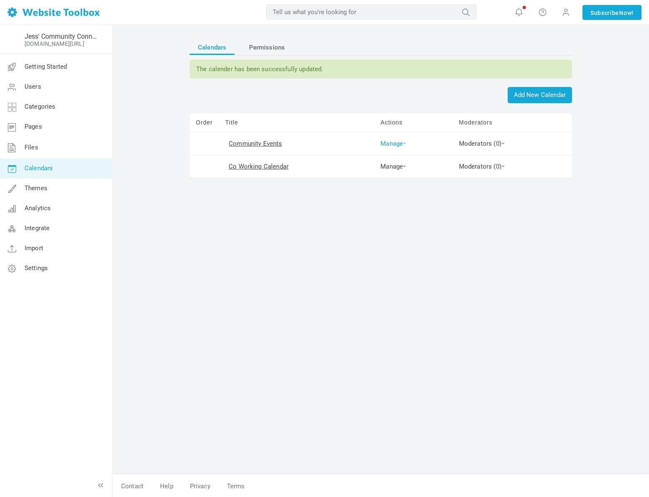
click at [391, 140] on link "Manage" at bounding box center [393, 143] width 26 height 7
click at [390, 193] on link "Permissions" at bounding box center [408, 191] width 62 height 17
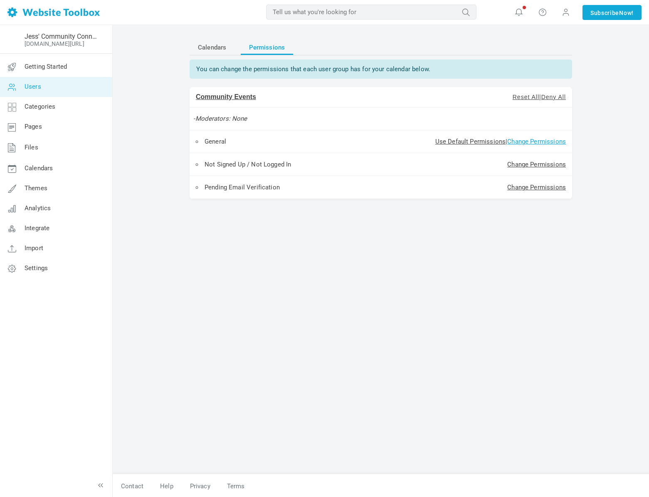
click at [535, 138] on link "Change Permissions" at bounding box center [536, 141] width 59 height 7
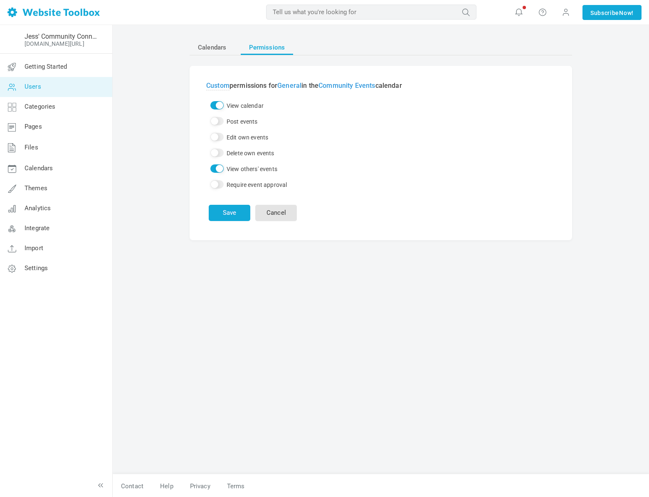
click at [216, 182] on input "Require event approval" at bounding box center [216, 184] width 13 height 8
click at [220, 185] on input "Require event approval" at bounding box center [216, 184] width 13 height 8
checkbox input "false"
click at [267, 215] on link "Cancel" at bounding box center [276, 213] width 42 height 16
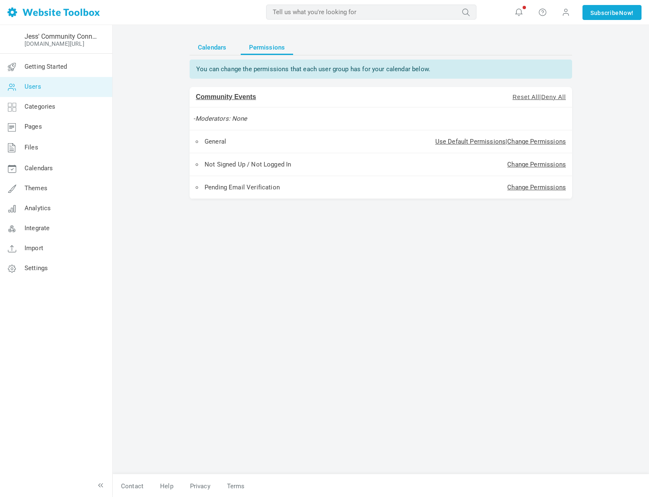
click at [218, 47] on span "Calendars" at bounding box center [212, 47] width 28 height 15
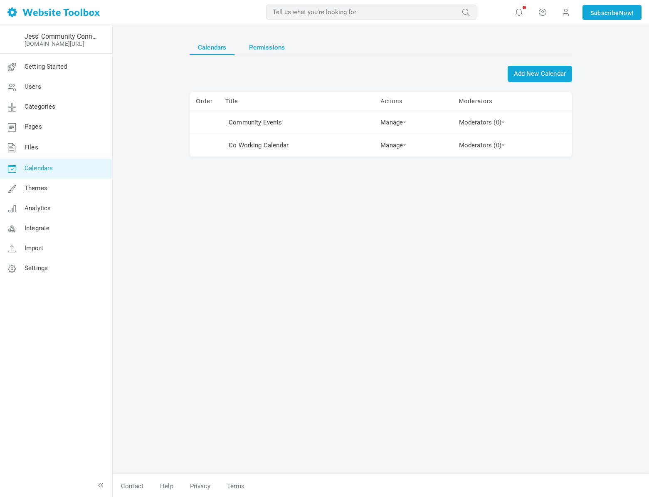
click at [260, 42] on span "Permissions" at bounding box center [267, 47] width 36 height 15
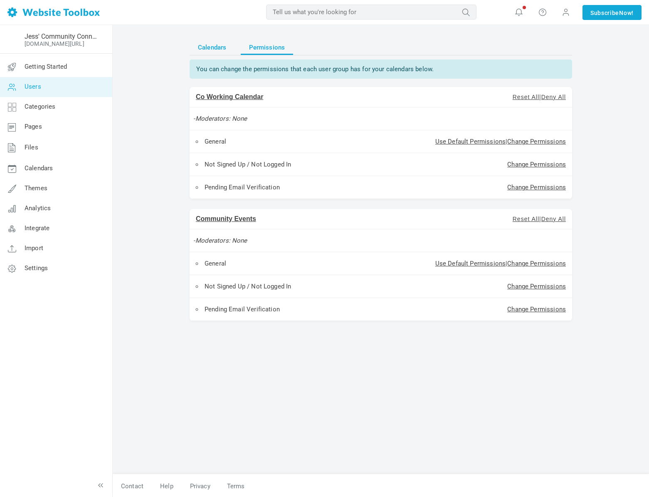
click at [214, 47] on span "Calendars" at bounding box center [212, 47] width 28 height 15
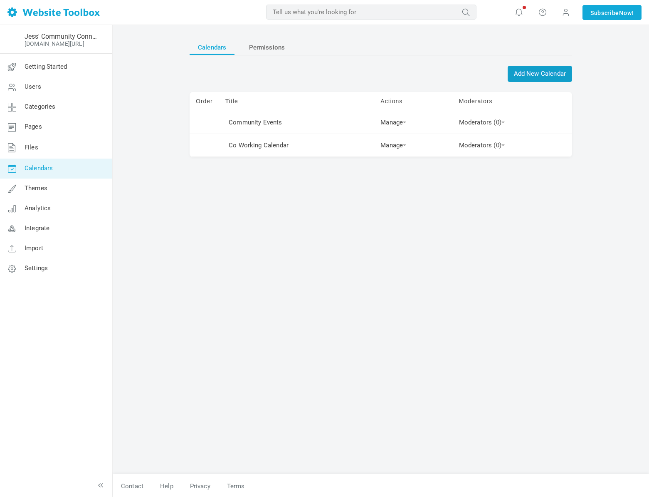
click at [530, 77] on span "Add New Calendar" at bounding box center [540, 74] width 64 height 16
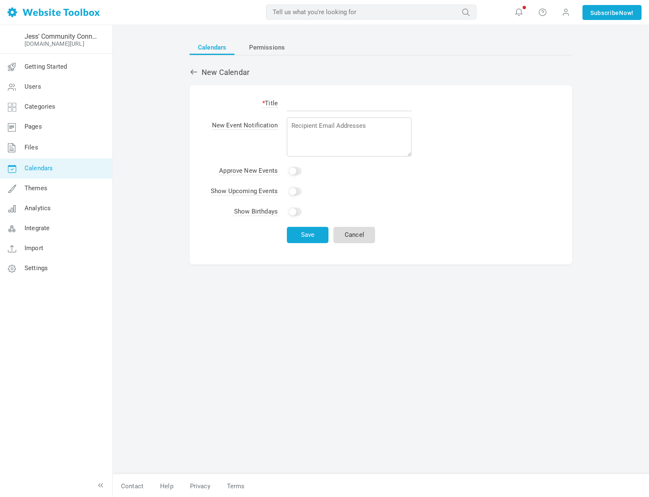
click at [347, 238] on link "Cancel" at bounding box center [355, 235] width 42 height 16
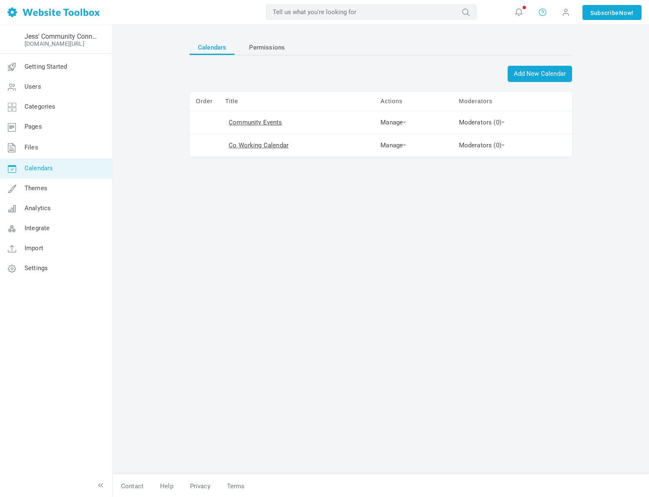
click at [544, 11] on icon at bounding box center [543, 11] width 8 height 9
click at [548, 31] on link "Help" at bounding box center [567, 35] width 63 height 16
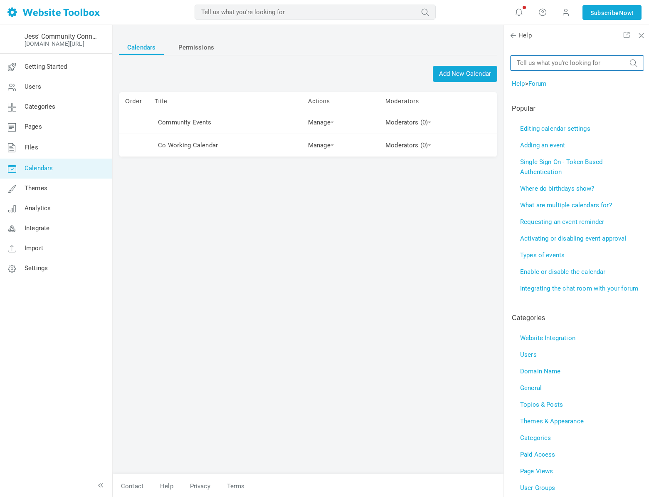
click at [561, 66] on input "text" at bounding box center [577, 62] width 134 height 15
type input "calendar"
click at [630, 59] on button "submit" at bounding box center [634, 59] width 8 height 0
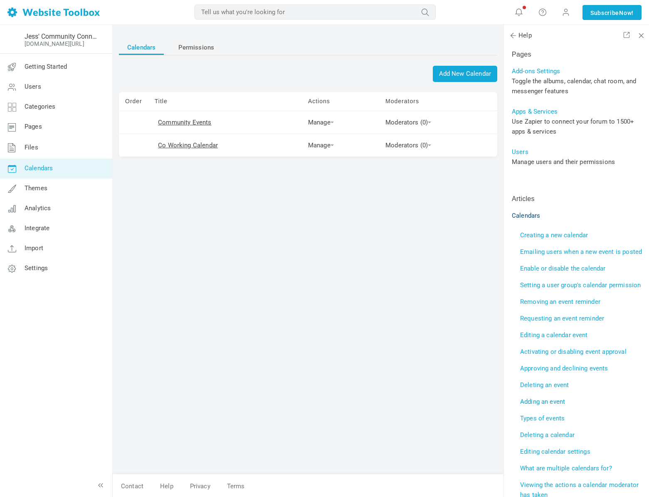
scroll to position [40, 0]
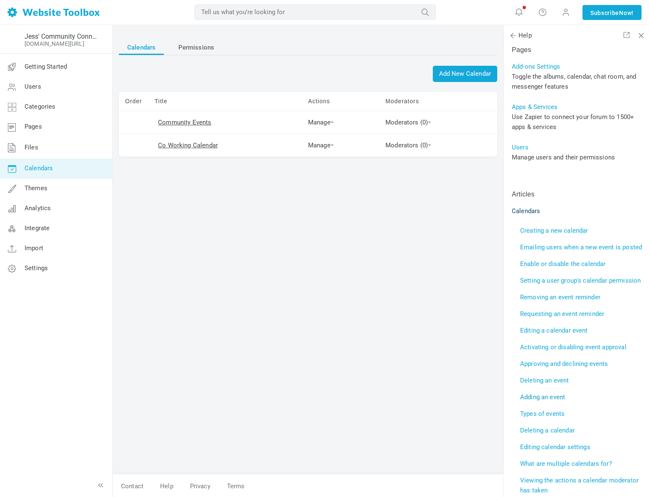
click at [539, 400] on link "Adding an event" at bounding box center [542, 396] width 45 height 7
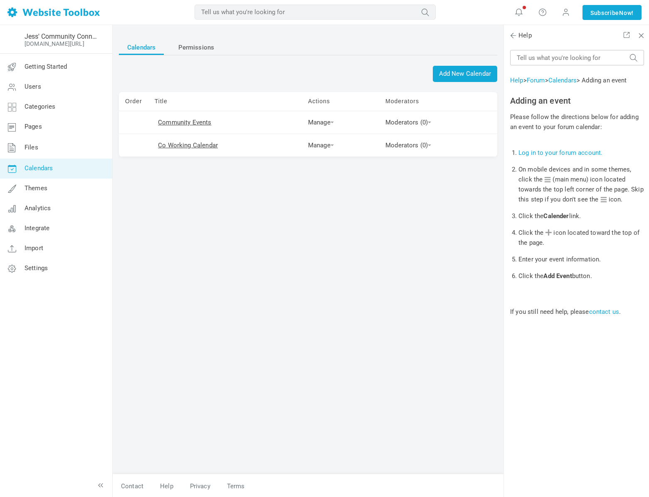
scroll to position [1, 0]
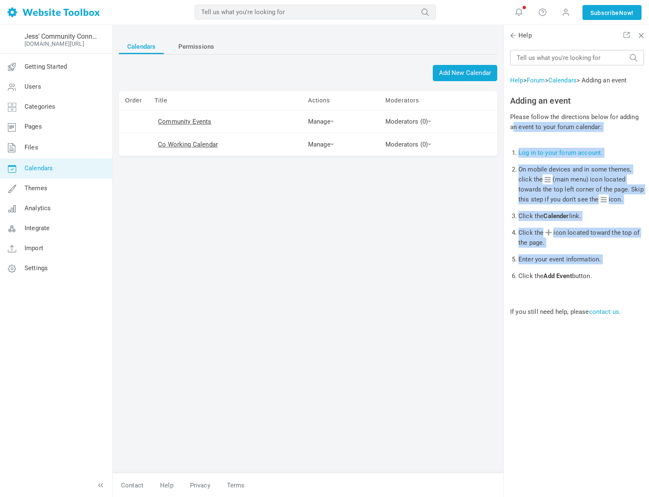
drag, startPoint x: 512, startPoint y: 123, endPoint x: 609, endPoint y: 270, distance: 176.2
click at [609, 270] on div "Help > Forum > Calendars > Adding an event Adding an event Please follow the di…" at bounding box center [577, 181] width 134 height 270
click at [612, 271] on li "Click the Add Event button." at bounding box center [582, 275] width 126 height 17
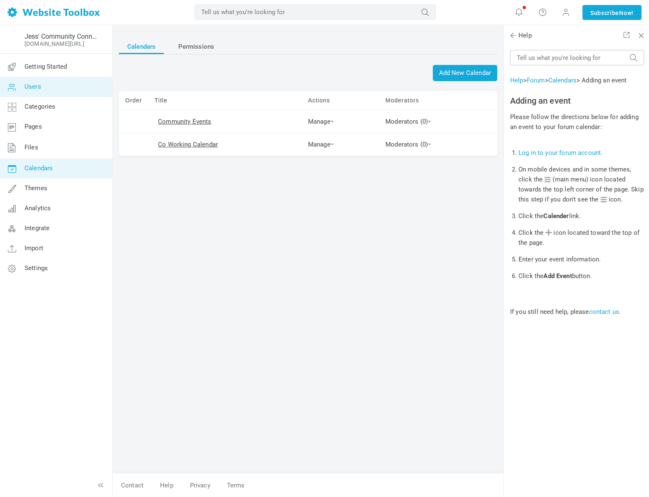
click at [44, 94] on link "Users" at bounding box center [56, 87] width 113 height 20
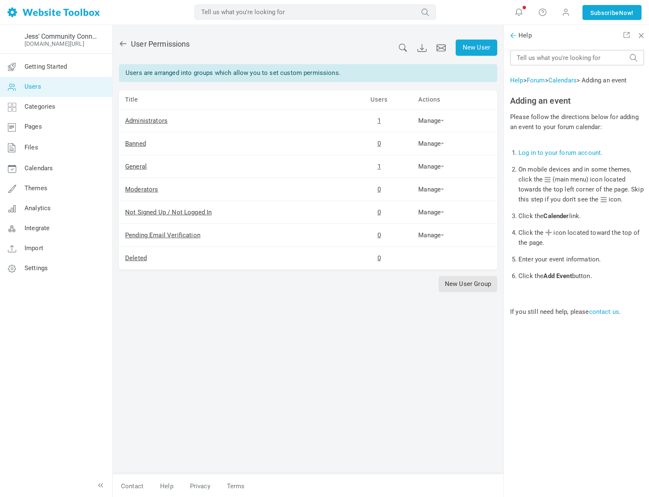
click at [514, 36] on span at bounding box center [513, 35] width 8 height 8
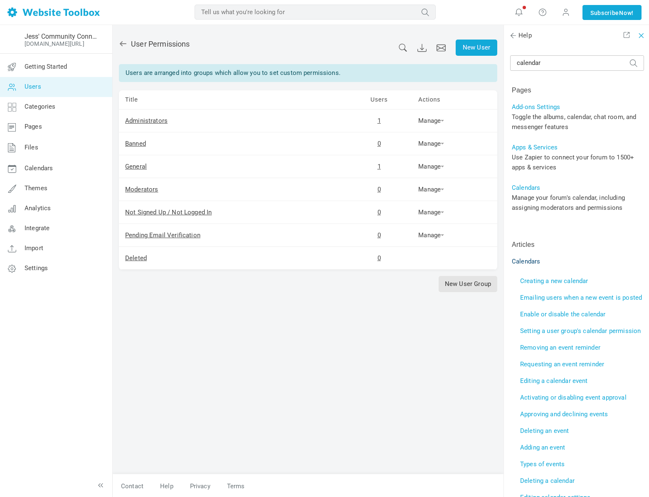
click at [639, 37] on span at bounding box center [640, 34] width 6 height 6
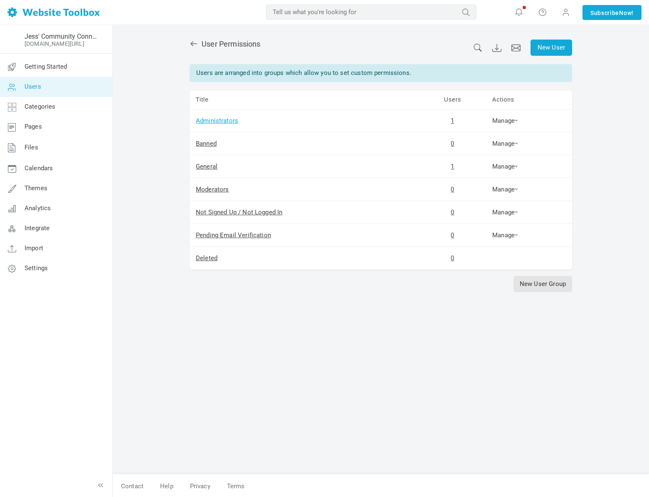
click at [233, 118] on link "Administrators" at bounding box center [217, 120] width 42 height 7
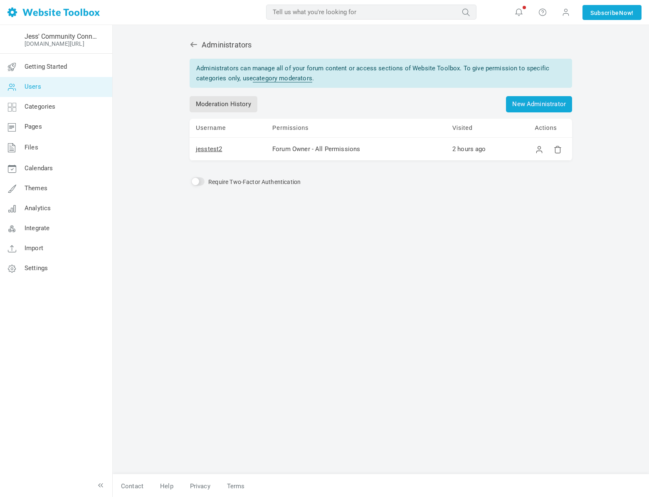
click at [27, 85] on span "Users" at bounding box center [33, 86] width 17 height 7
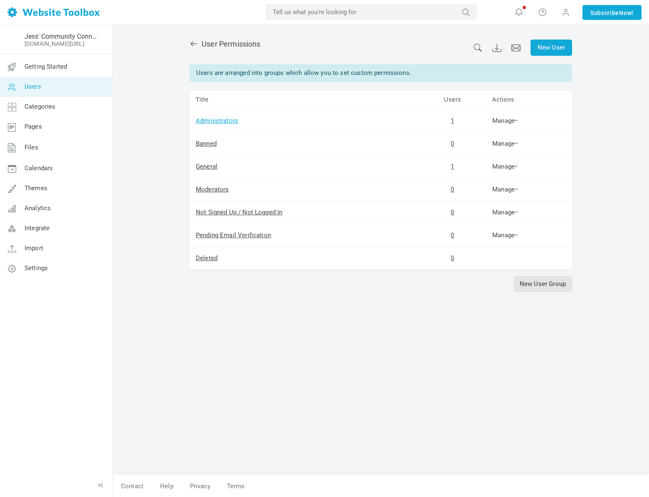
click at [207, 119] on link "Administrators" at bounding box center [217, 120] width 42 height 7
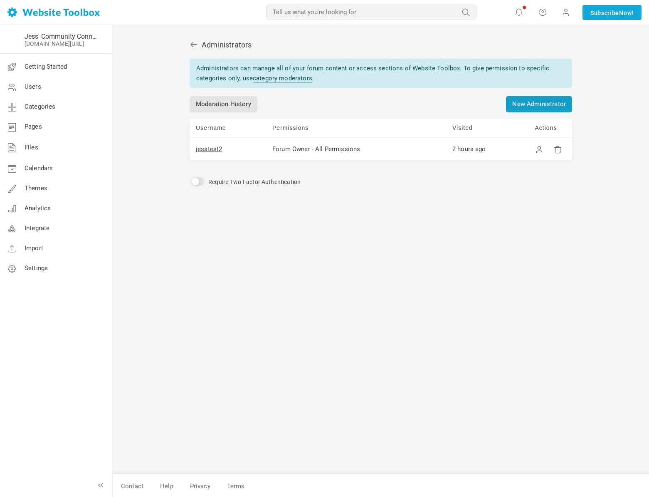
click at [521, 105] on link "New Administrator" at bounding box center [539, 104] width 66 height 16
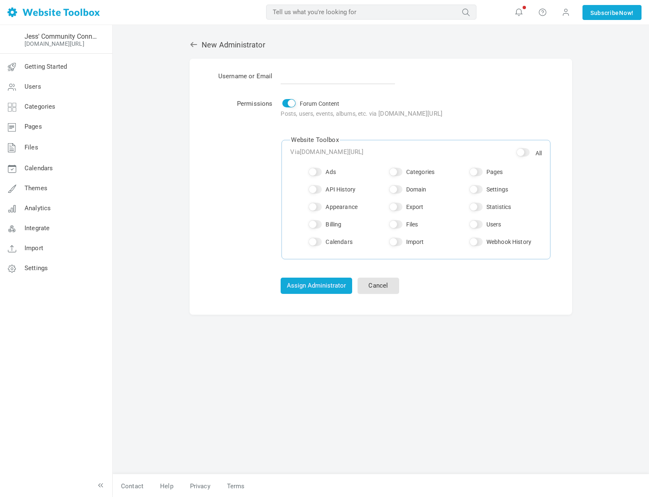
click at [223, 136] on td "Permissions" at bounding box center [241, 175] width 70 height 175
click at [317, 80] on input "text" at bounding box center [338, 76] width 114 height 16
click at [203, 133] on div "Username or Email Permissions Forum Content Posts, users, events, albums, etc. …" at bounding box center [381, 187] width 383 height 256
click at [284, 106] on input "Forum Content" at bounding box center [288, 103] width 13 height 8
click at [282, 104] on input "Forum Content" at bounding box center [288, 103] width 13 height 8
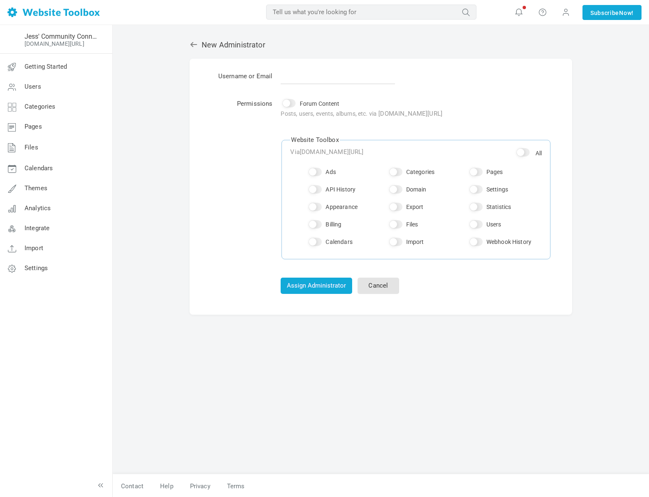
checkbox input "true"
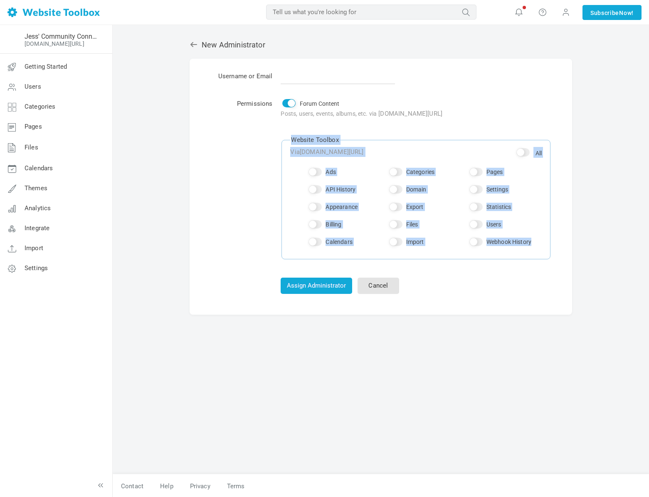
drag, startPoint x: 286, startPoint y: 138, endPoint x: 551, endPoint y: 246, distance: 286.2
click at [551, 246] on td "Forum Content Posts, users, events, albums, etc. via jessicascotten.kartra.com/…" at bounding box center [416, 175] width 279 height 175
click at [364, 138] on fieldset "Website Toolbox All Via jessicascotten.kartra.com/portal/8Xqr902SdmCp/post/2365…" at bounding box center [416, 197] width 269 height 124
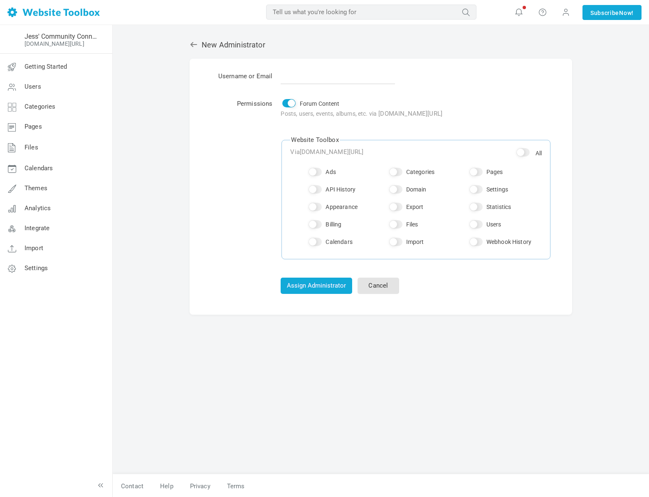
scroll to position [1, 0]
drag, startPoint x: 287, startPoint y: 141, endPoint x: 351, endPoint y: 141, distance: 63.6
click at [351, 141] on fieldset "Website Toolbox All Via jessicascotten.kartra.com/portal/8Xqr902SdmCp/post/2365…" at bounding box center [416, 196] width 269 height 124
click at [309, 239] on input "Calendars" at bounding box center [315, 241] width 13 height 8
checkbox input "true"
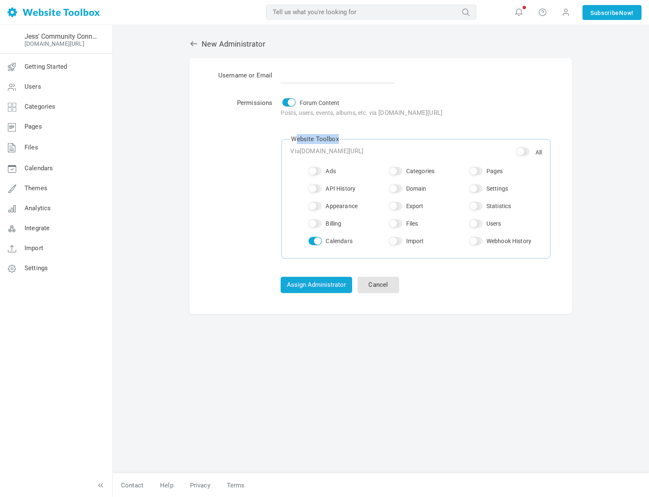
click at [392, 170] on input "Categories" at bounding box center [395, 171] width 13 height 8
checkbox input "true"
click at [391, 182] on li "Domain" at bounding box center [425, 188] width 74 height 17
click at [391, 187] on input "Domain" at bounding box center [395, 189] width 13 height 8
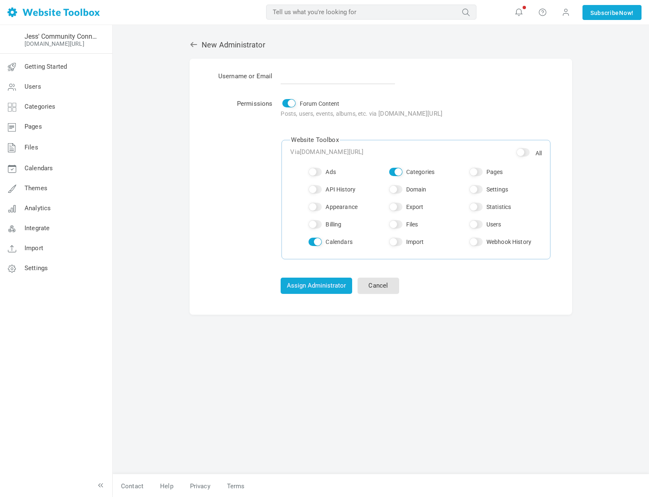
checkbox input "true"
click at [393, 175] on input "Categories" at bounding box center [395, 172] width 13 height 8
checkbox input "false"
click at [392, 188] on input "Domain" at bounding box center [395, 189] width 13 height 8
checkbox input "false"
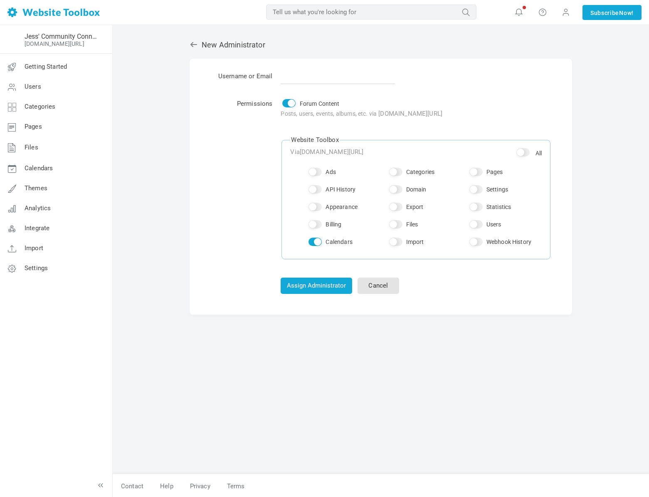
click at [309, 240] on input "Calendars" at bounding box center [315, 241] width 13 height 8
checkbox input "false"
click at [521, 152] on input "All" at bounding box center [522, 152] width 13 height 8
checkbox input "true"
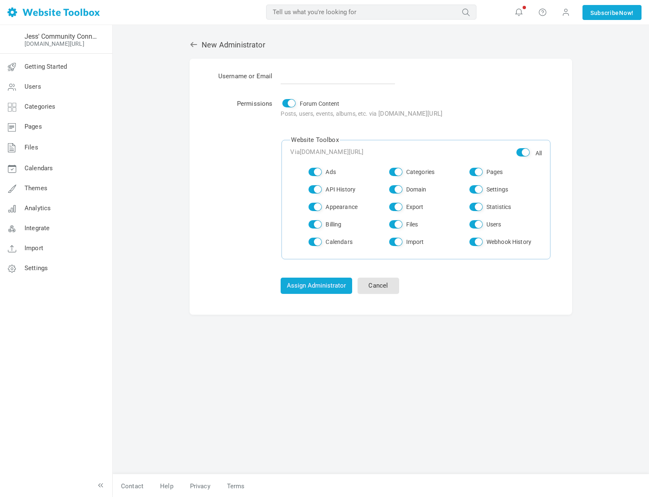
checkbox input "true"
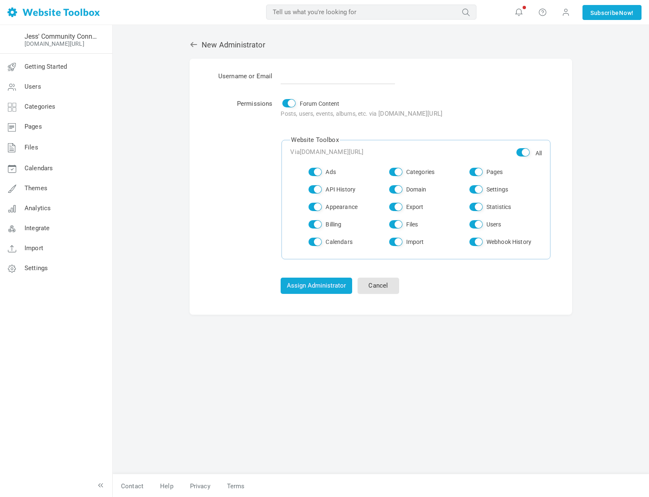
checkbox input "true"
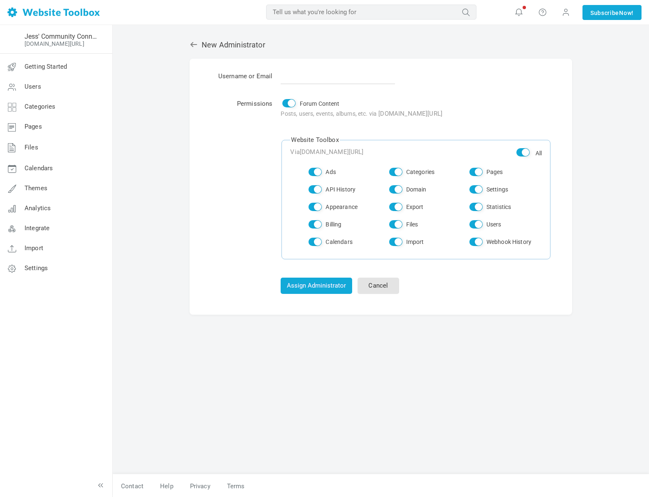
checkbox input "true"
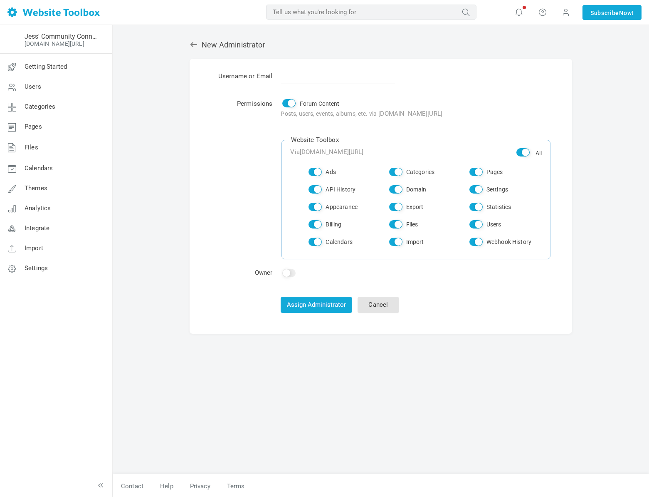
click at [520, 152] on input "All" at bounding box center [522, 152] width 13 height 8
checkbox input "false"
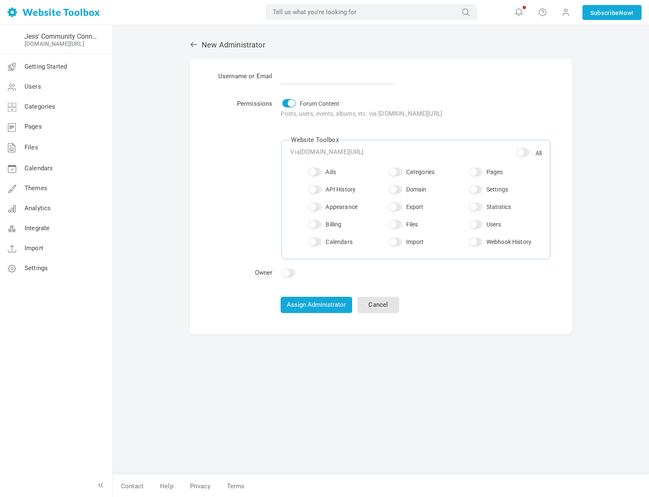
checkbox input "false"
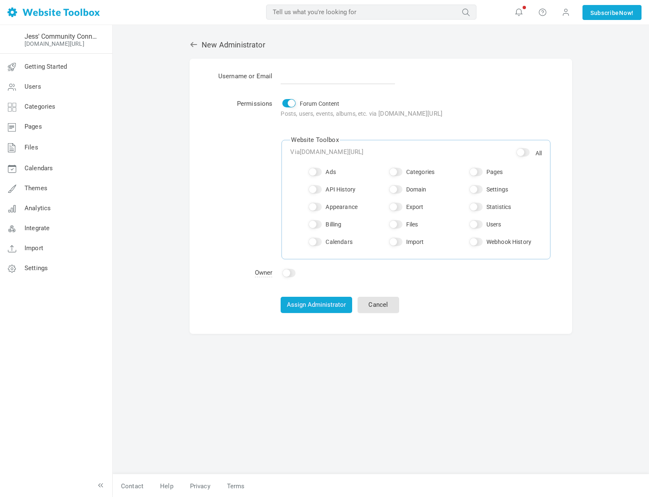
checkbox input "false"
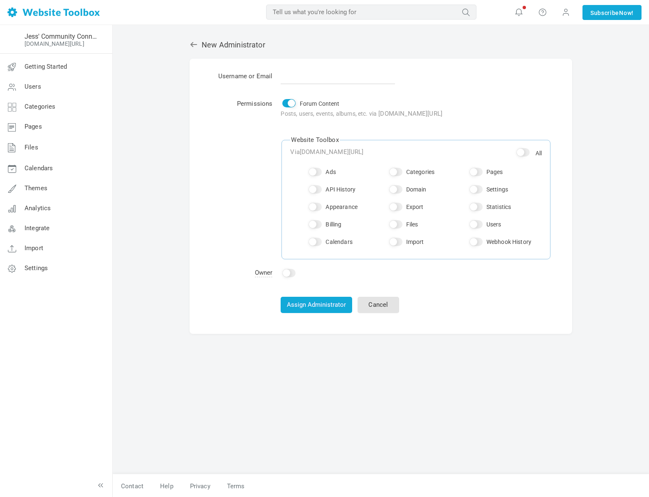
checkbox input "false"
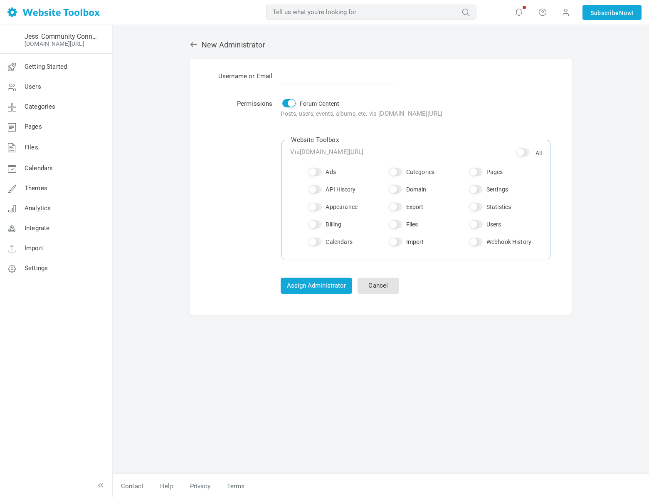
click at [525, 153] on input "All" at bounding box center [522, 152] width 13 height 8
checkbox input "true"
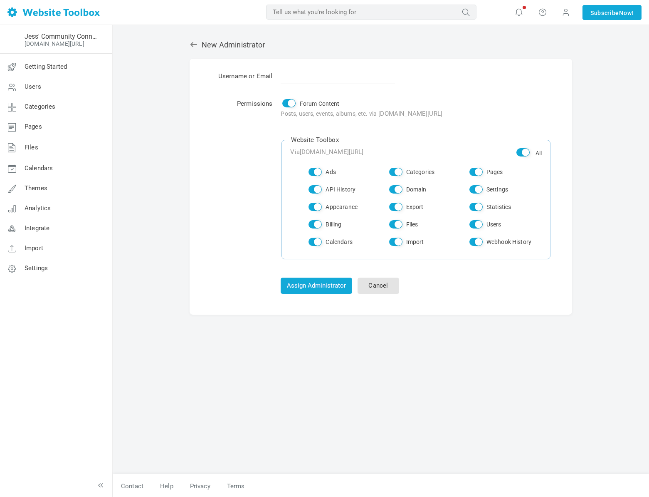
checkbox input "true"
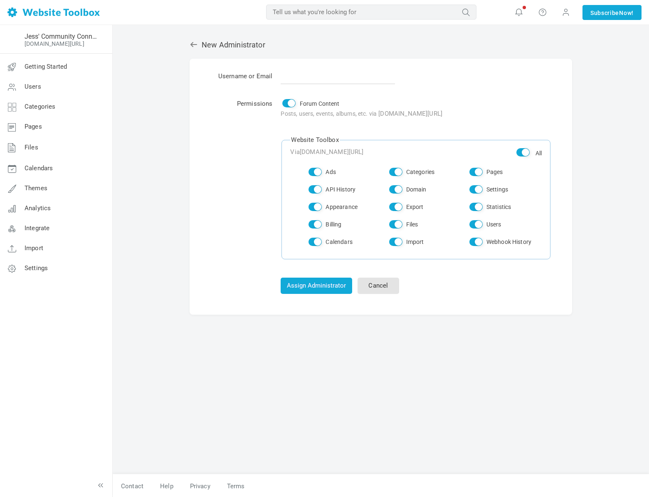
checkbox input "true"
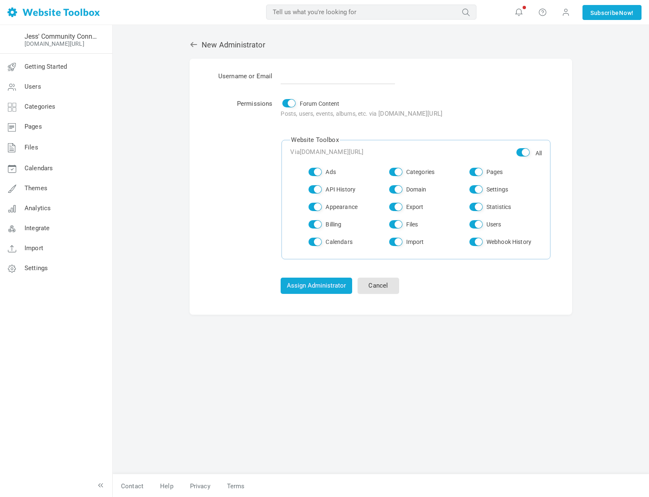
checkbox input "true"
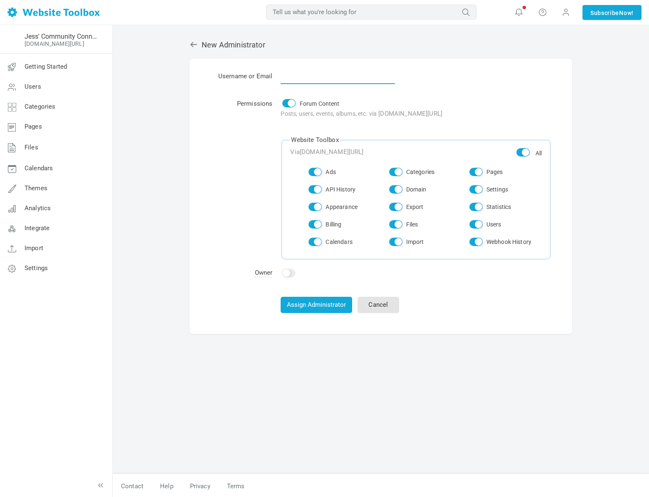
click at [287, 74] on input "text" at bounding box center [338, 76] width 114 height 16
type input "h"
click at [191, 198] on div "Username or Email jesstest2 Permissions Forum Content Posts, users, events, alb…" at bounding box center [381, 196] width 383 height 275
click at [316, 70] on input "jesstest2" at bounding box center [338, 76] width 114 height 16
click at [316, 72] on input "jesstest2" at bounding box center [338, 76] width 114 height 16
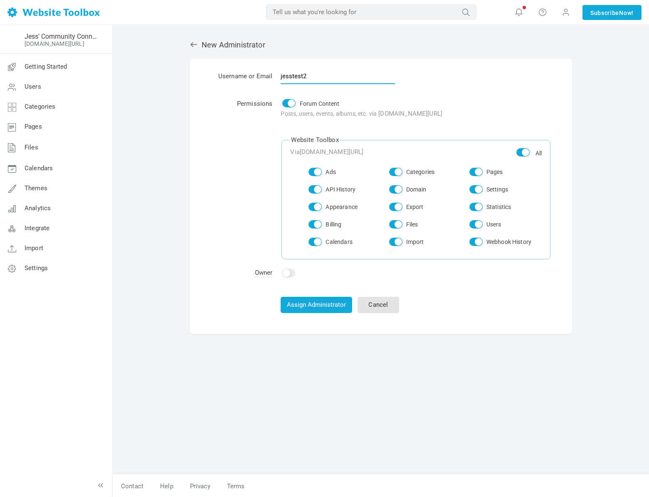
click at [316, 72] on input "jesstest2" at bounding box center [338, 76] width 114 height 16
type input "j"
click at [470, 93] on td "Forum Content Posts, users, events, albums, etc. via jessicascotten.kartra.com/…" at bounding box center [416, 175] width 279 height 175
click at [198, 45] on link at bounding box center [196, 44] width 12 height 9
click at [297, 78] on input "j" at bounding box center [338, 76] width 114 height 16
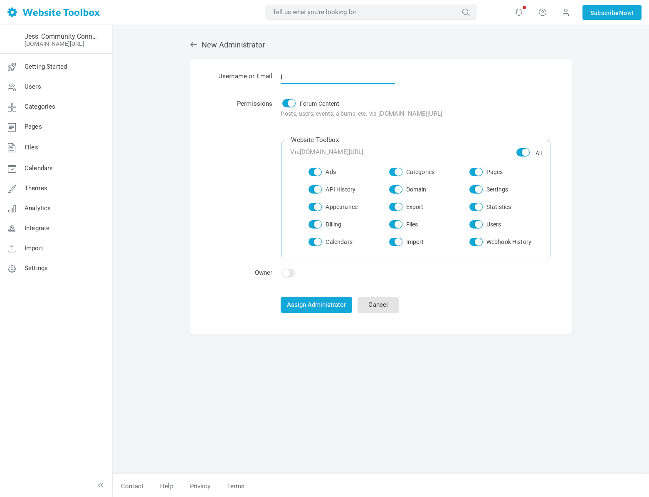
click at [297, 78] on input "j" at bounding box center [338, 76] width 114 height 16
click at [31, 86] on span "Users" at bounding box center [33, 86] width 17 height 7
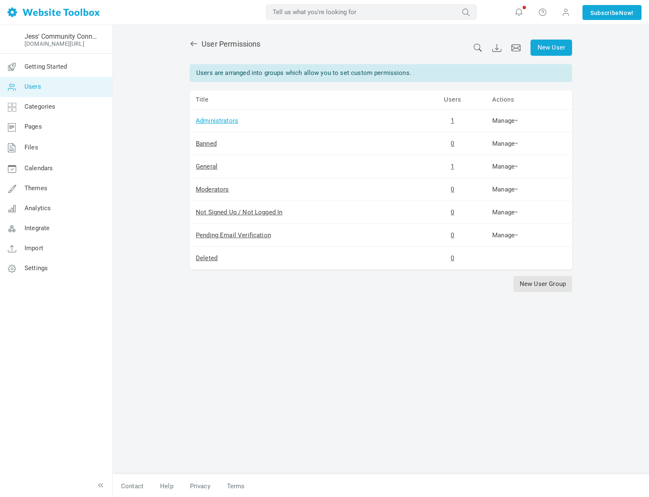
click at [221, 124] on link "Administrators" at bounding box center [217, 120] width 42 height 7
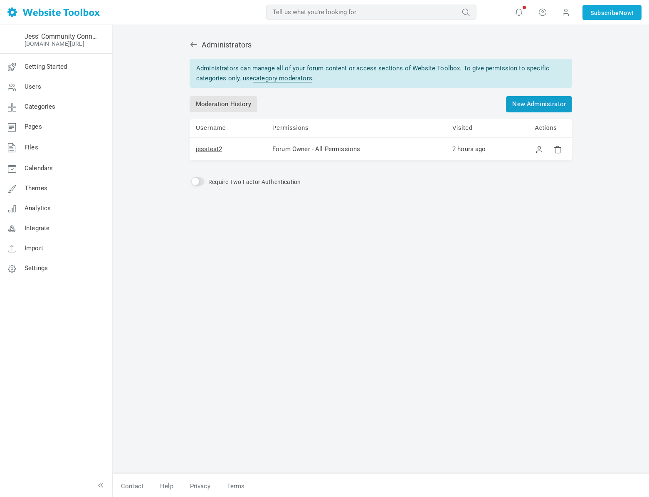
click at [525, 106] on link "New Administrator" at bounding box center [539, 104] width 66 height 16
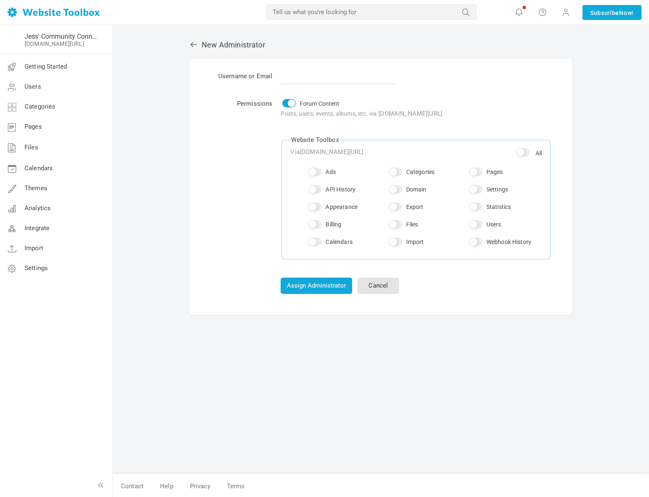
click at [236, 116] on td "Permissions" at bounding box center [241, 175] width 70 height 175
drag, startPoint x: 273, startPoint y: 113, endPoint x: 425, endPoint y: 118, distance: 152.7
click at [425, 118] on td "Forum Content Posts, users, events, albums, etc. via jessicascotten.kartra.com/…" at bounding box center [416, 175] width 279 height 175
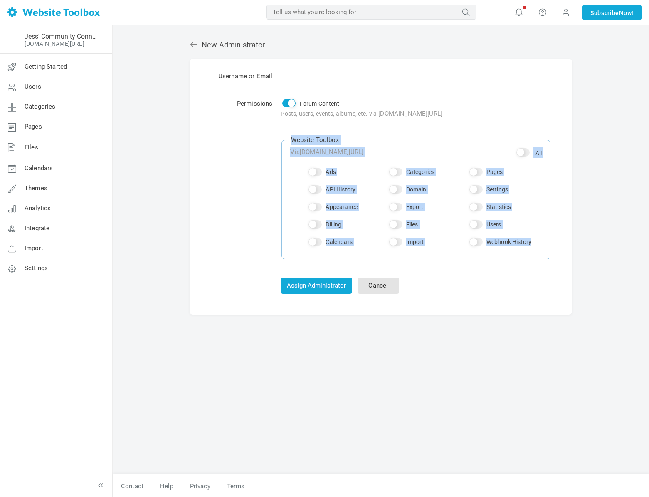
drag, startPoint x: 273, startPoint y: 140, endPoint x: 539, endPoint y: 247, distance: 286.8
click at [539, 247] on td "Forum Content Posts, users, events, albums, etc. via jessicascotten.kartra.com/…" at bounding box center [416, 175] width 279 height 175
click at [539, 245] on li "Webhook History" at bounding box center [505, 241] width 74 height 17
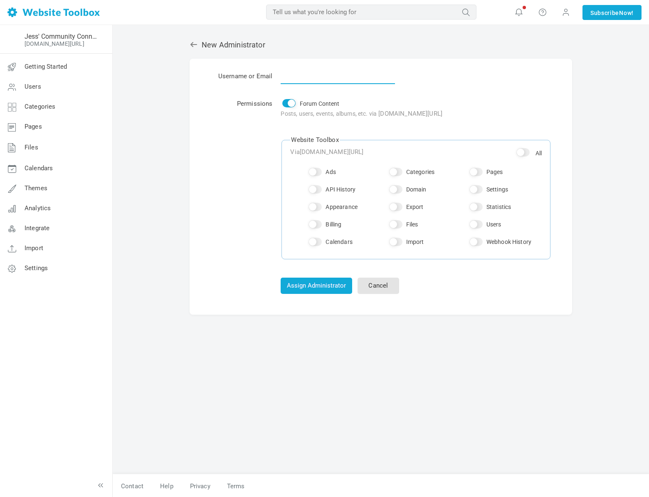
click at [299, 82] on input "text" at bounding box center [338, 76] width 114 height 16
type input "testingpineapples@gmail.com"
click at [223, 108] on p "Permissions" at bounding box center [241, 104] width 62 height 10
click at [300, 280] on button "Assign Administrator" at bounding box center [317, 285] width 72 height 16
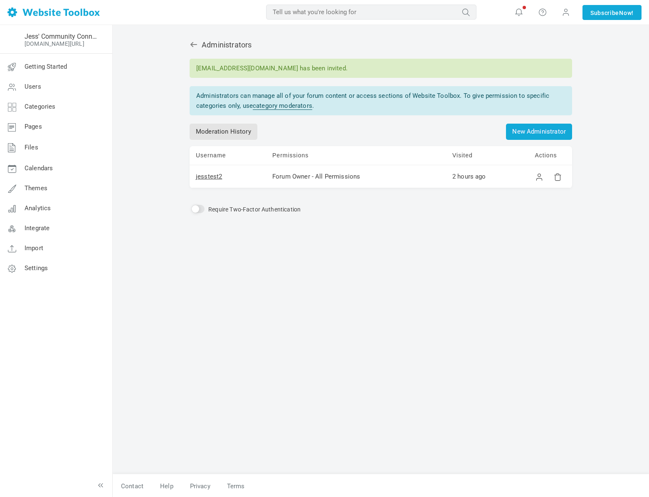
click at [283, 132] on p "Moderation History New Administrator" at bounding box center [381, 132] width 383 height 16
click at [210, 133] on link "Moderation History" at bounding box center [224, 132] width 68 height 16
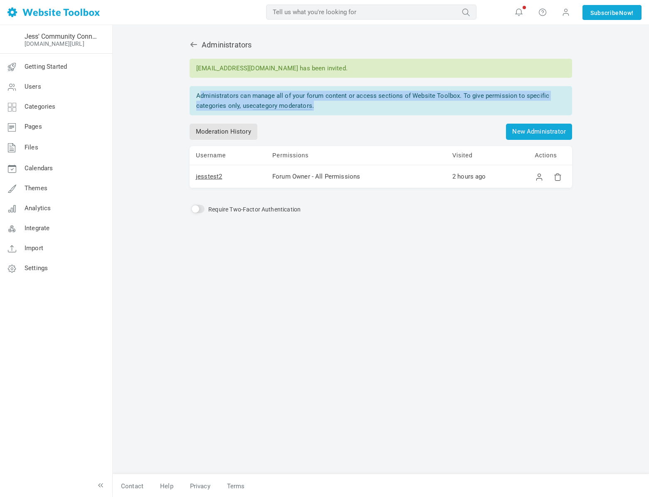
drag, startPoint x: 194, startPoint y: 96, endPoint x: 550, endPoint y: 101, distance: 355.6
click at [550, 101] on div "Administrators can manage all of your forum content or access sections of Websi…" at bounding box center [381, 100] width 383 height 29
click at [461, 109] on div "Administrators can manage all of your forum content or access sections of Websi…" at bounding box center [381, 100] width 383 height 29
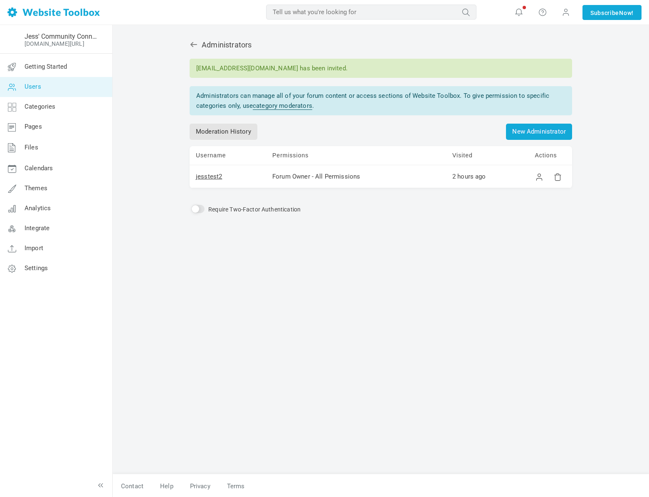
click at [42, 87] on link "Users" at bounding box center [56, 87] width 113 height 20
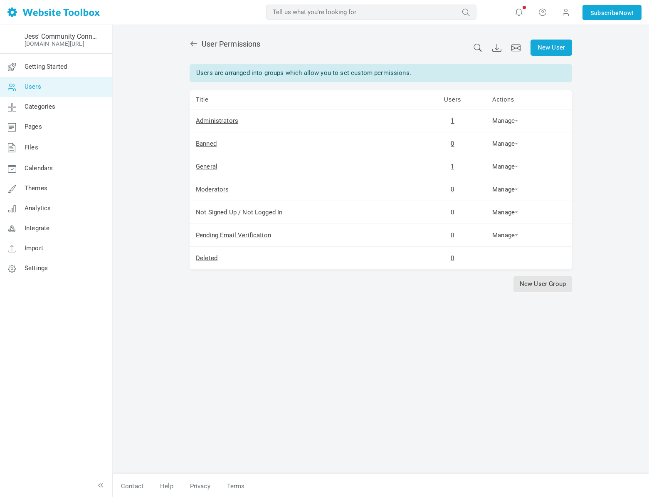
drag, startPoint x: 197, startPoint y: 74, endPoint x: 439, endPoint y: 76, distance: 242.0
click at [439, 76] on div "Users are arranged into groups which allow you to set custom permissions." at bounding box center [381, 73] width 383 height 18
click at [259, 85] on div "New User User Permissions Users are arranged into groups which allow you to set…" at bounding box center [380, 252] width 395 height 442
click at [494, 120] on link "Manage" at bounding box center [505, 120] width 26 height 7
click at [511, 137] on link "Permissions" at bounding box center [518, 134] width 57 height 17
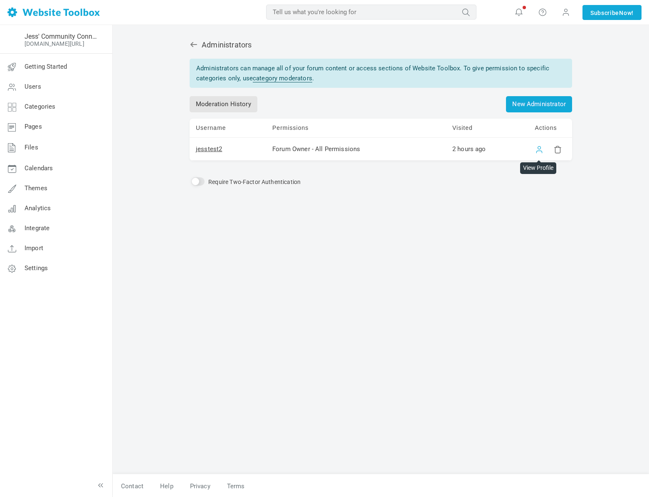
click at [539, 151] on link at bounding box center [539, 149] width 8 height 8
click at [215, 146] on link "jesstest2" at bounding box center [209, 148] width 26 height 7
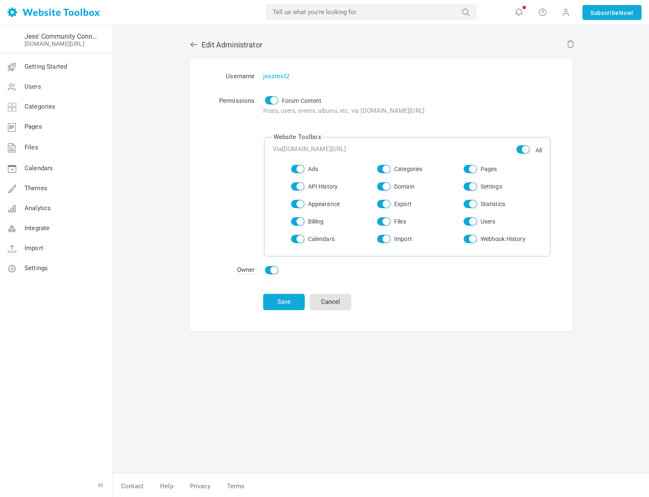
click at [190, 40] on icon at bounding box center [194, 44] width 8 height 8
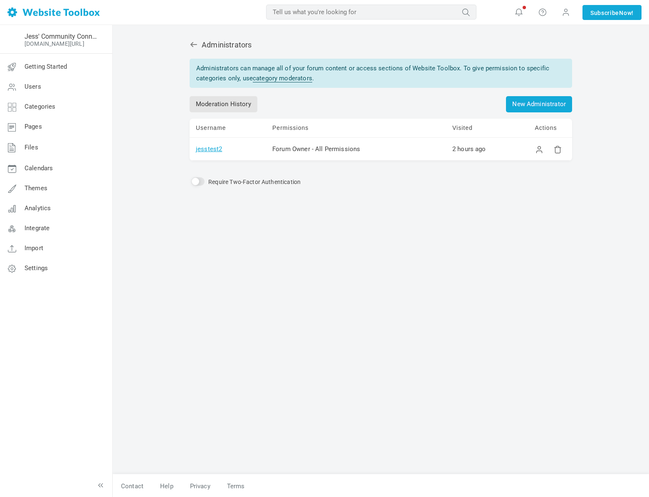
click at [215, 151] on link "jesstest2" at bounding box center [209, 148] width 26 height 7
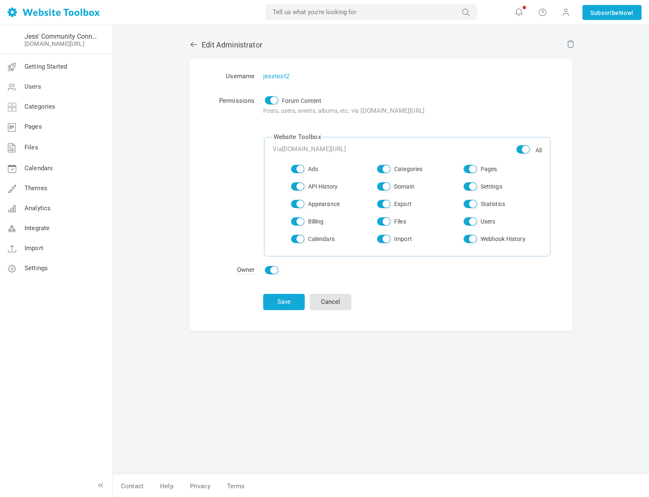
click at [193, 46] on icon at bounding box center [193, 44] width 7 height 5
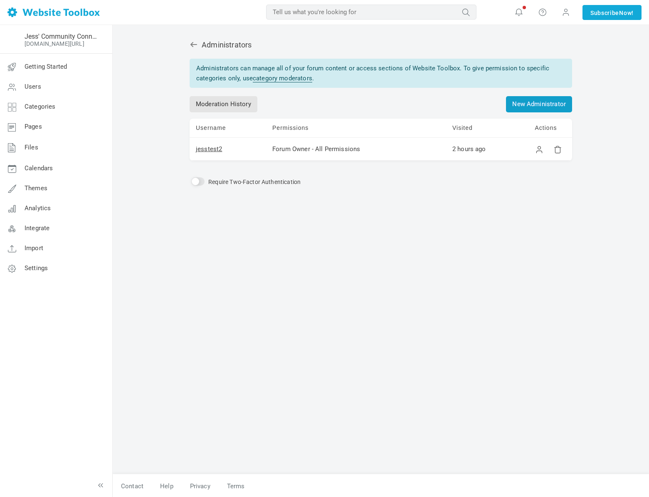
click at [520, 109] on link "New Administrator" at bounding box center [539, 104] width 66 height 16
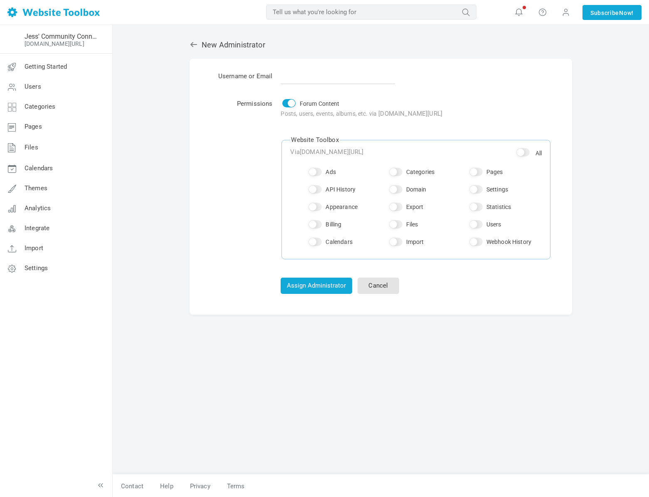
click at [308, 79] on input "text" at bounding box center [338, 76] width 114 height 16
click at [239, 135] on td "Permissions" at bounding box center [241, 175] width 70 height 175
click at [375, 292] on link "Cancel" at bounding box center [379, 285] width 42 height 16
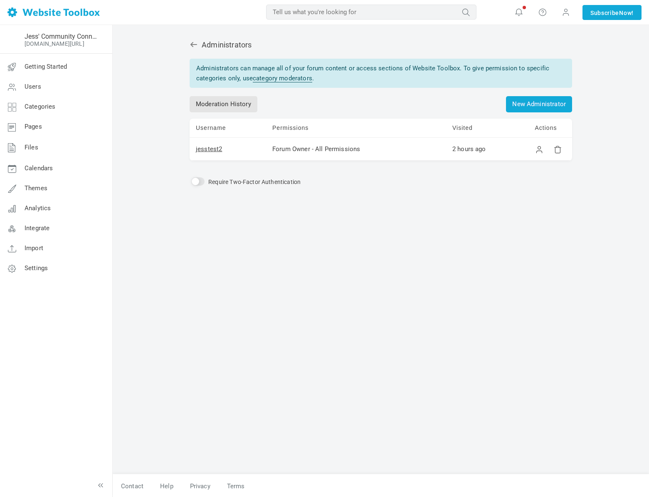
click at [183, 46] on div "Administrators Administrators can manage all of your forum content or access se…" at bounding box center [380, 252] width 395 height 442
click at [194, 48] on icon at bounding box center [194, 44] width 8 height 8
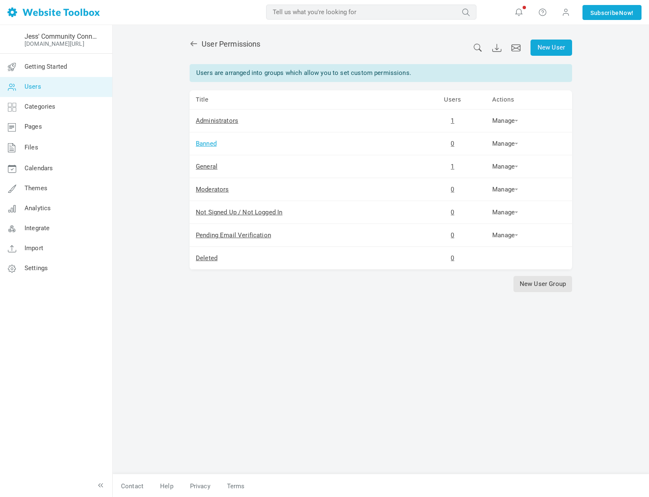
click at [210, 145] on link "Banned" at bounding box center [206, 143] width 21 height 7
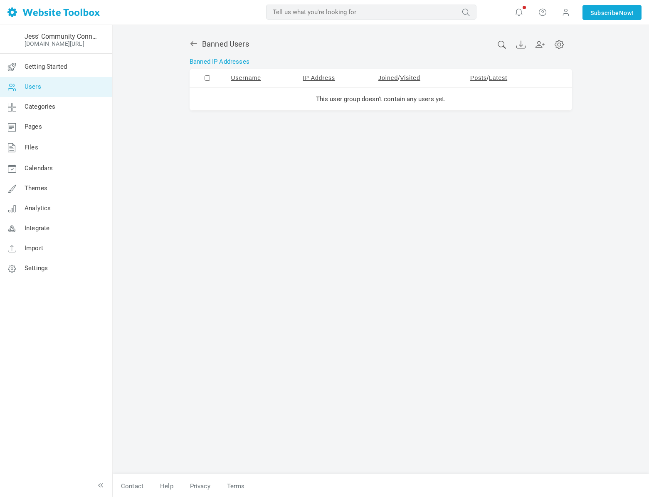
click at [194, 43] on icon at bounding box center [193, 43] width 7 height 5
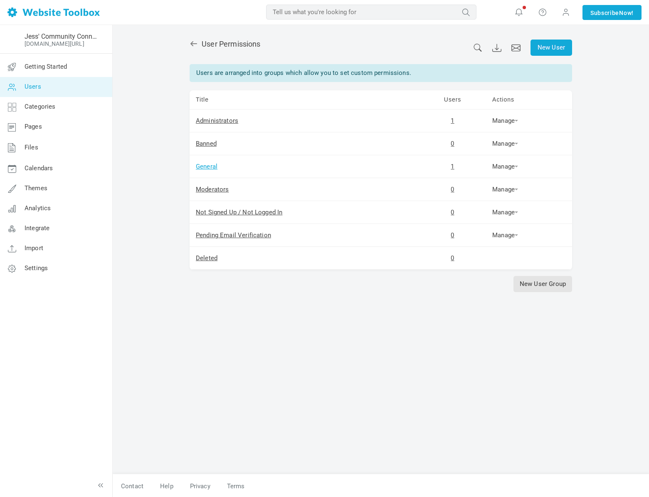
click at [208, 168] on link "General" at bounding box center [207, 166] width 22 height 7
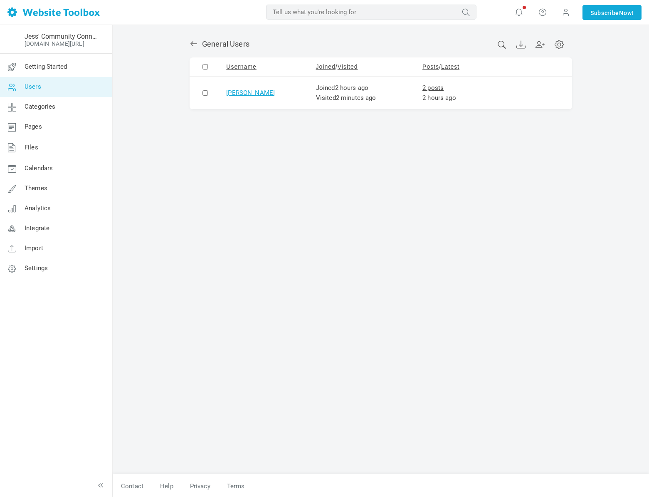
click at [235, 93] on link "[PERSON_NAME]" at bounding box center [250, 92] width 49 height 7
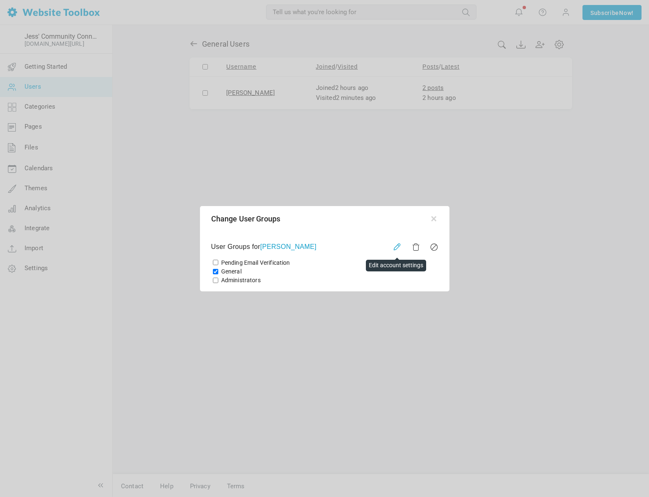
click at [397, 246] on link at bounding box center [397, 246] width 8 height 8
click at [218, 281] on input "Administrators" at bounding box center [215, 279] width 5 height 5
checkbox input "true"
click at [387, 330] on div at bounding box center [324, 248] width 649 height 497
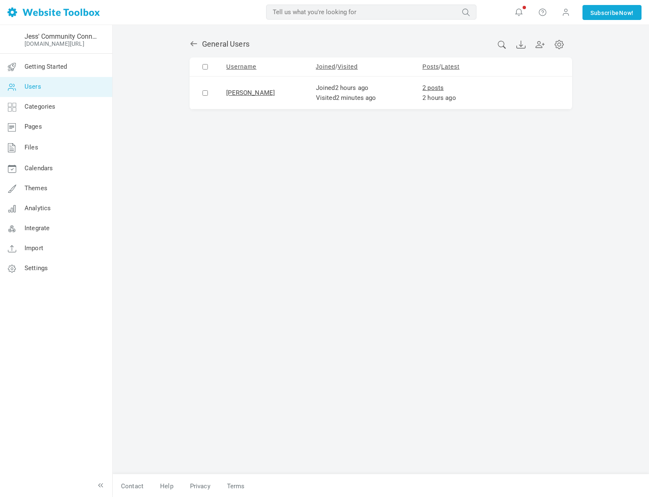
click at [191, 43] on icon at bounding box center [193, 43] width 7 height 5
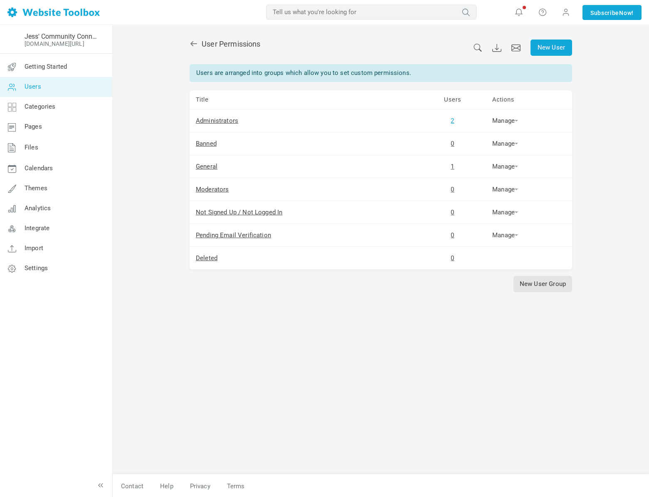
click at [452, 119] on link "2" at bounding box center [452, 120] width 3 height 7
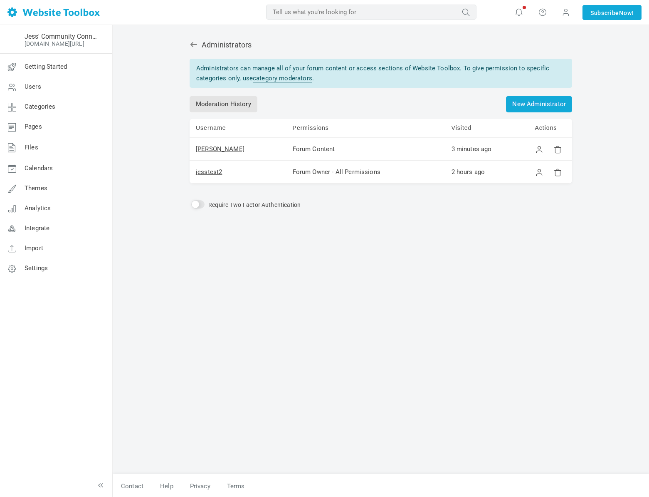
click at [193, 48] on icon at bounding box center [194, 44] width 8 height 8
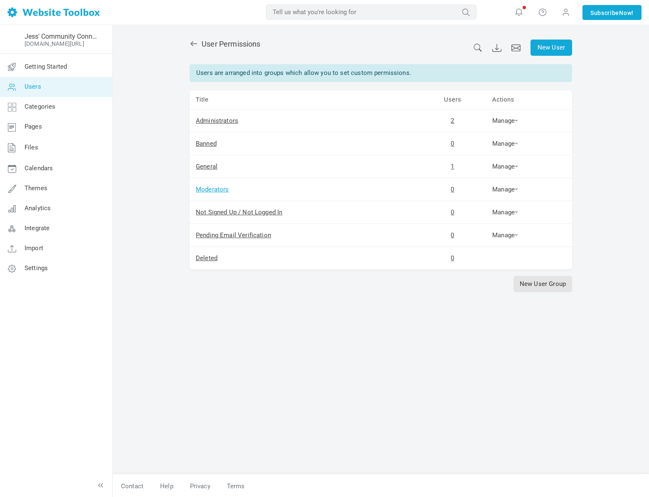
click at [210, 190] on link "Moderators" at bounding box center [212, 188] width 33 height 7
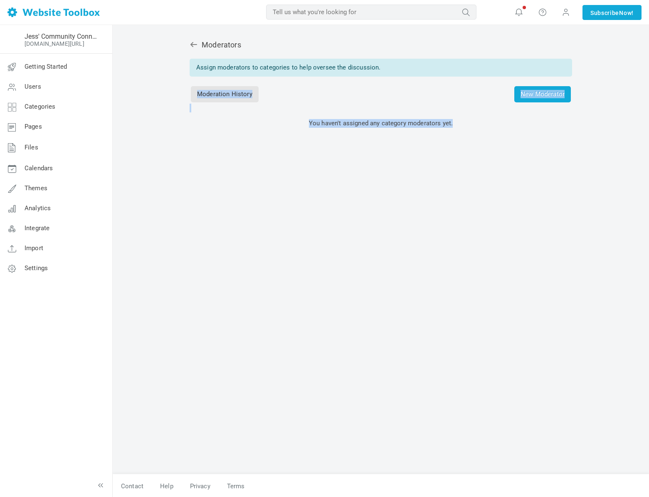
drag, startPoint x: 304, startPoint y: 114, endPoint x: 473, endPoint y: 127, distance: 170.2
click at [473, 127] on div "Assign moderators to categories to help oversee the discussion. Moderation Hist…" at bounding box center [381, 114] width 383 height 111
click at [472, 131] on div "Assign moderators to categories to help oversee the discussion. Moderation Hist…" at bounding box center [381, 114] width 383 height 111
drag, startPoint x: 467, startPoint y: 126, endPoint x: 268, endPoint y: 126, distance: 199.6
click at [268, 126] on p "You haven't assigned any category moderators yet." at bounding box center [381, 123] width 383 height 9
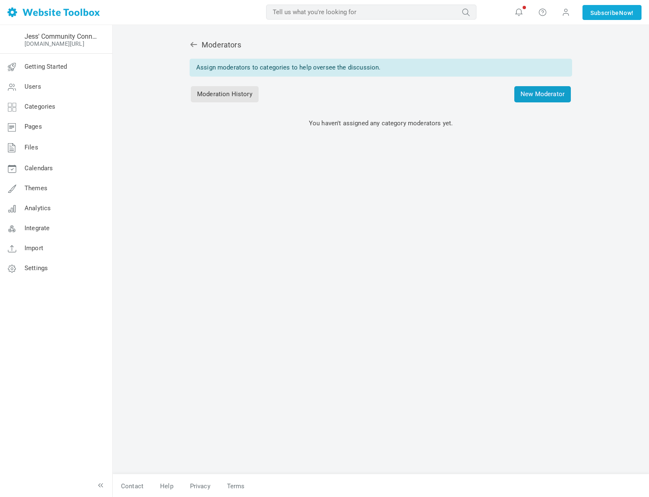
click at [519, 94] on span "New Moderator" at bounding box center [542, 94] width 57 height 16
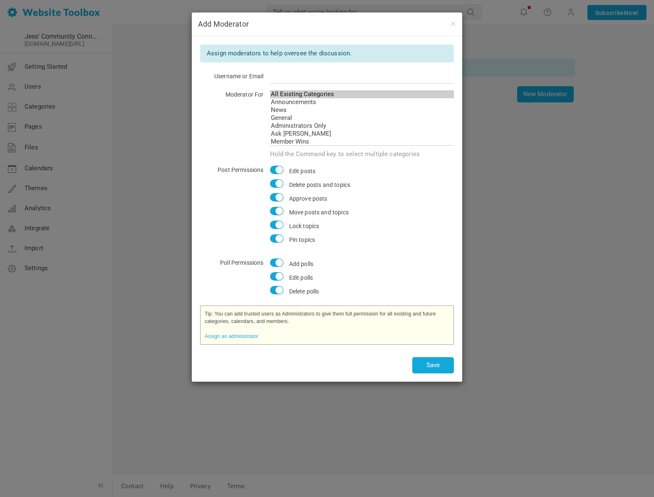
click at [209, 119] on div "Moderator For All Existing Categories Announcements News General Administrators…" at bounding box center [327, 124] width 254 height 69
click at [292, 75] on input "text" at bounding box center [362, 76] width 184 height 16
click at [321, 80] on input "text" at bounding box center [362, 76] width 184 height 16
click at [454, 25] on button "button" at bounding box center [452, 23] width 7 height 9
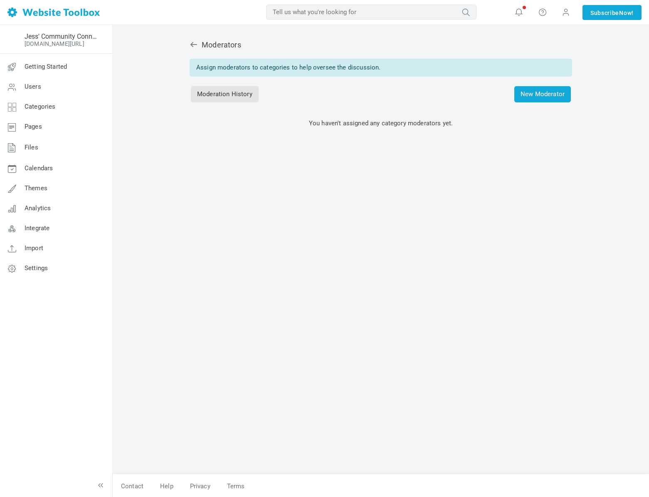
click at [193, 45] on icon at bounding box center [194, 44] width 8 height 8
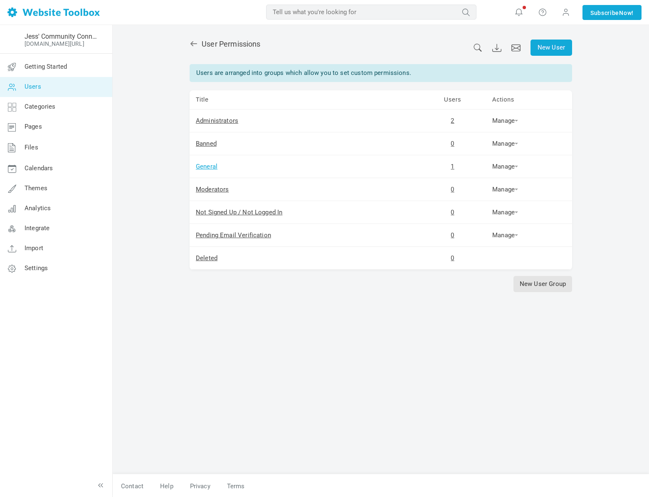
click at [210, 165] on link "General" at bounding box center [207, 166] width 22 height 7
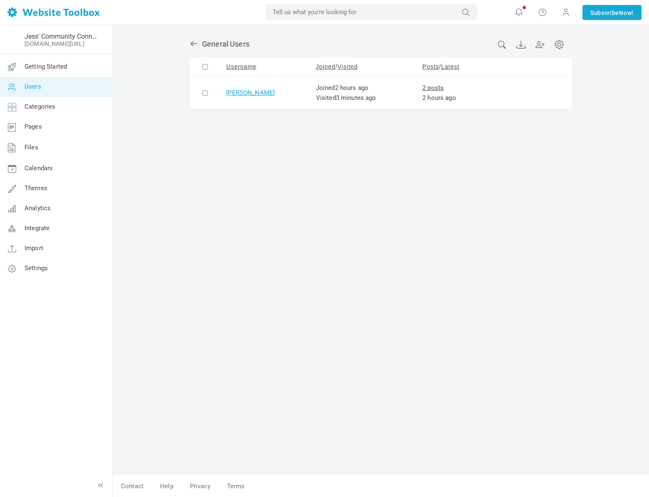
click at [235, 94] on link "Jess Test" at bounding box center [250, 92] width 49 height 7
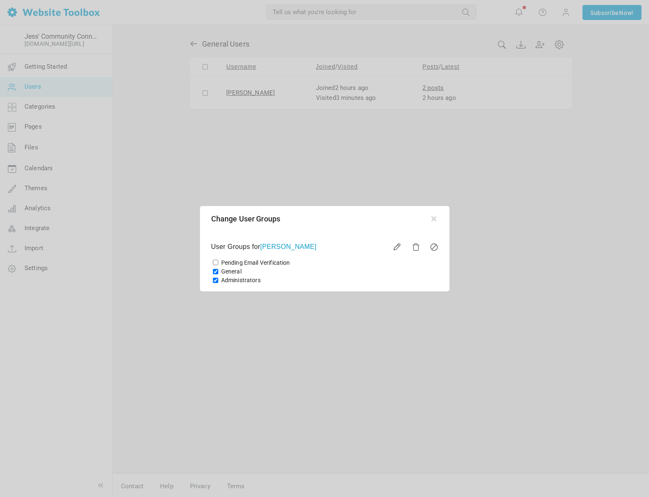
click at [230, 280] on label "Administrators" at bounding box center [241, 280] width 40 height 8
click at [218, 280] on input "Administrators" at bounding box center [215, 279] width 5 height 5
checkbox input "false"
click at [437, 219] on div "Change User Groups" at bounding box center [324, 218] width 247 height 23
click at [434, 219] on button "button" at bounding box center [434, 217] width 8 height 8
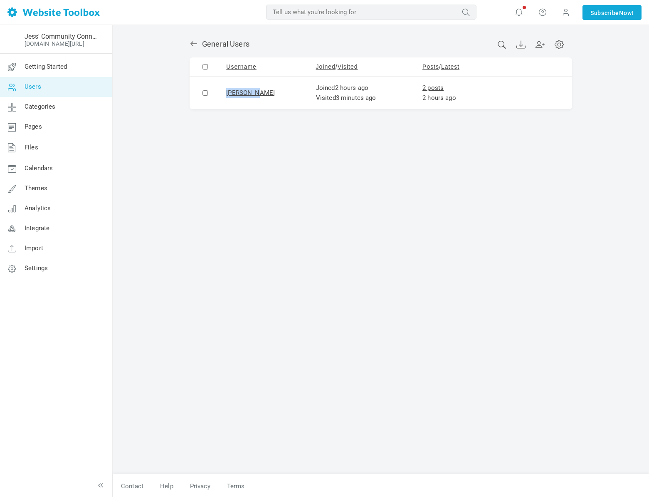
drag, startPoint x: 255, startPoint y: 95, endPoint x: 224, endPoint y: 95, distance: 31.2
click at [224, 95] on td "[PERSON_NAME]" at bounding box center [264, 93] width 89 height 33
copy link "[PERSON_NAME]"
click at [192, 44] on icon at bounding box center [193, 43] width 7 height 5
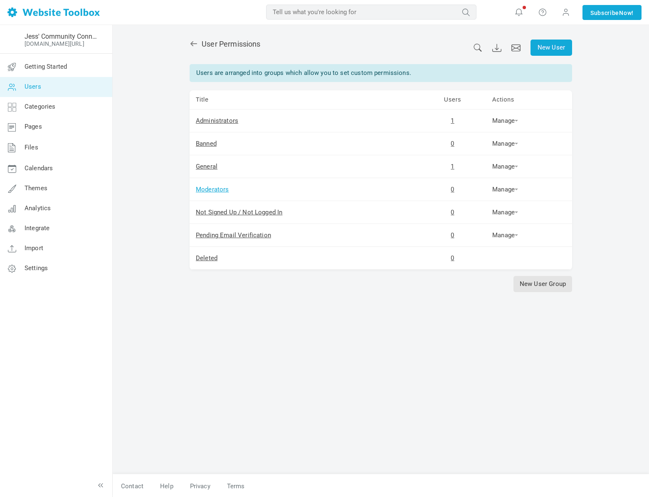
click at [215, 187] on link "Moderators" at bounding box center [212, 188] width 33 height 7
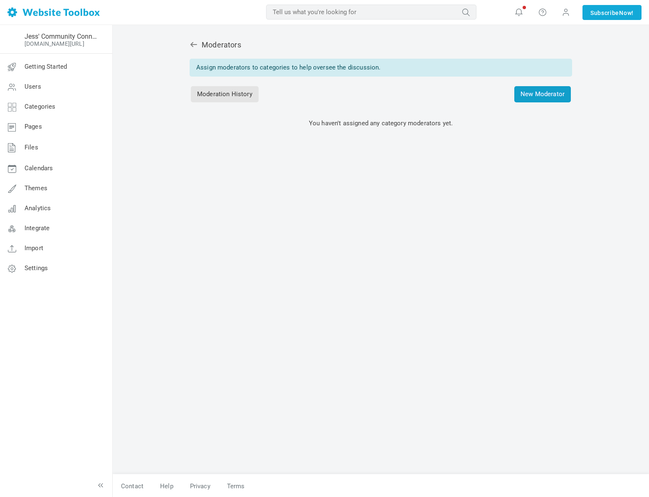
click at [537, 96] on span "New Moderator" at bounding box center [542, 94] width 57 height 16
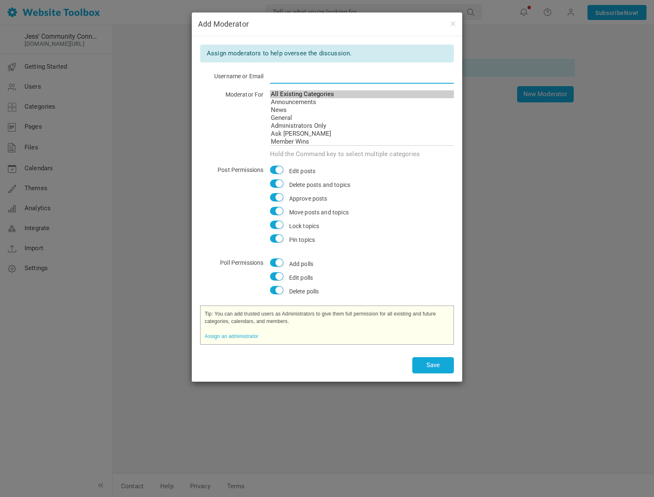
paste input "[PERSON_NAME]"
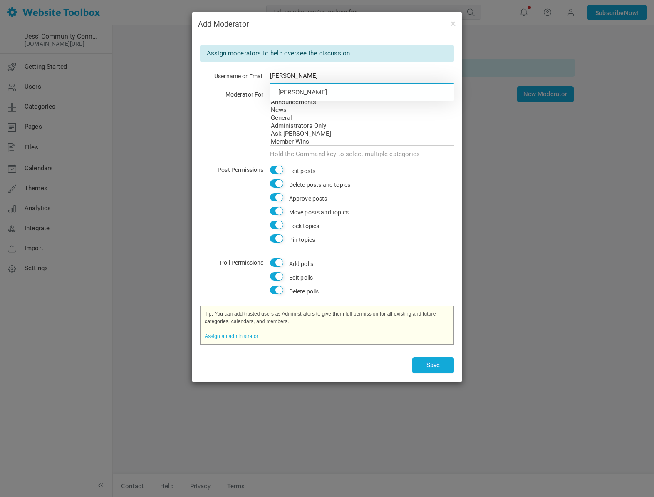
type input "[PERSON_NAME]"
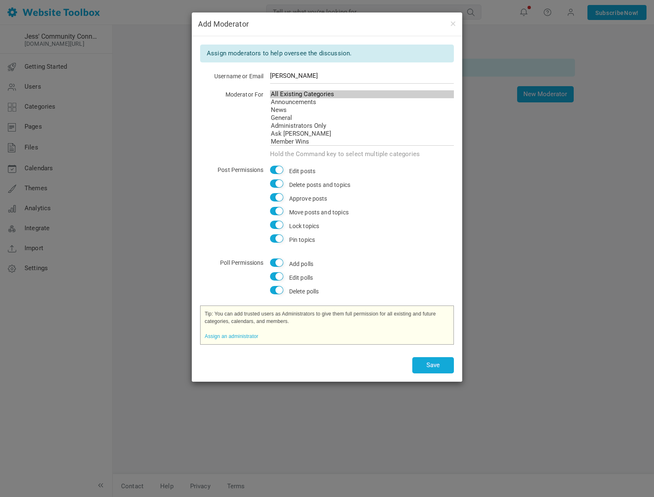
drag, startPoint x: 426, startPoint y: 236, endPoint x: 426, endPoint y: 229, distance: 7.1
click at [426, 236] on div "Pin topics" at bounding box center [359, 241] width 190 height 14
click at [425, 364] on button "Save" at bounding box center [433, 365] width 42 height 16
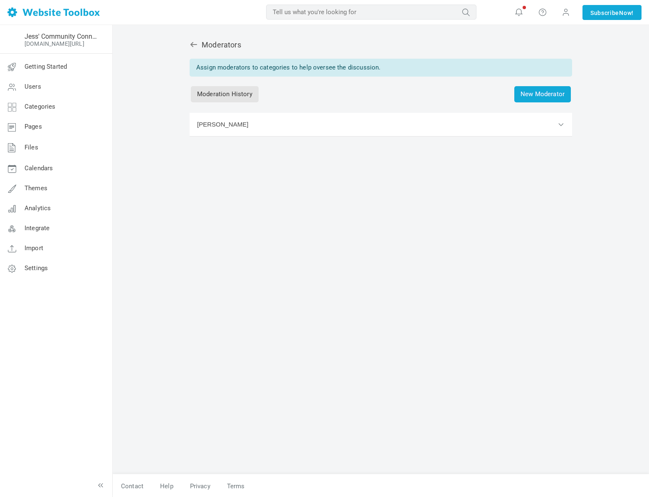
click at [539, 123] on button "[PERSON_NAME]" at bounding box center [381, 125] width 383 height 24
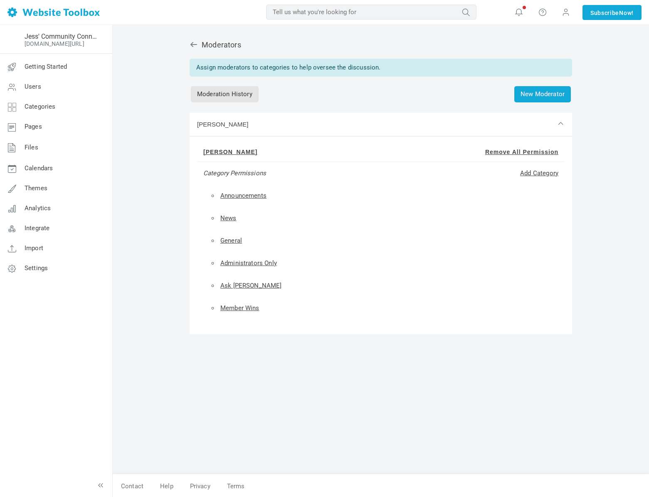
click at [195, 47] on icon at bounding box center [194, 44] width 8 height 8
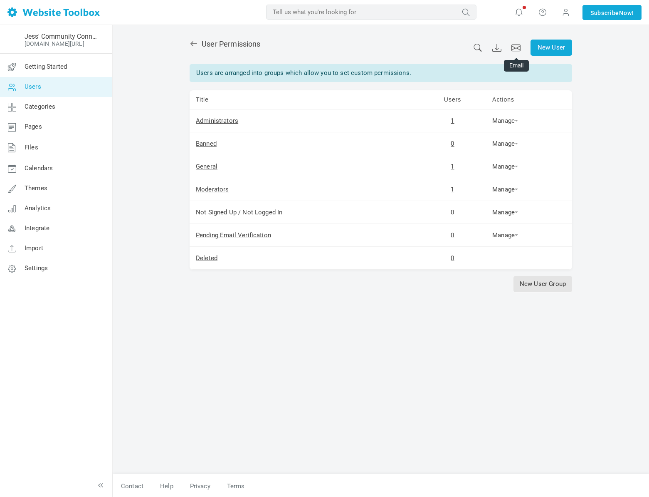
click at [514, 49] on icon at bounding box center [515, 47] width 9 height 9
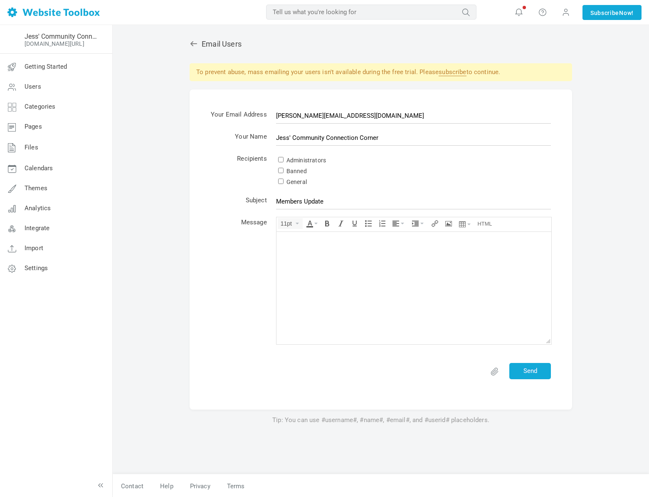
click at [190, 42] on icon at bounding box center [194, 44] width 8 height 8
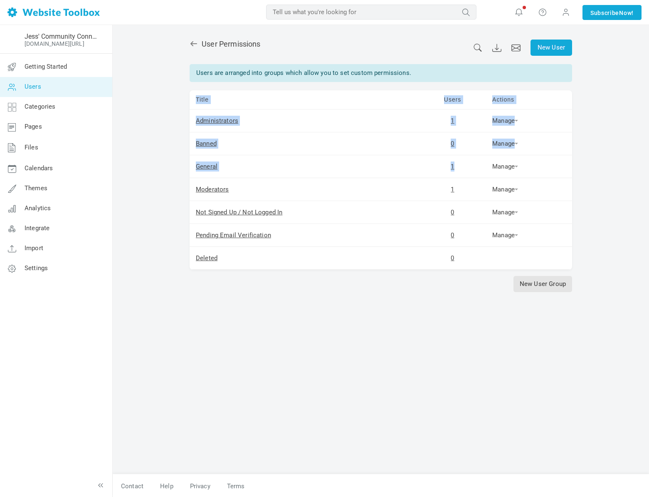
drag, startPoint x: 173, startPoint y: 162, endPoint x: 372, endPoint y: 170, distance: 198.5
click at [462, 165] on div "New User User Permissions Users are arranged into groups which allow you to set…" at bounding box center [381, 261] width 536 height 472
click at [361, 172] on td "General" at bounding box center [305, 166] width 230 height 23
click at [522, 284] on link "New User Group" at bounding box center [543, 283] width 59 height 16
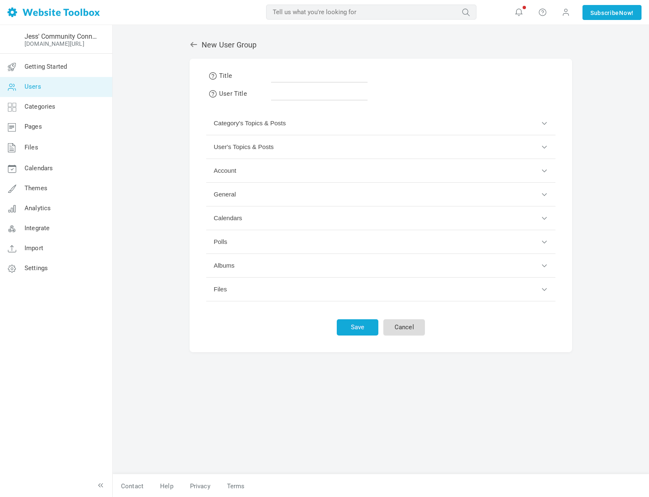
click at [418, 326] on link "Cancel" at bounding box center [404, 327] width 42 height 16
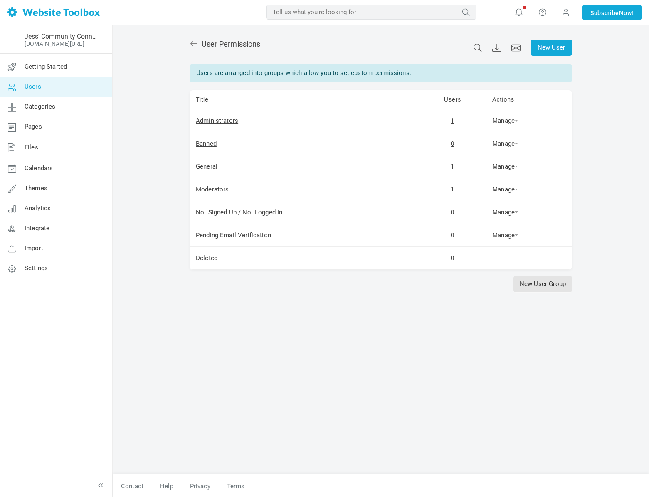
scroll to position [1, 0]
click at [49, 109] on span "Categories" at bounding box center [40, 106] width 31 height 7
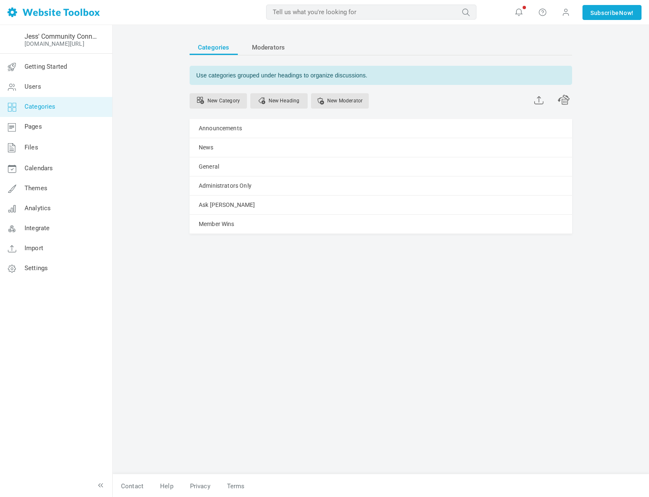
click at [62, 126] on link "Pages" at bounding box center [56, 127] width 113 height 20
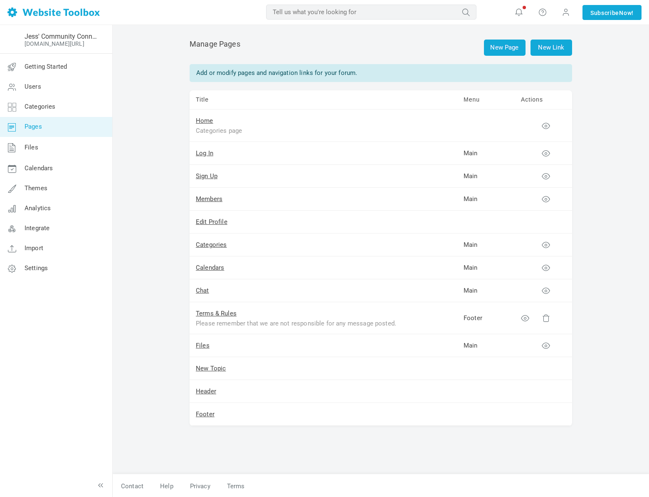
click at [66, 139] on link "Files" at bounding box center [56, 148] width 113 height 22
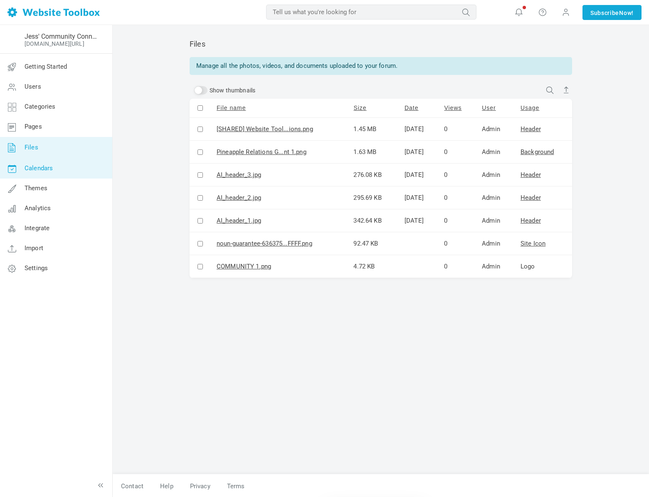
click at [70, 163] on link "Calendars" at bounding box center [56, 168] width 113 height 20
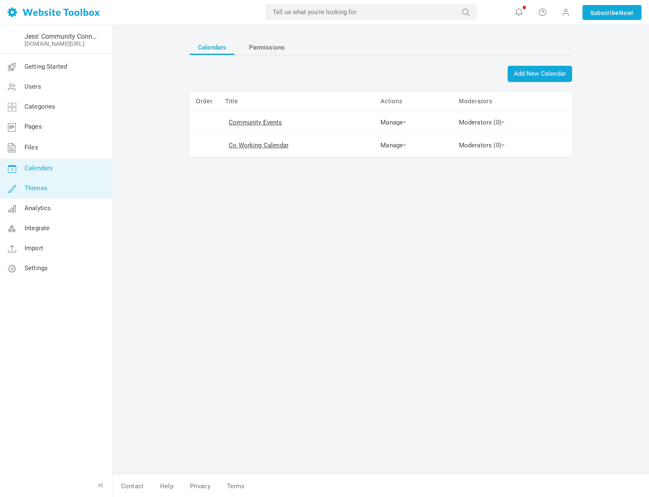
click at [64, 189] on link "Themes" at bounding box center [56, 188] width 113 height 20
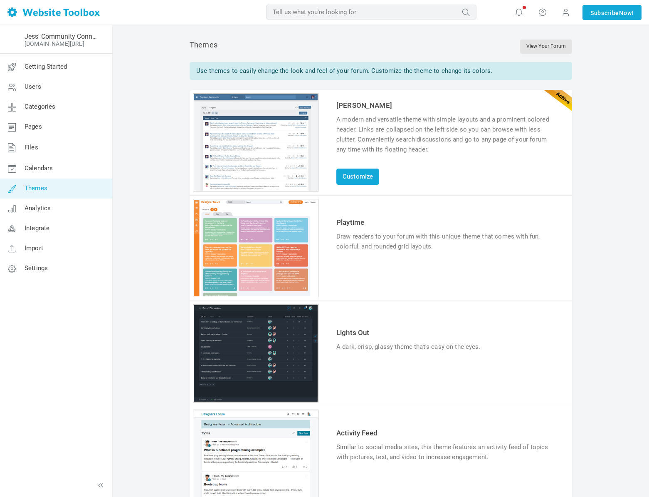
click at [67, 205] on link "Analytics" at bounding box center [56, 208] width 113 height 20
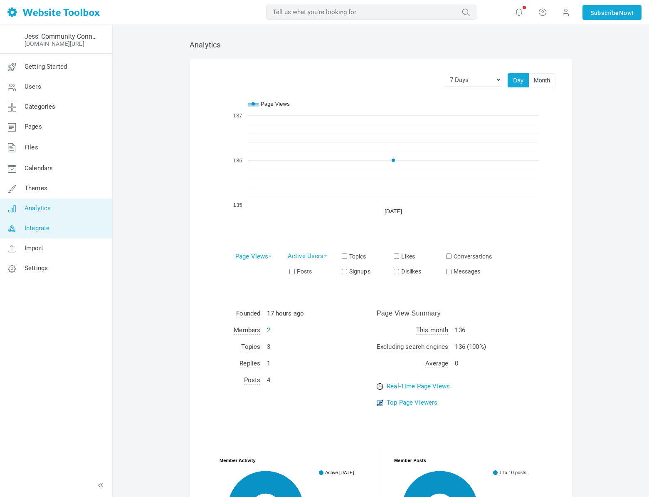
click at [70, 226] on link "Integrate" at bounding box center [56, 228] width 113 height 20
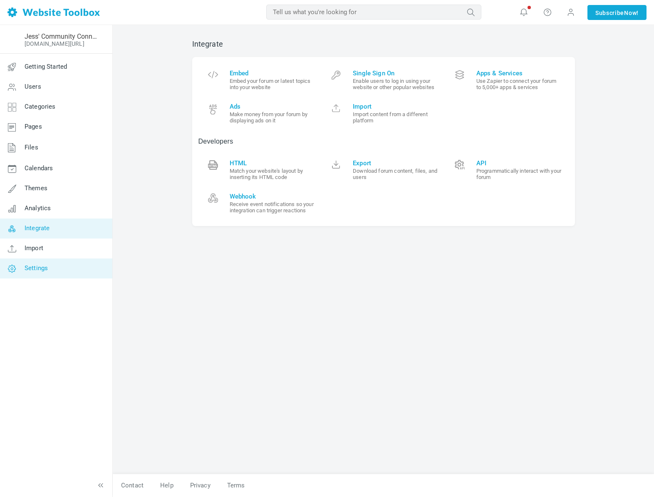
click at [57, 266] on link "Settings" at bounding box center [56, 268] width 113 height 20
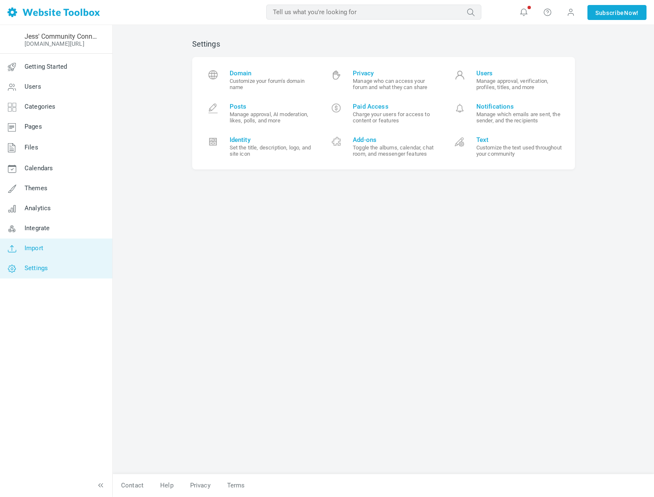
click at [52, 238] on link "Import" at bounding box center [56, 248] width 113 height 20
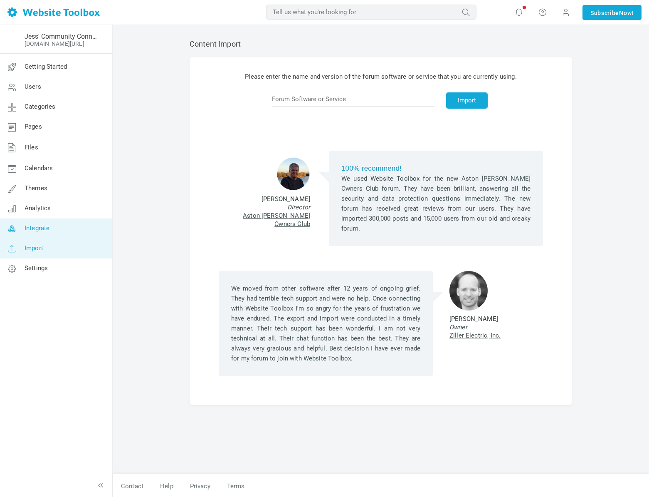
click at [57, 233] on link "Integrate" at bounding box center [56, 228] width 113 height 20
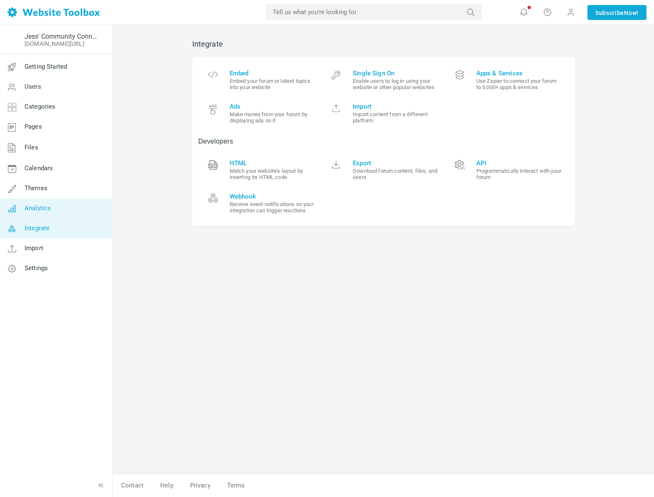
click at [62, 209] on link "Analytics" at bounding box center [56, 208] width 113 height 20
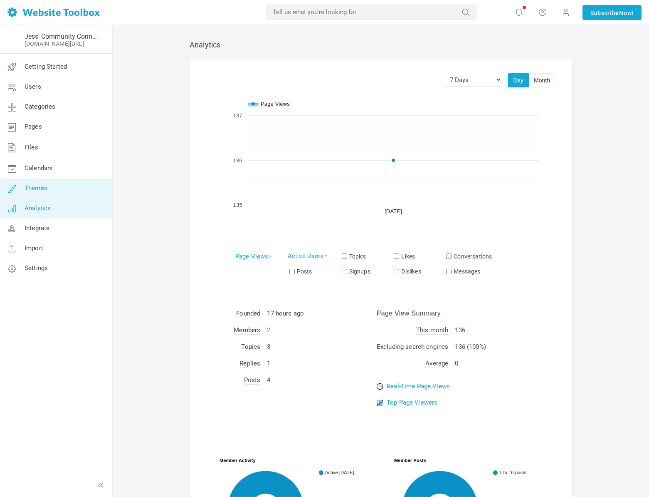
scroll to position [2, 0]
click at [64, 195] on link "Themes" at bounding box center [56, 188] width 113 height 20
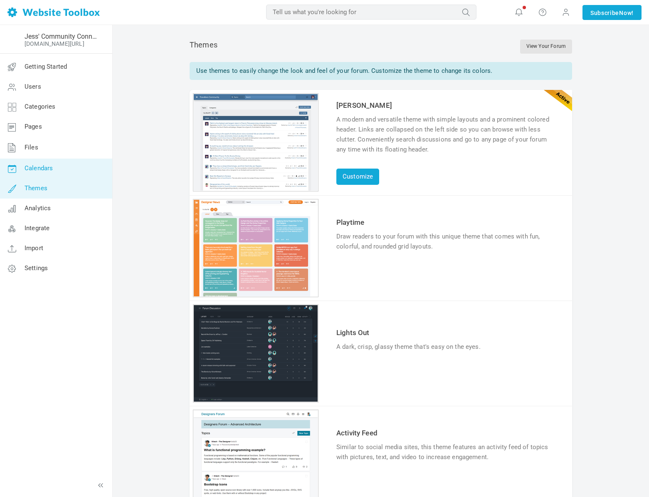
click at [69, 174] on link "Calendars" at bounding box center [56, 168] width 113 height 20
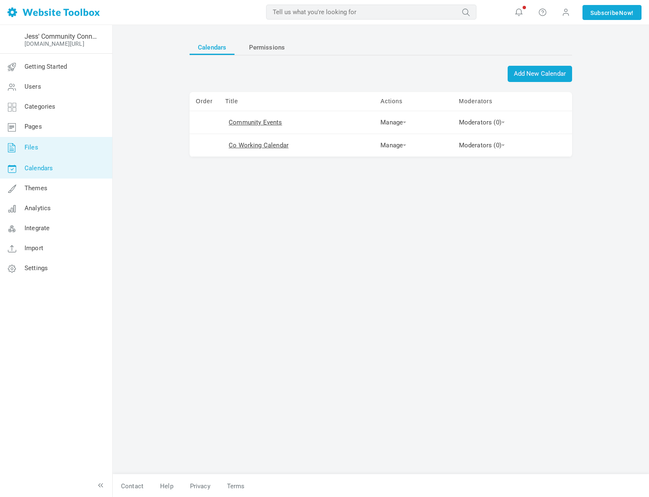
click at [66, 148] on link "Files" at bounding box center [56, 148] width 113 height 22
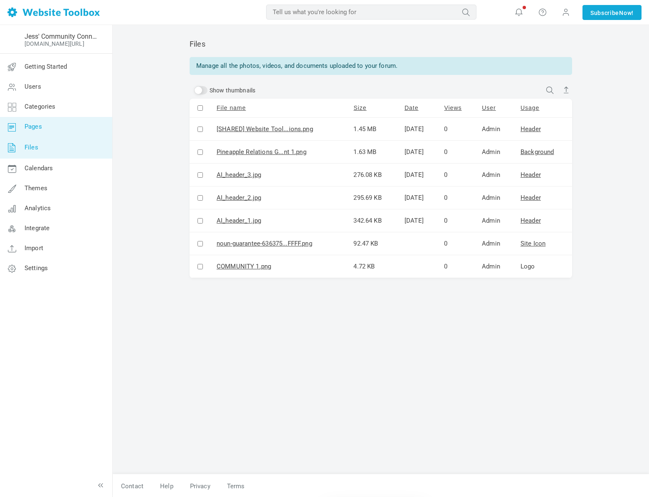
click at [66, 133] on link "Pages" at bounding box center [56, 127] width 113 height 20
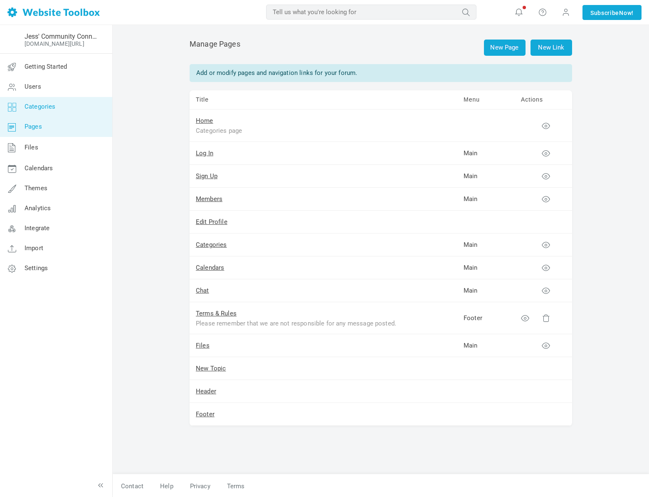
click at [66, 113] on link "Categories" at bounding box center [56, 107] width 113 height 20
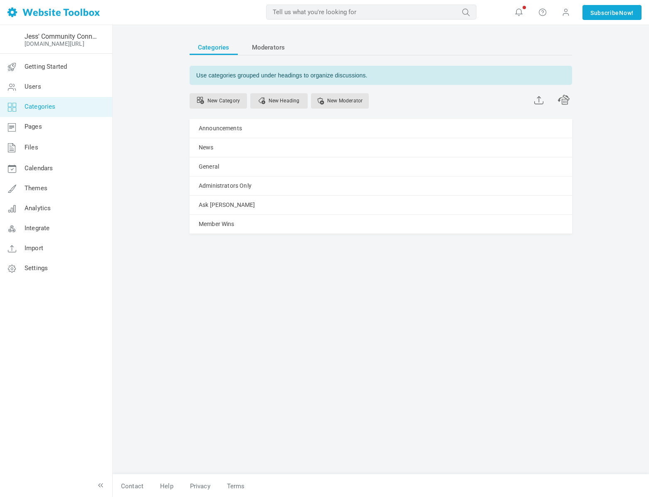
click at [64, 94] on link "Users" at bounding box center [56, 87] width 113 height 20
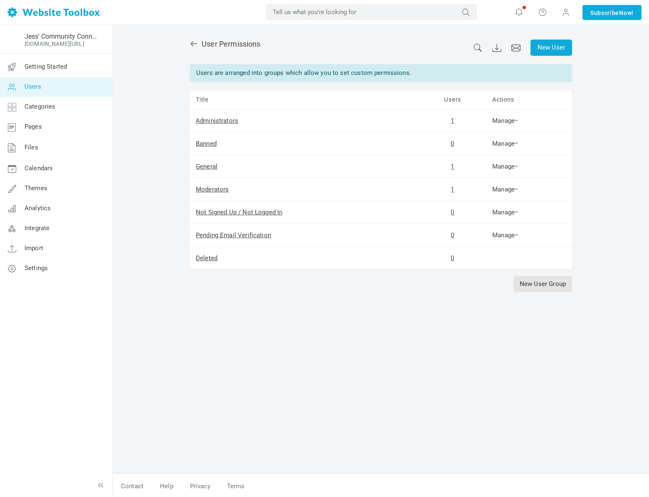
click at [68, 70] on link "Getting Started" at bounding box center [56, 67] width 113 height 20
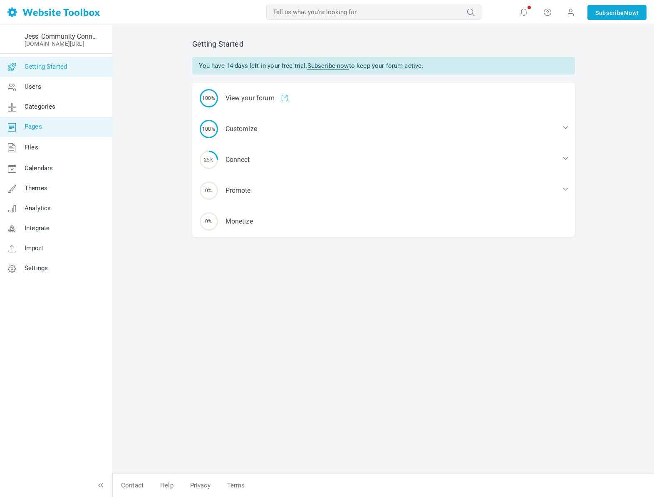
click at [42, 124] on link "Pages" at bounding box center [56, 127] width 113 height 20
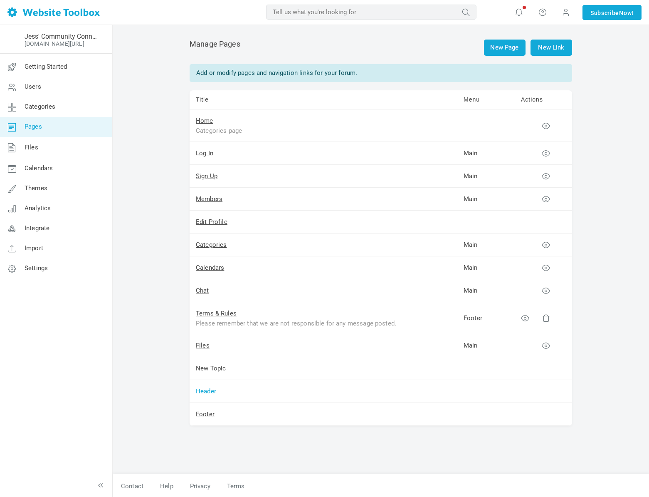
click at [210, 392] on link "Header" at bounding box center [206, 390] width 20 height 7
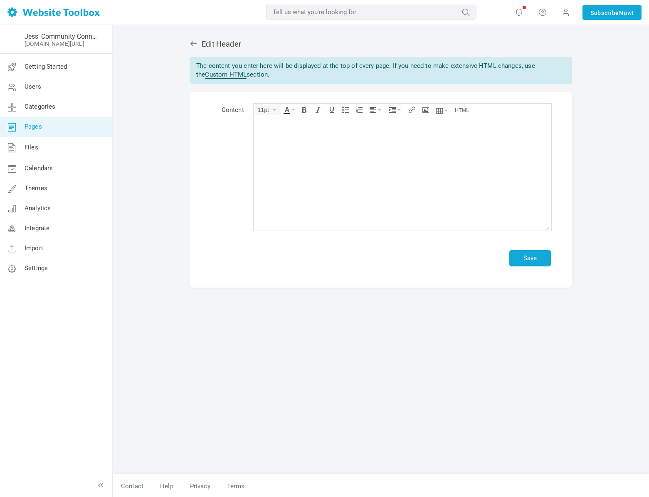
click at [196, 42] on icon at bounding box center [194, 44] width 8 height 8
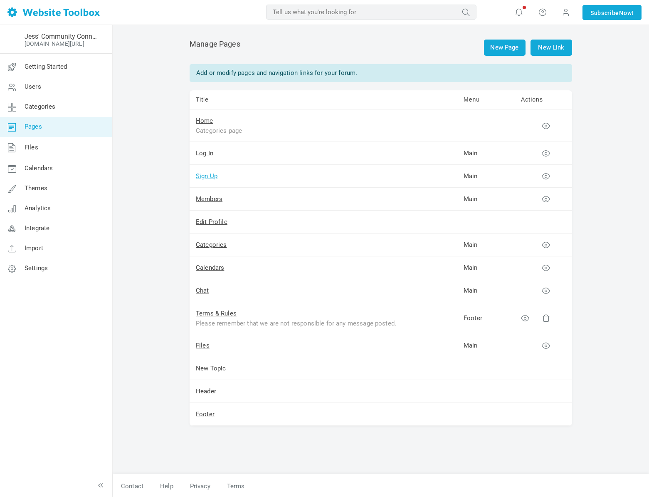
click at [209, 177] on link "Sign Up" at bounding box center [207, 175] width 22 height 7
click at [213, 154] on link "Log In" at bounding box center [204, 152] width 17 height 7
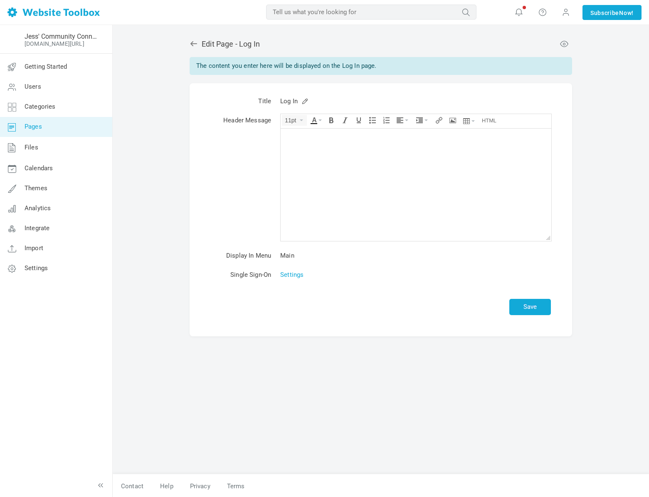
click at [194, 44] on icon at bounding box center [194, 44] width 8 height 8
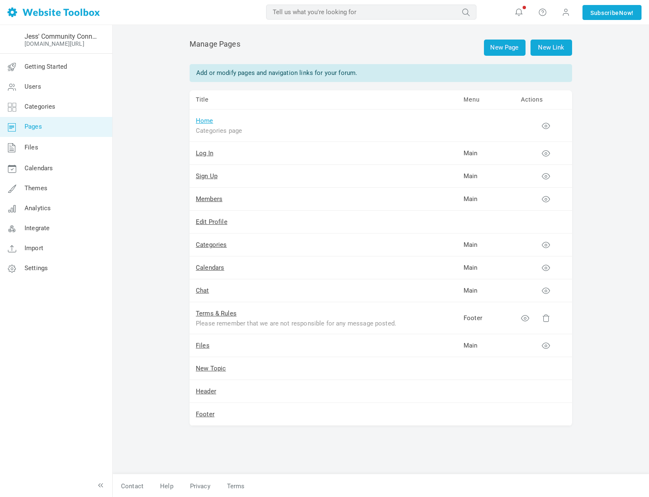
click at [203, 119] on link "Home" at bounding box center [204, 120] width 17 height 7
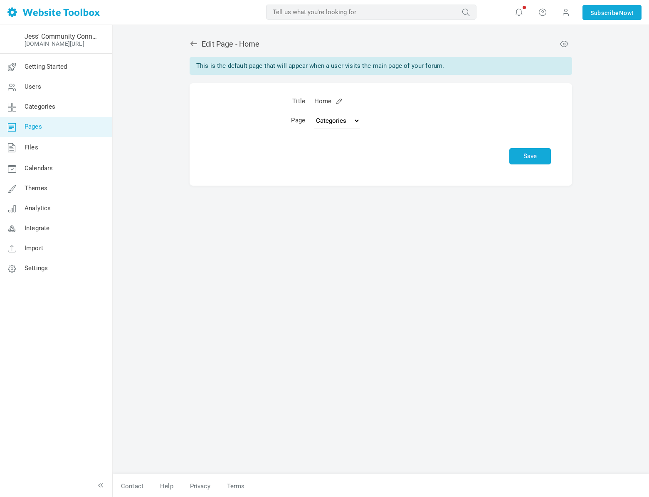
click at [192, 44] on icon at bounding box center [193, 43] width 7 height 5
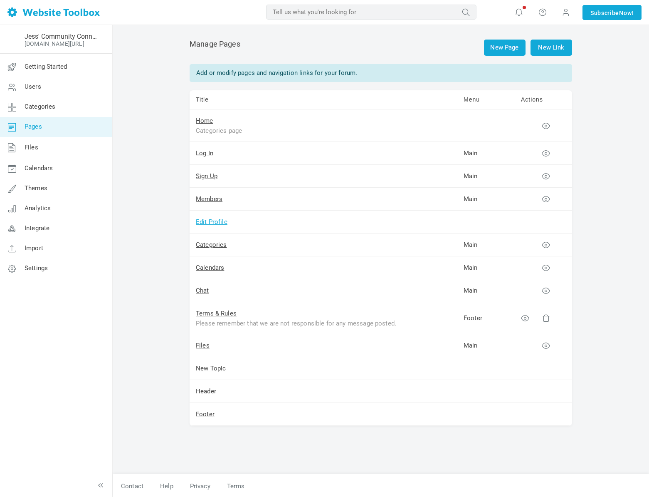
click at [205, 220] on link "Edit Profile" at bounding box center [212, 221] width 32 height 7
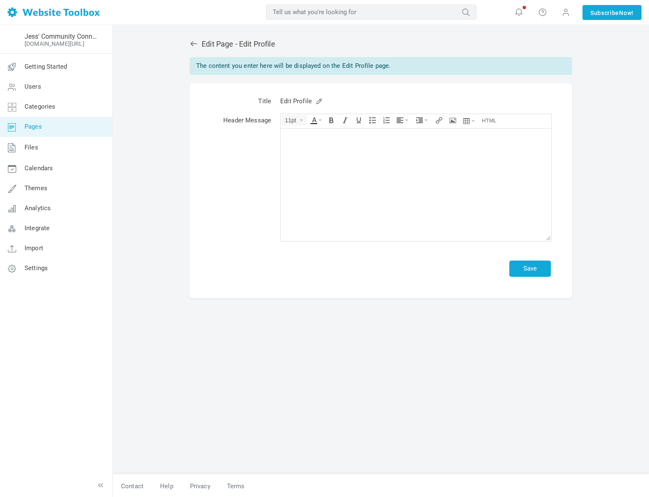
click at [195, 50] on div "Edit Page - Edit Profile The content you enter here will be displayed on the Ed…" at bounding box center [381, 164] width 383 height 267
click at [194, 47] on icon at bounding box center [194, 44] width 8 height 8
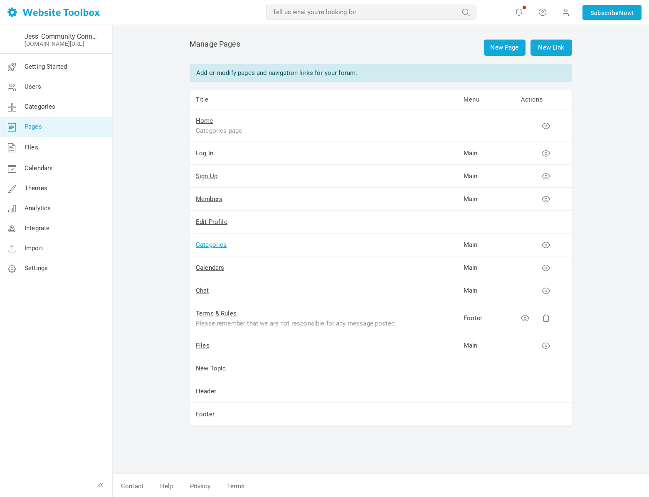
click at [213, 241] on link "Categories" at bounding box center [211, 244] width 31 height 7
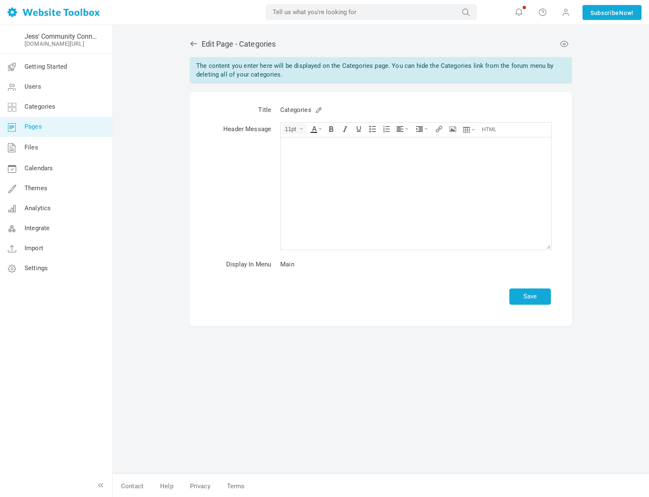
click at [189, 44] on div "Edit Page - Categories The content you enter here will be displayed on the Cate…" at bounding box center [380, 252] width 395 height 442
click at [192, 44] on icon at bounding box center [193, 43] width 7 height 5
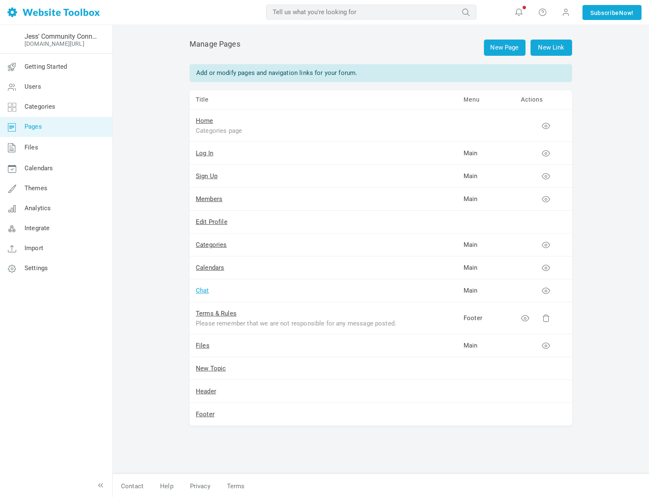
click at [207, 287] on link "Chat" at bounding box center [202, 290] width 13 height 7
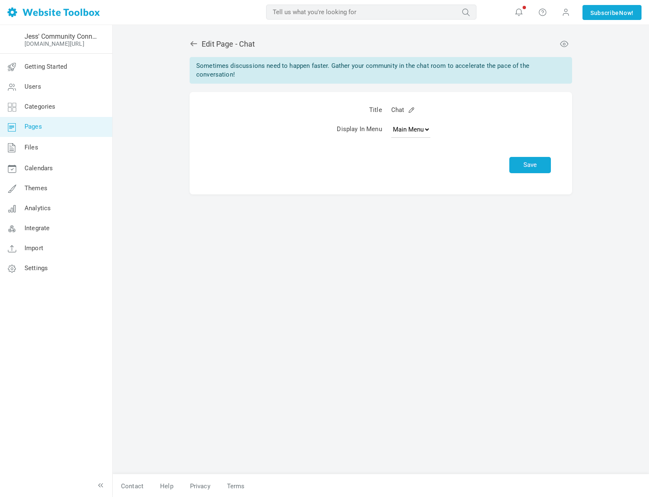
click at [199, 46] on link at bounding box center [196, 44] width 12 height 9
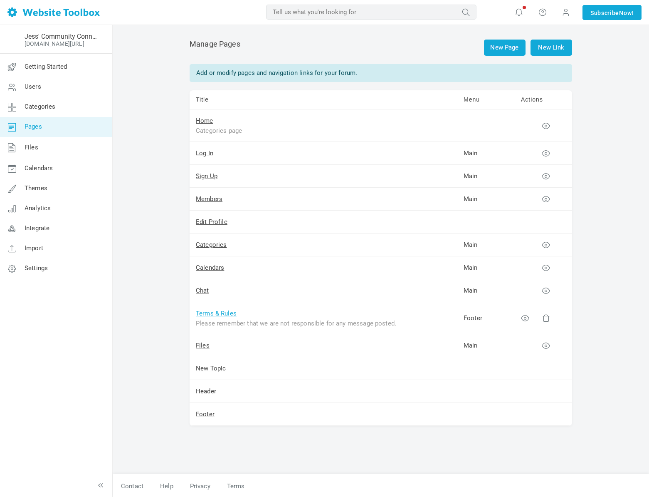
click at [207, 315] on link "Terms & Rules" at bounding box center [216, 312] width 41 height 7
click at [208, 368] on link "New Topic" at bounding box center [211, 367] width 30 height 7
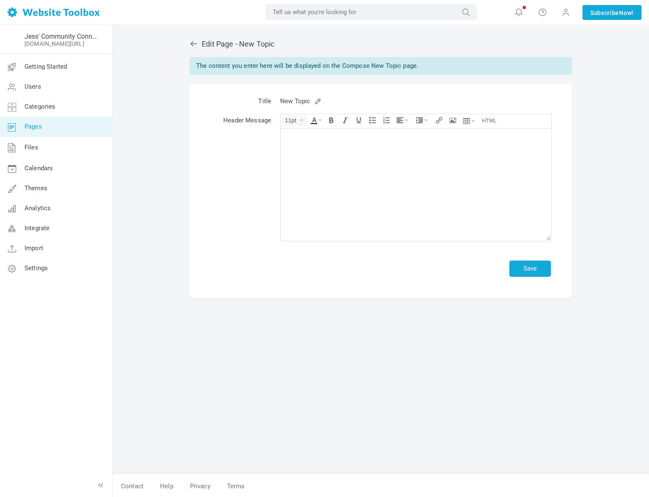
click at [195, 43] on icon at bounding box center [194, 44] width 8 height 8
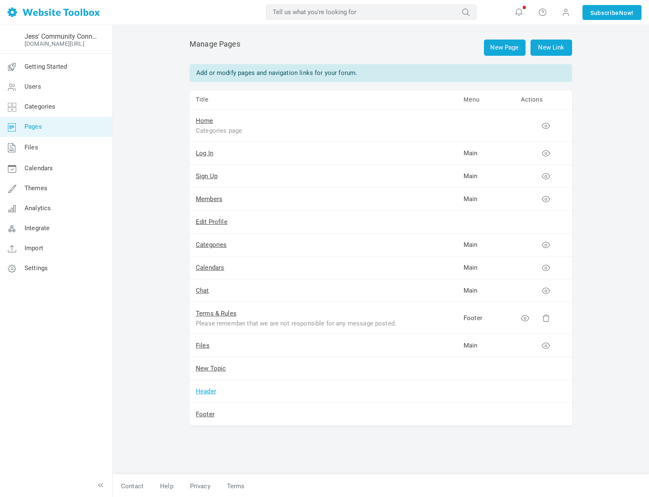
click at [209, 393] on link "Header" at bounding box center [206, 390] width 20 height 7
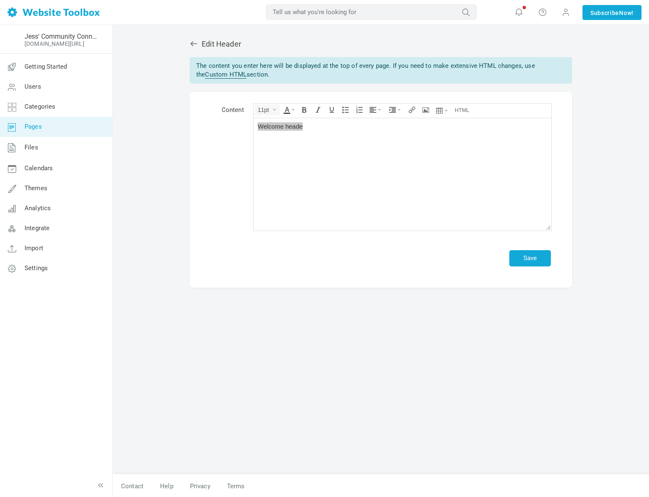
click at [193, 42] on icon at bounding box center [194, 44] width 8 height 8
click at [193, 42] on icon at bounding box center [193, 43] width 7 height 5
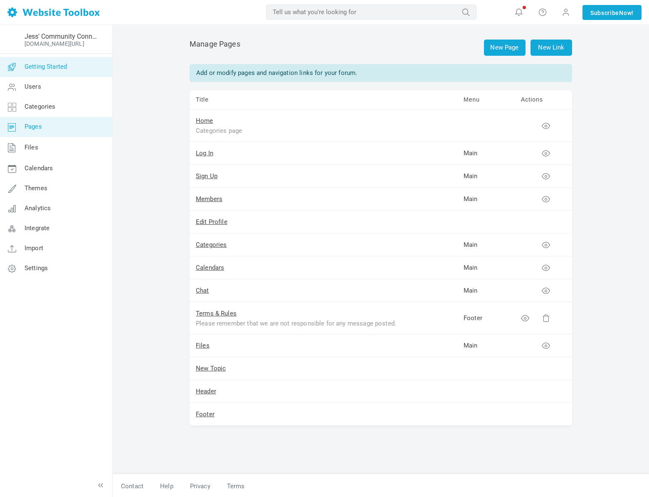
click at [52, 68] on span "Getting Started" at bounding box center [46, 66] width 42 height 7
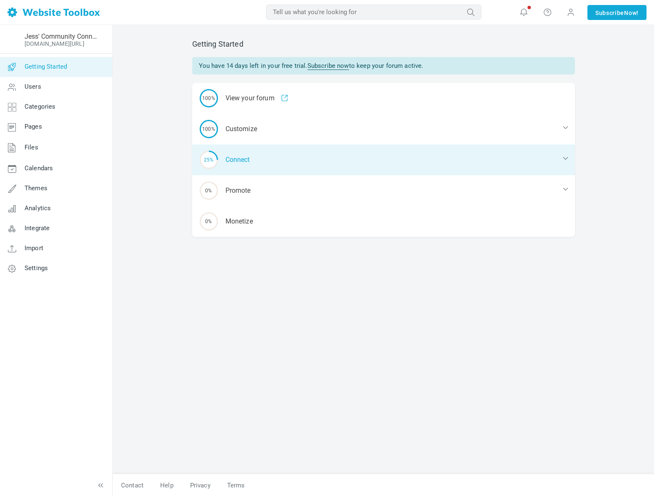
click at [228, 156] on div "25% Connect" at bounding box center [383, 159] width 383 height 31
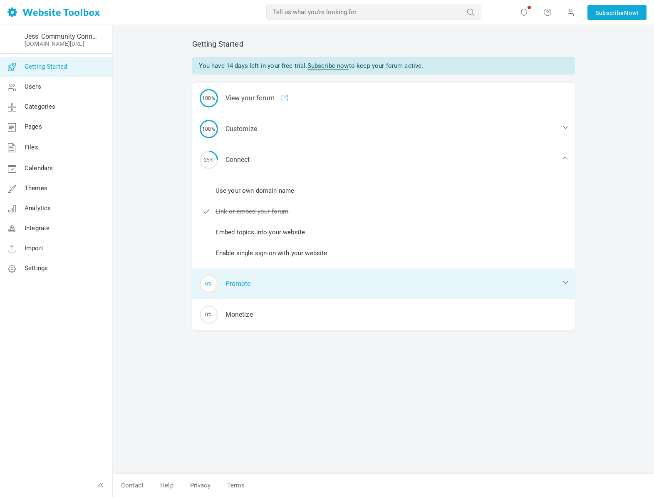
click at [230, 288] on div "0% Promote" at bounding box center [383, 283] width 383 height 31
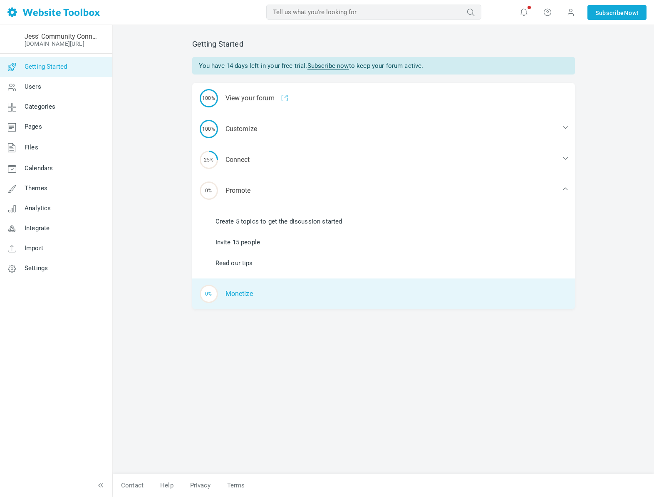
click at [238, 289] on div "0% [GEOGRAPHIC_DATA]" at bounding box center [383, 293] width 383 height 31
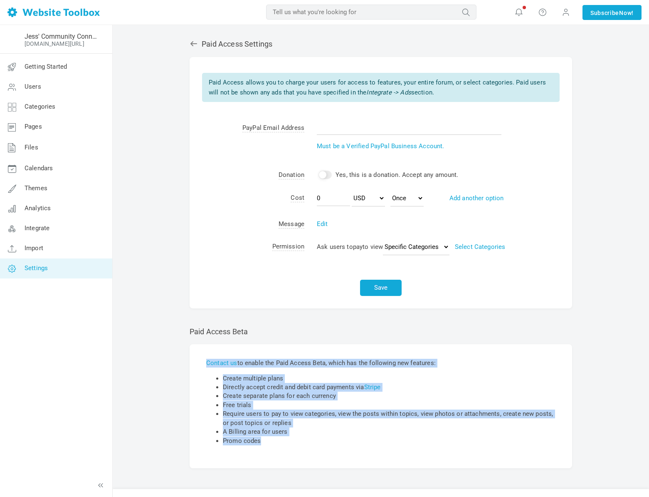
drag, startPoint x: 203, startPoint y: 365, endPoint x: 483, endPoint y: 449, distance: 292.6
click at [483, 449] on div "Contact us to enable the Paid Access Beta, which has the following new features…" at bounding box center [381, 406] width 383 height 124
click at [472, 444] on li "Promo codes" at bounding box center [389, 440] width 333 height 9
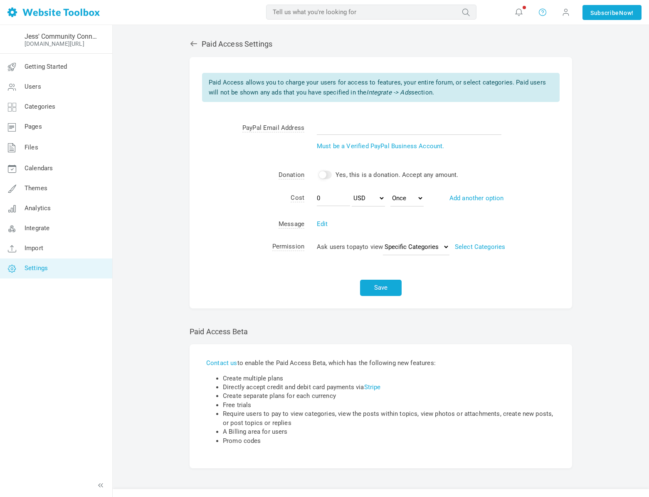
click at [542, 15] on icon at bounding box center [543, 11] width 8 height 9
click at [553, 49] on link "Contact Us" at bounding box center [567, 51] width 63 height 16
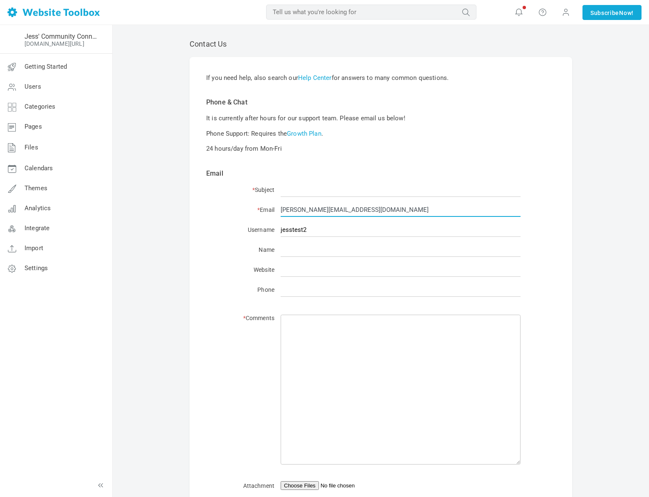
drag, startPoint x: 428, startPoint y: 210, endPoint x: 295, endPoint y: 203, distance: 133.2
click at [295, 203] on input "jessica+WTBDEMO@pineapplerelations.com" at bounding box center [401, 209] width 240 height 15
type input "[PERSON_NAME][EMAIL_ADDRESS][DOMAIN_NAME]"
click at [300, 190] on input "* Subject" at bounding box center [401, 189] width 240 height 15
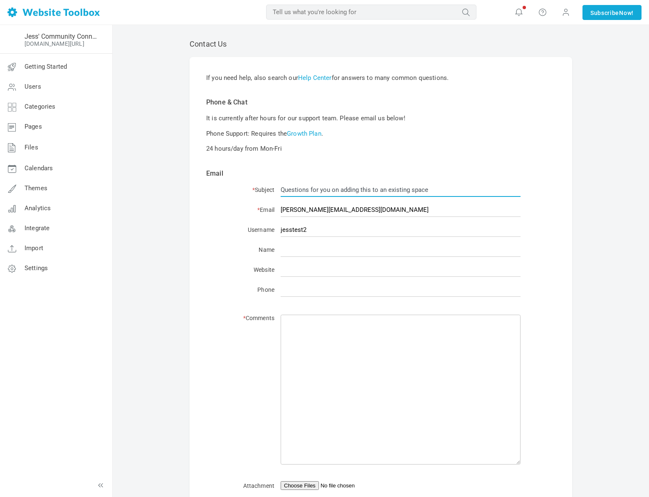
type input "Questions for you on adding this to an existing space"
type input "Jessica"
type input "pineapplerelations.com"
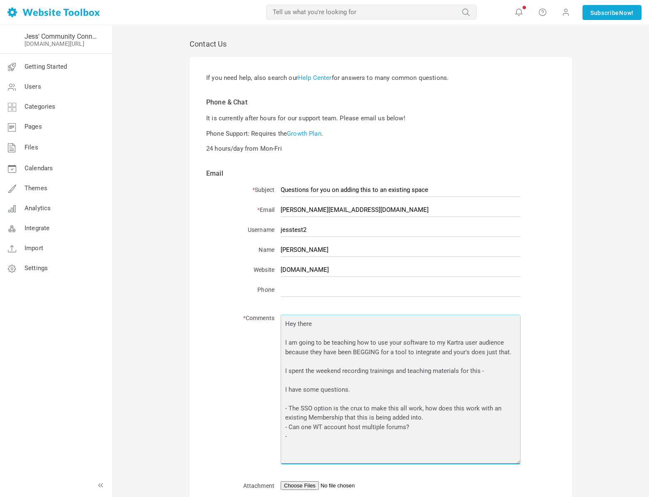
click at [304, 438] on textarea "Hey there I am going to be teaching how to use your software to my Kartra user …" at bounding box center [401, 389] width 240 height 150
click at [326, 443] on textarea "Hey there I am going to be teaching how to use your software to my Kartra user …" at bounding box center [401, 389] width 240 height 150
click at [369, 445] on textarea "Hey there I am going to be teaching how to use your software to my Kartra user …" at bounding box center [401, 389] width 240 height 150
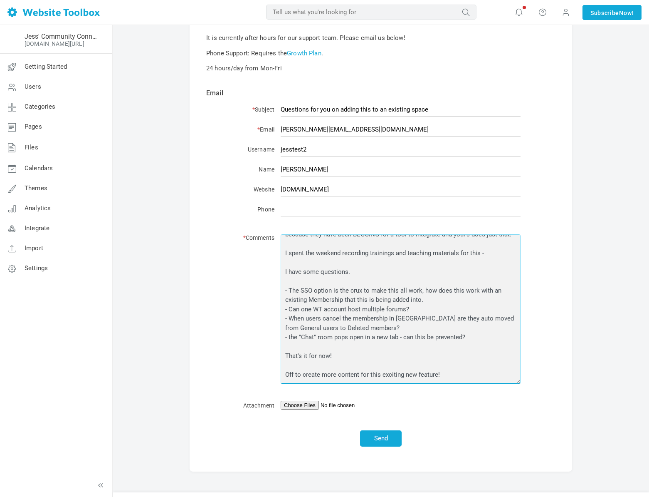
scroll to position [99, 0]
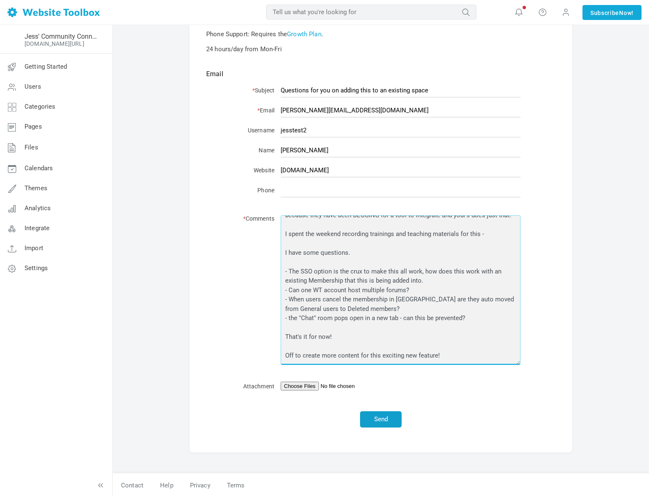
type textarea "Hey there I am going to be teaching how to use your software to my Kartra user …"
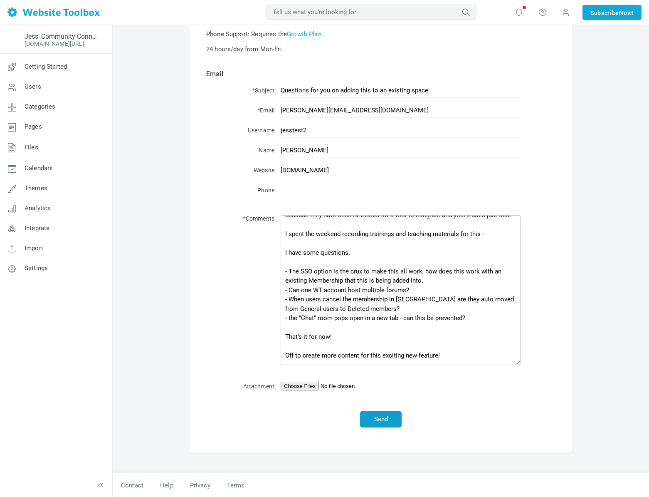
click at [400, 414] on button "Send" at bounding box center [381, 419] width 42 height 16
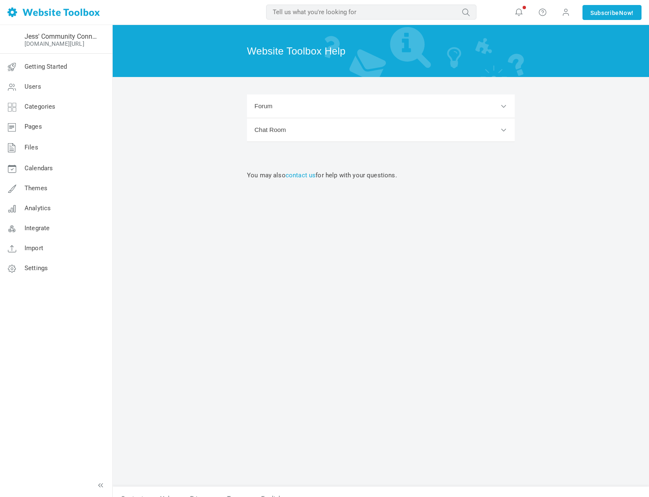
click at [270, 122] on button "Chat Room" at bounding box center [381, 130] width 268 height 24
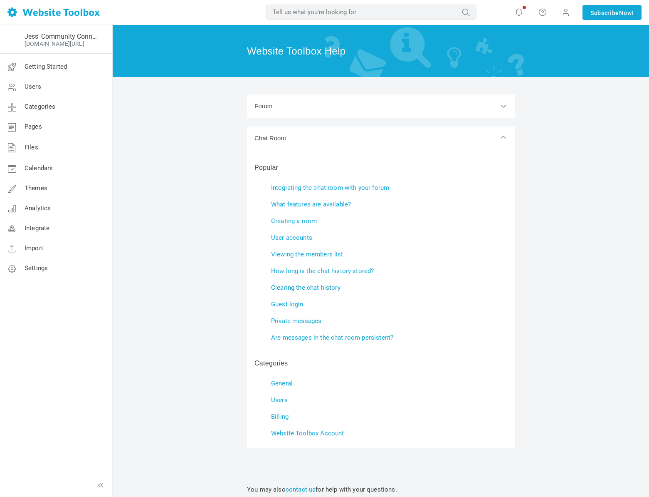
click at [332, 284] on link "Clearing the chat history" at bounding box center [305, 287] width 69 height 7
